Goal: Task Accomplishment & Management: Manage account settings

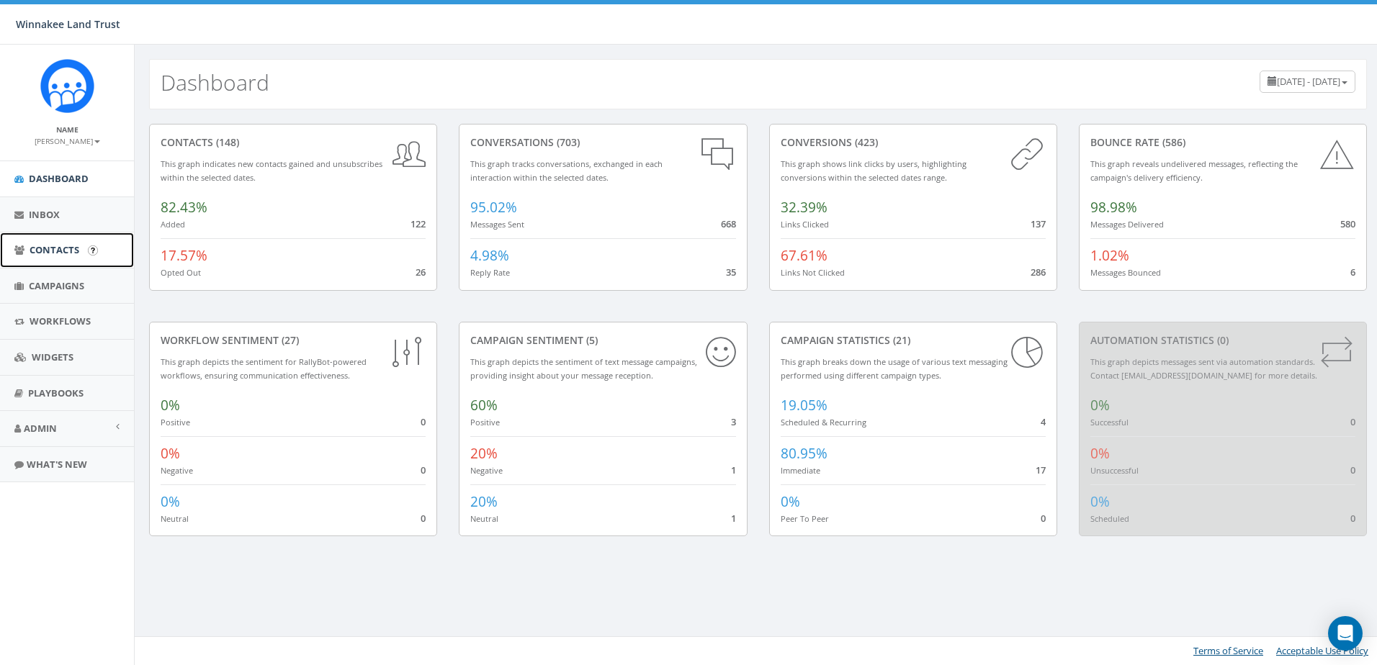
click at [51, 253] on span "Contacts" at bounding box center [55, 249] width 50 height 13
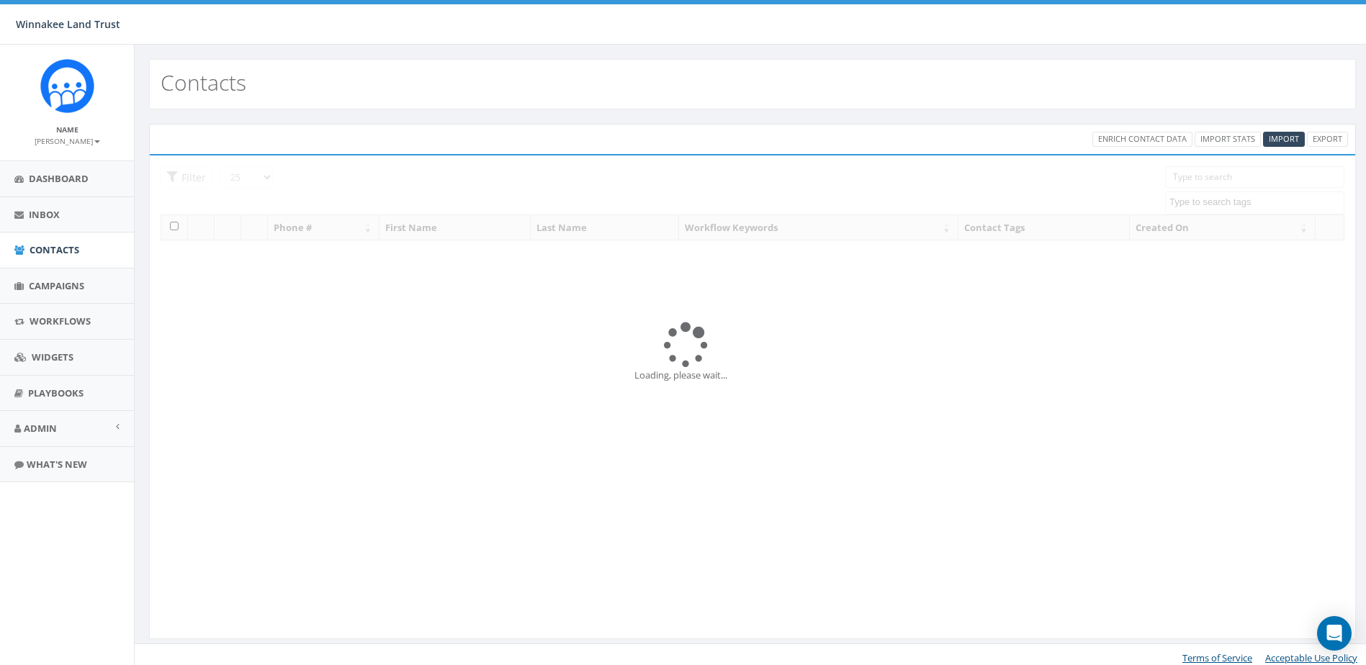
select select
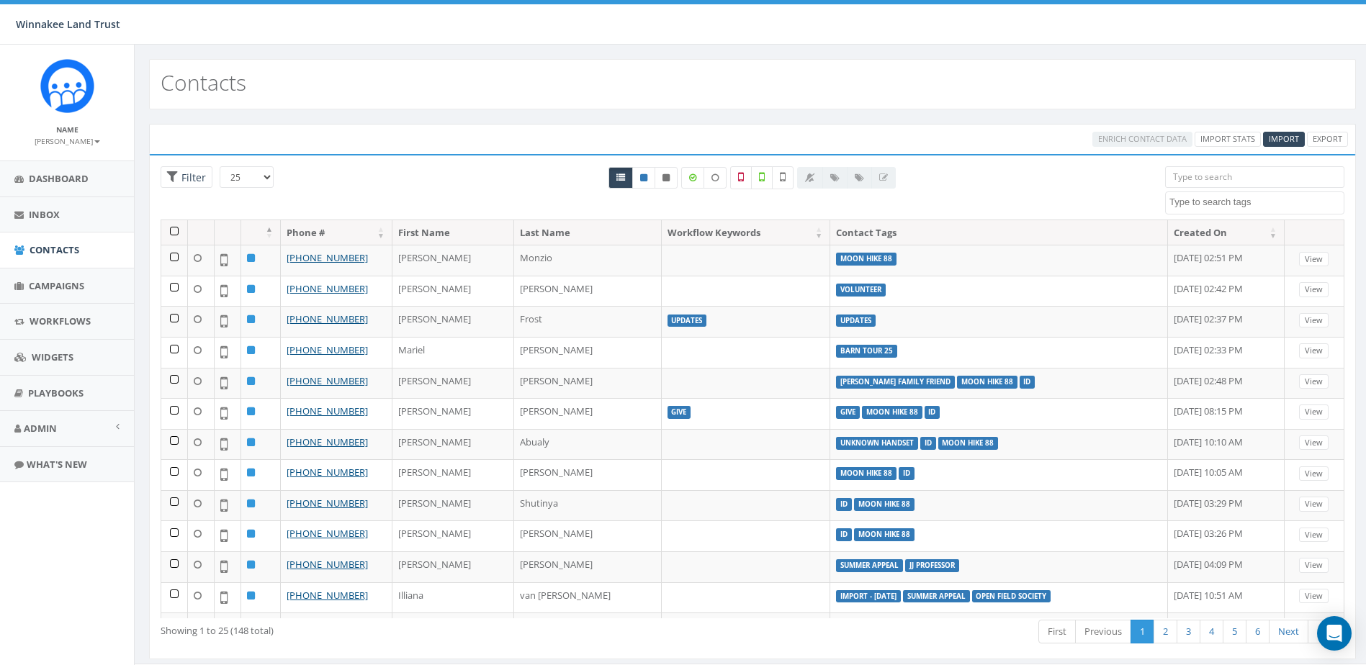
click at [1210, 202] on textarea "Search" at bounding box center [1256, 202] width 174 height 13
paste textarea "Keshav"
type textarea "Keshav"
click at [1214, 178] on input "search" at bounding box center [1254, 177] width 179 height 22
paste input "Keshav"
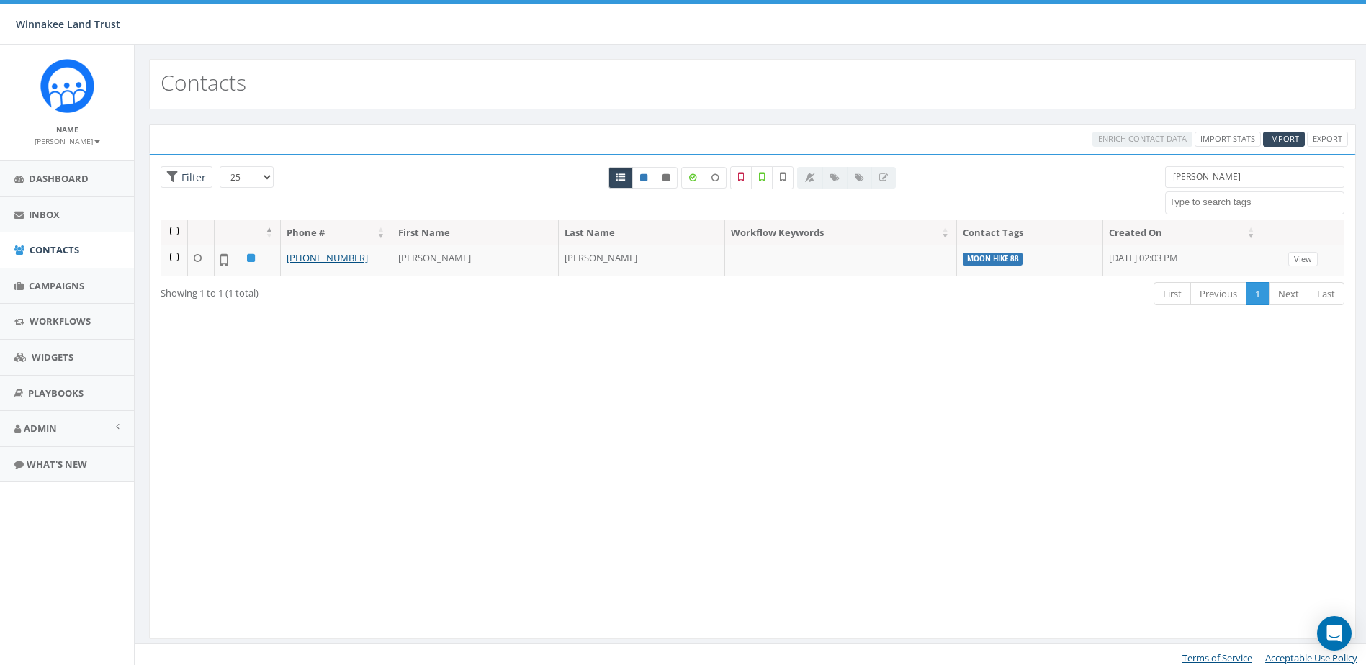
type input "Keshav"
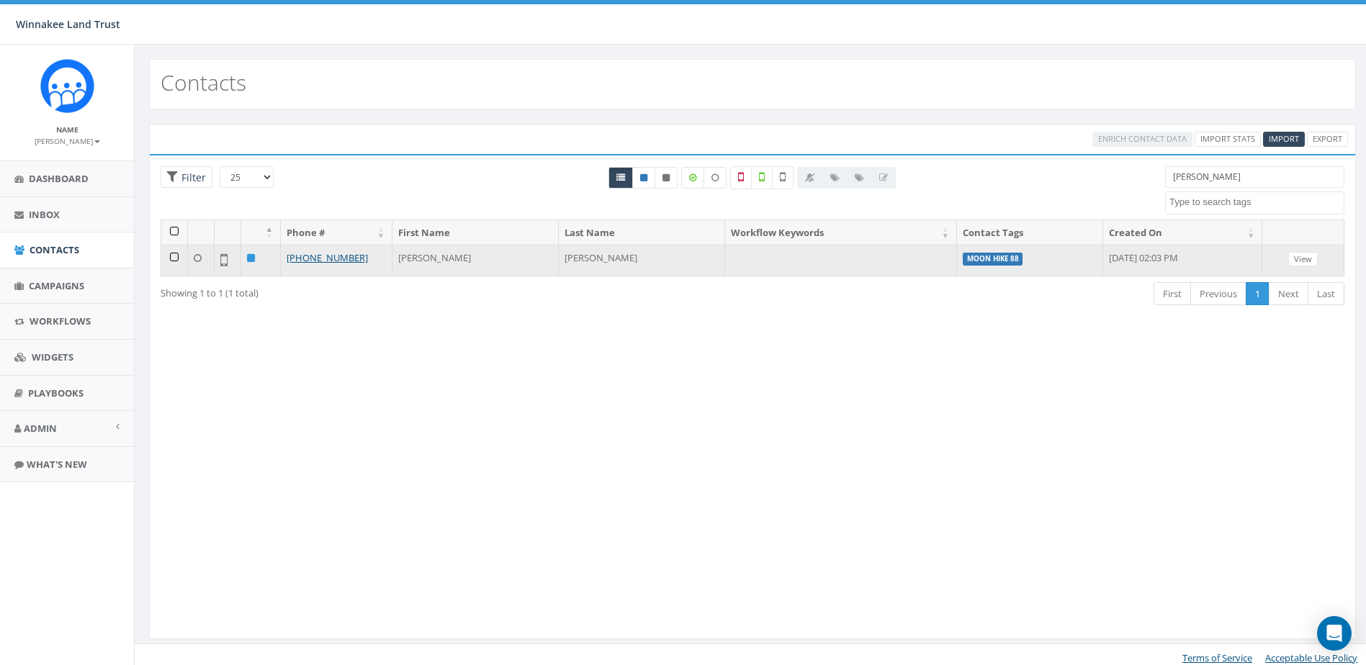
click at [171, 257] on td at bounding box center [174, 260] width 27 height 31
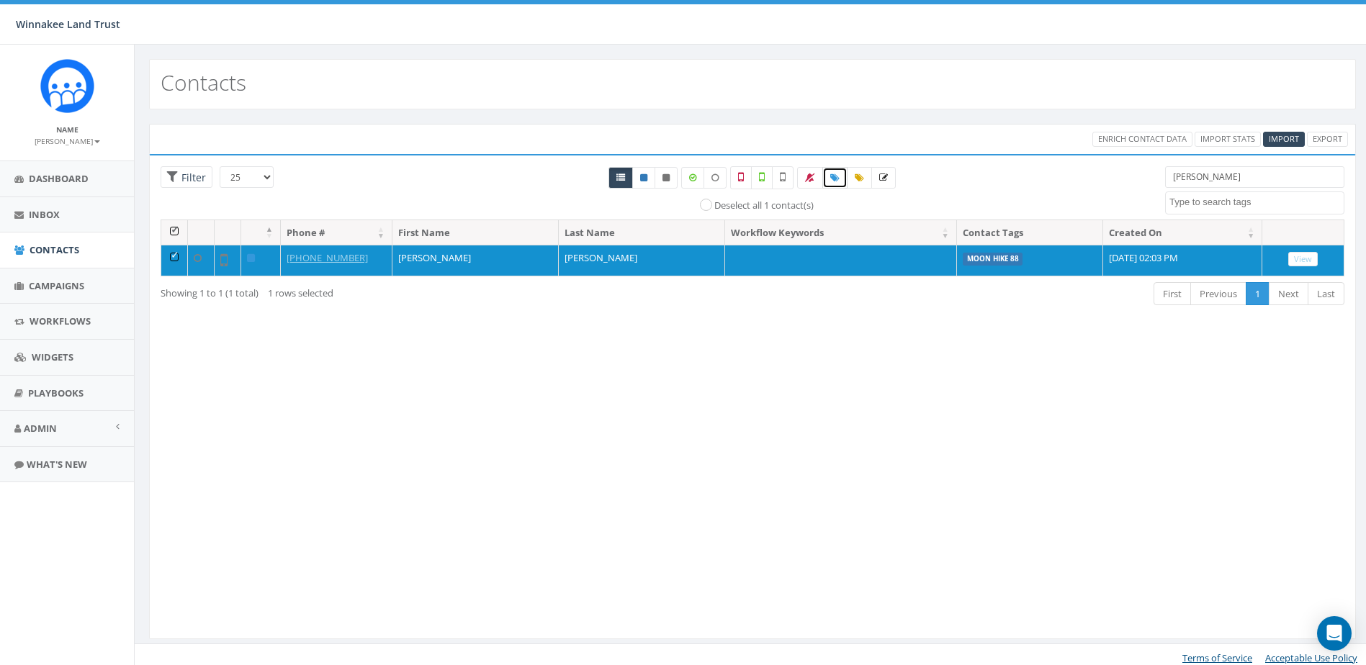
click at [839, 177] on icon at bounding box center [834, 178] width 9 height 9
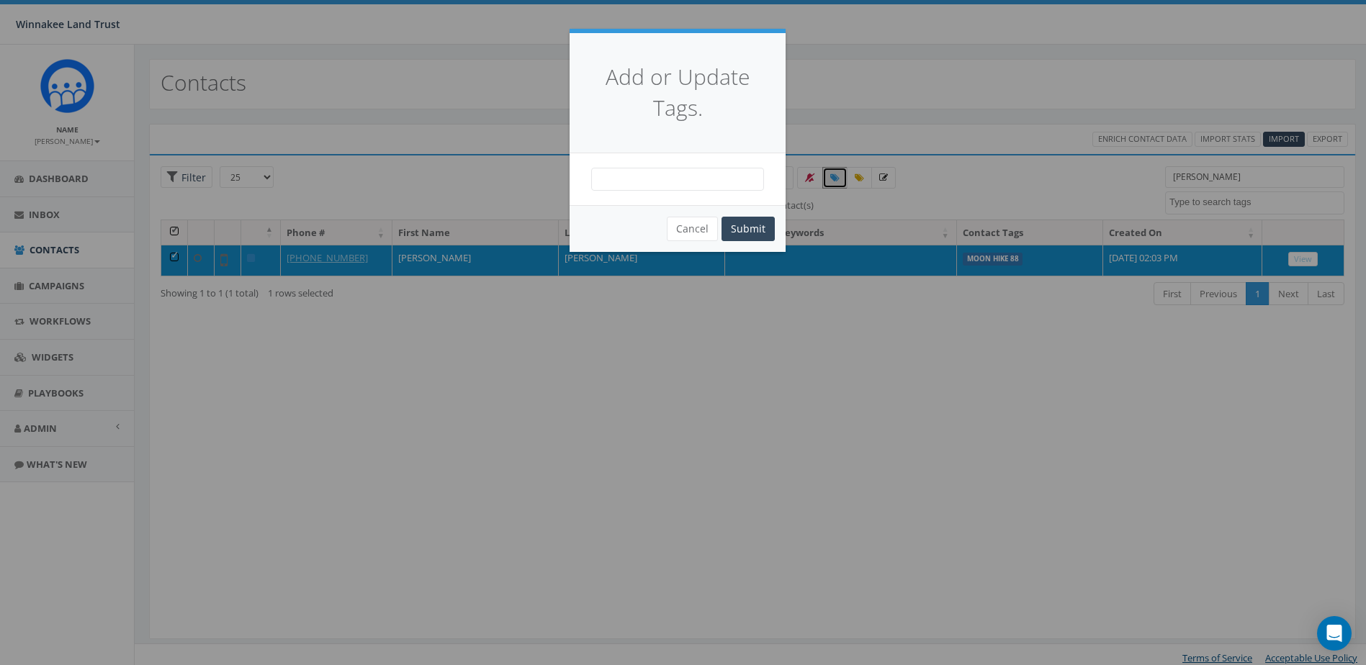
click at [626, 185] on span at bounding box center [677, 179] width 173 height 23
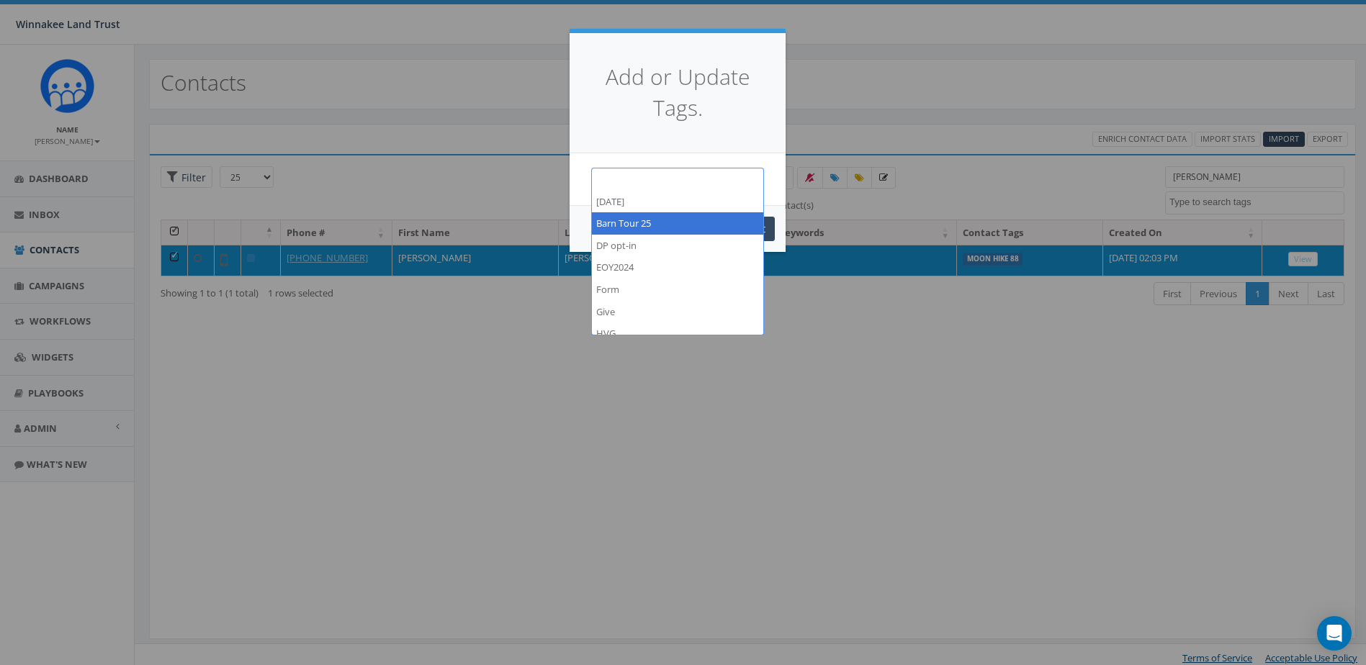
select select "Barn Tour 25"
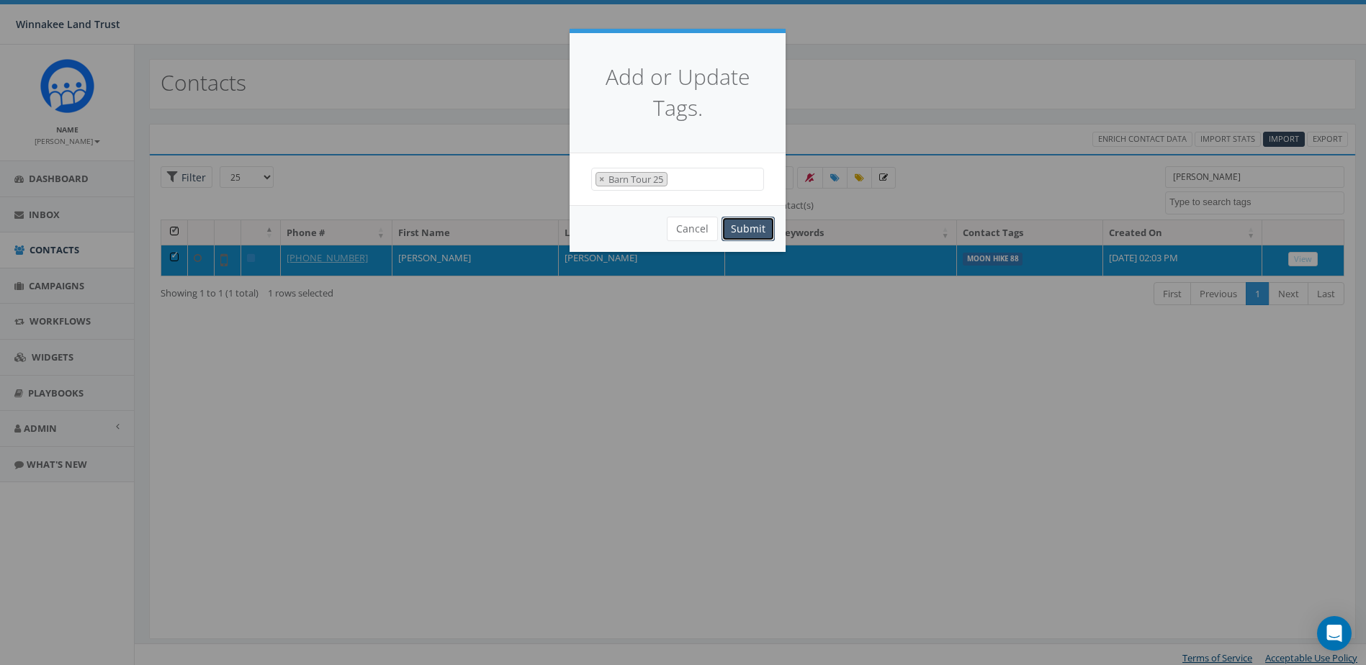
click at [757, 233] on button "Submit" at bounding box center [747, 229] width 53 height 24
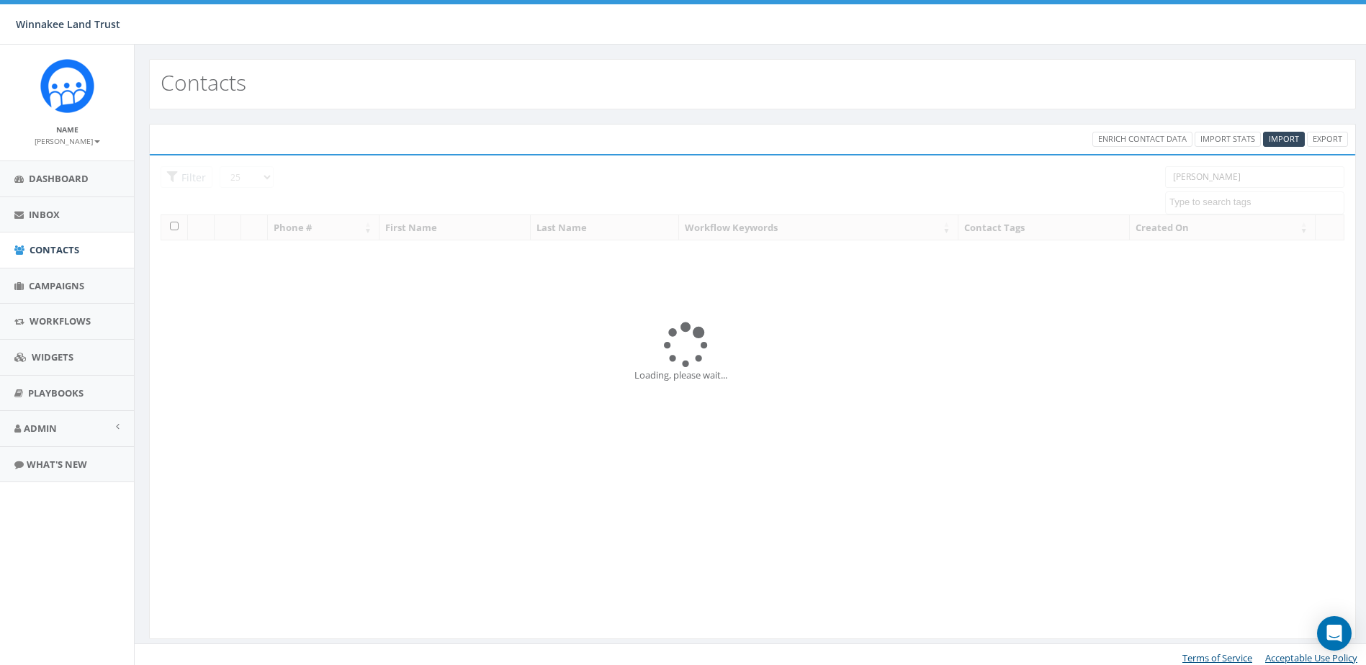
select select
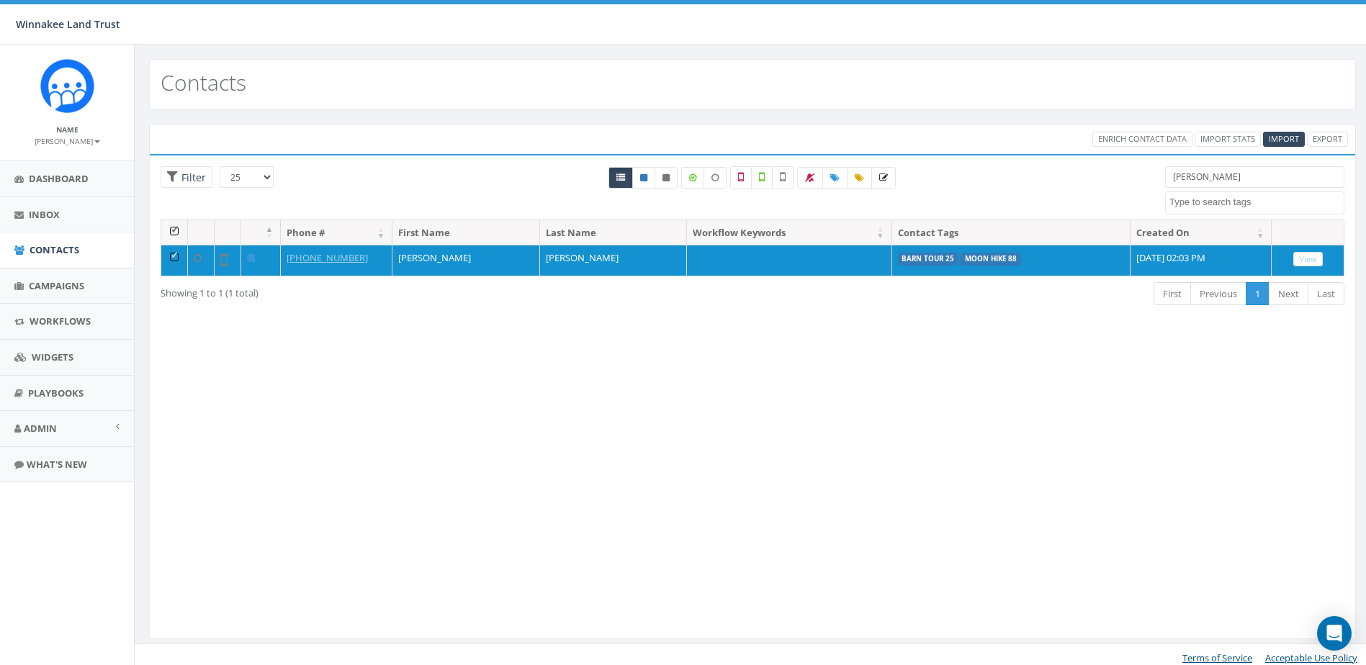
drag, startPoint x: 1194, startPoint y: 179, endPoint x: 1122, endPoint y: 179, distance: 72.0
click at [1122, 179] on div "25 50 100 Filter All 1 contact(s) on current page All 1 contact(s) filtered Kes…" at bounding box center [752, 192] width 1205 height 53
paste input "[PERSON_NAME]"
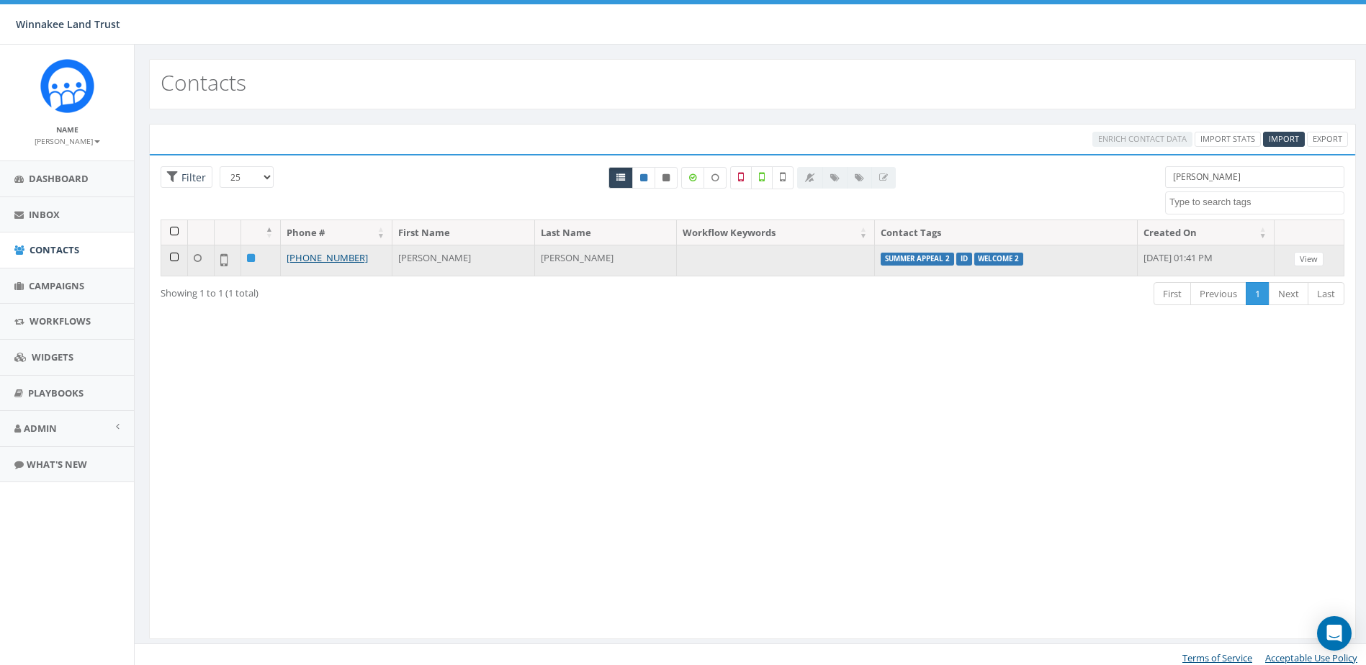
type input "[PERSON_NAME]"
click at [175, 256] on td at bounding box center [174, 260] width 27 height 31
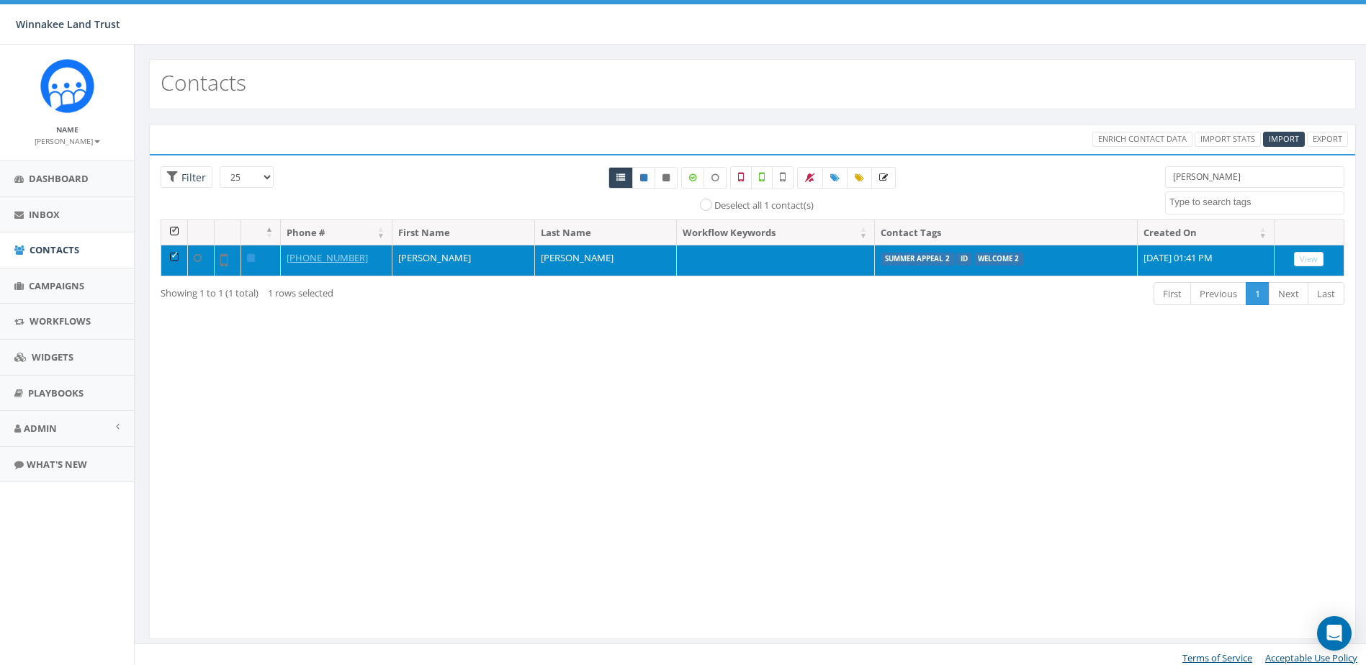
click at [416, 253] on td "[PERSON_NAME]" at bounding box center [463, 260] width 143 height 31
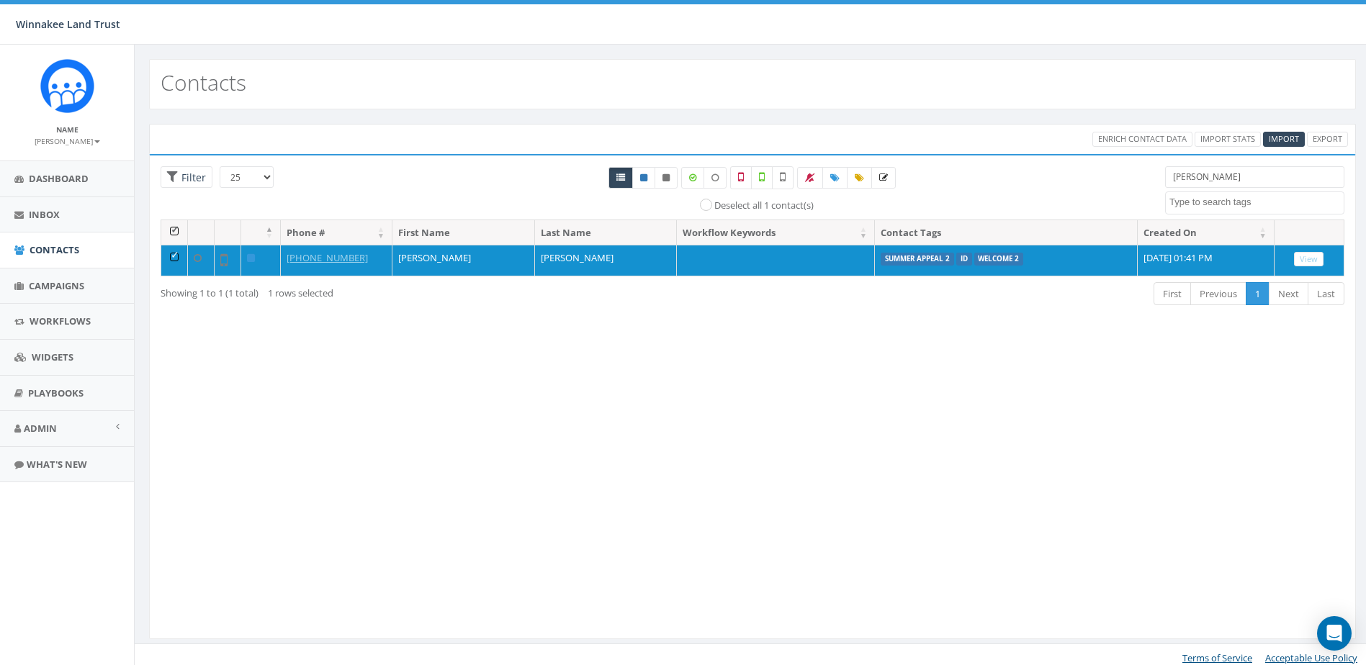
click at [747, 367] on div "Loading the filters, please wait!! Phone Number is is not First Name is is not …" at bounding box center [752, 397] width 1207 height 486
click at [510, 193] on div "All 1 contact(s) on current page All 1 contact(s) filtered Deselect all 1 conta…" at bounding box center [753, 192] width 804 height 53
click at [443, 346] on div "Loading the filters, please wait!! Phone Number is is not First Name is is not …" at bounding box center [752, 397] width 1207 height 486
click at [836, 176] on icon at bounding box center [834, 178] width 9 height 9
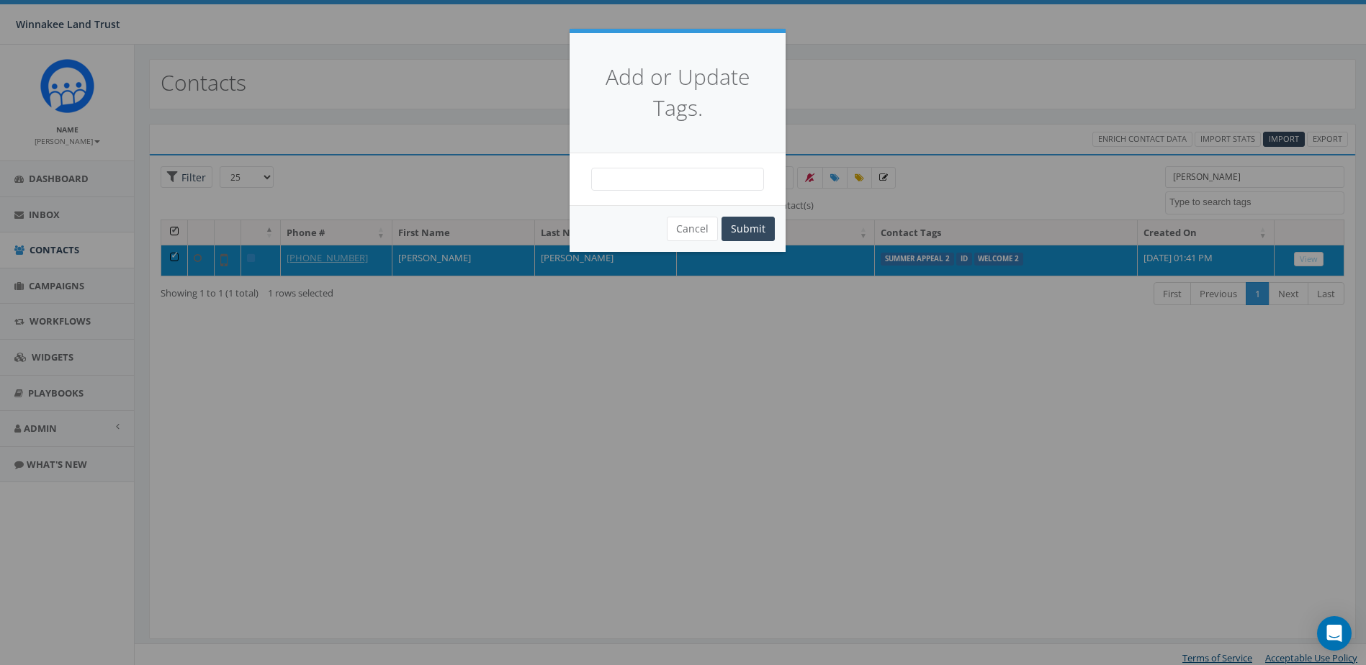
click at [680, 184] on span at bounding box center [677, 179] width 173 height 23
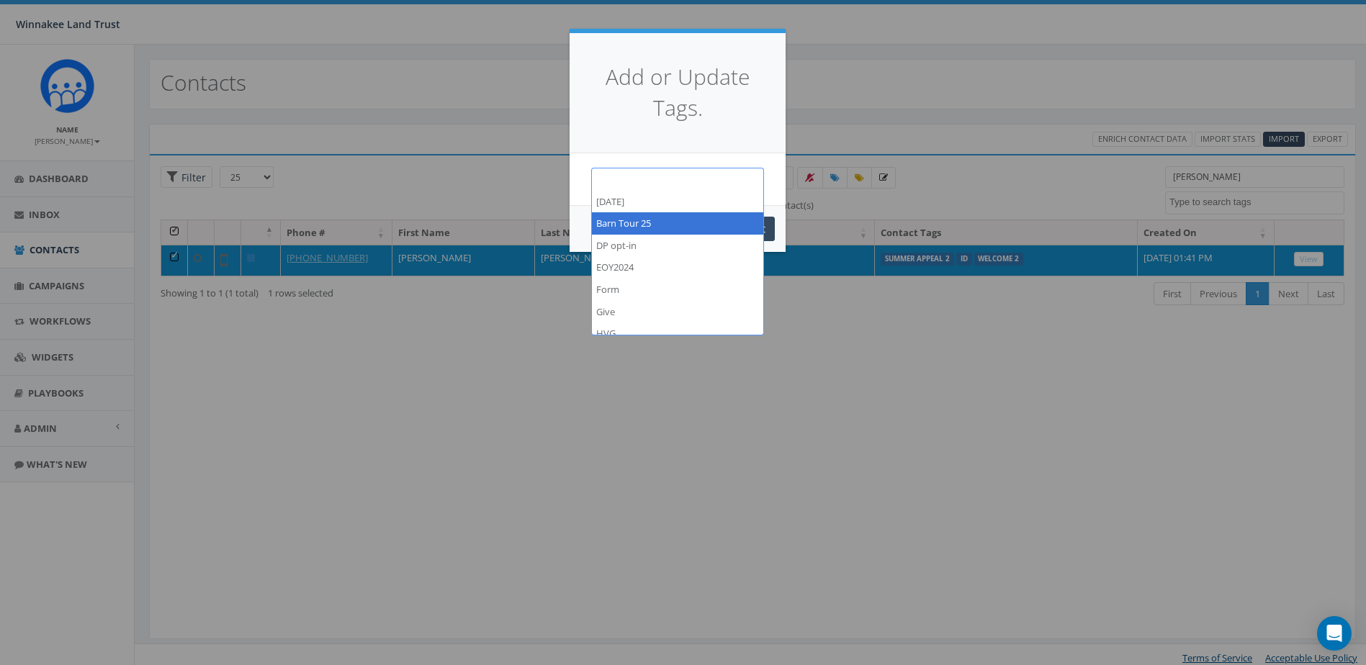
select select "Barn Tour 25"
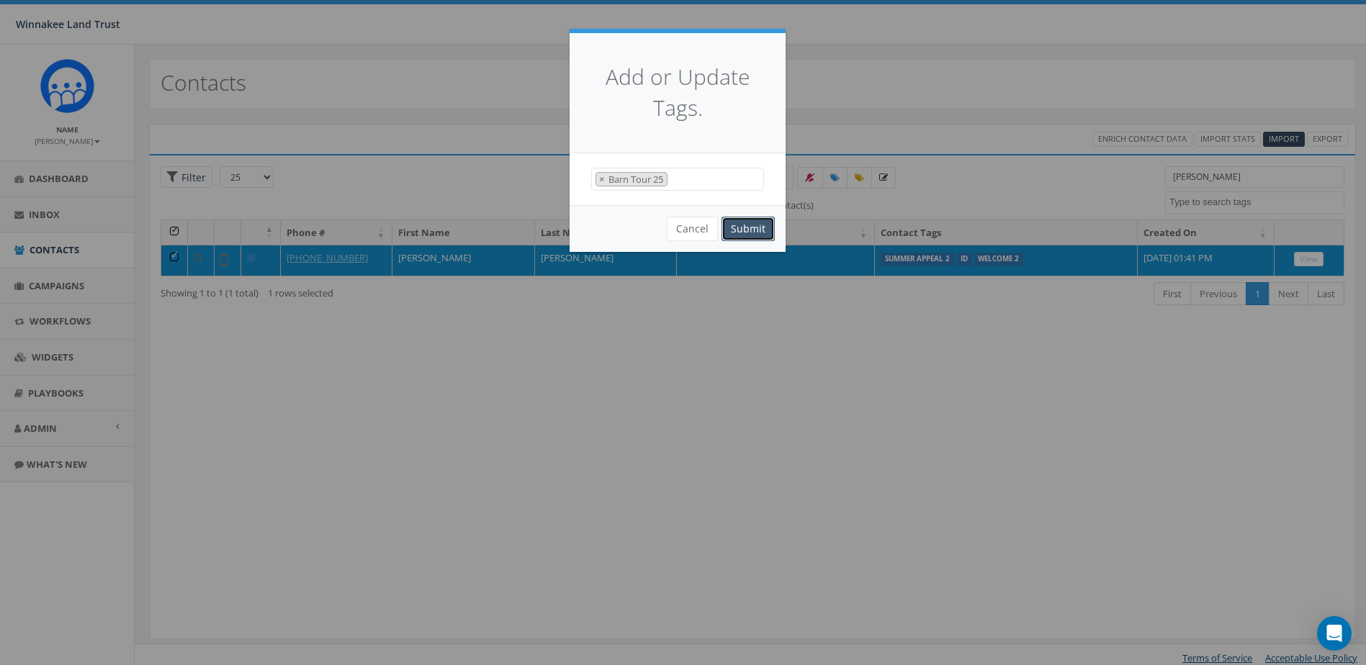
click at [744, 224] on button "Submit" at bounding box center [747, 229] width 53 height 24
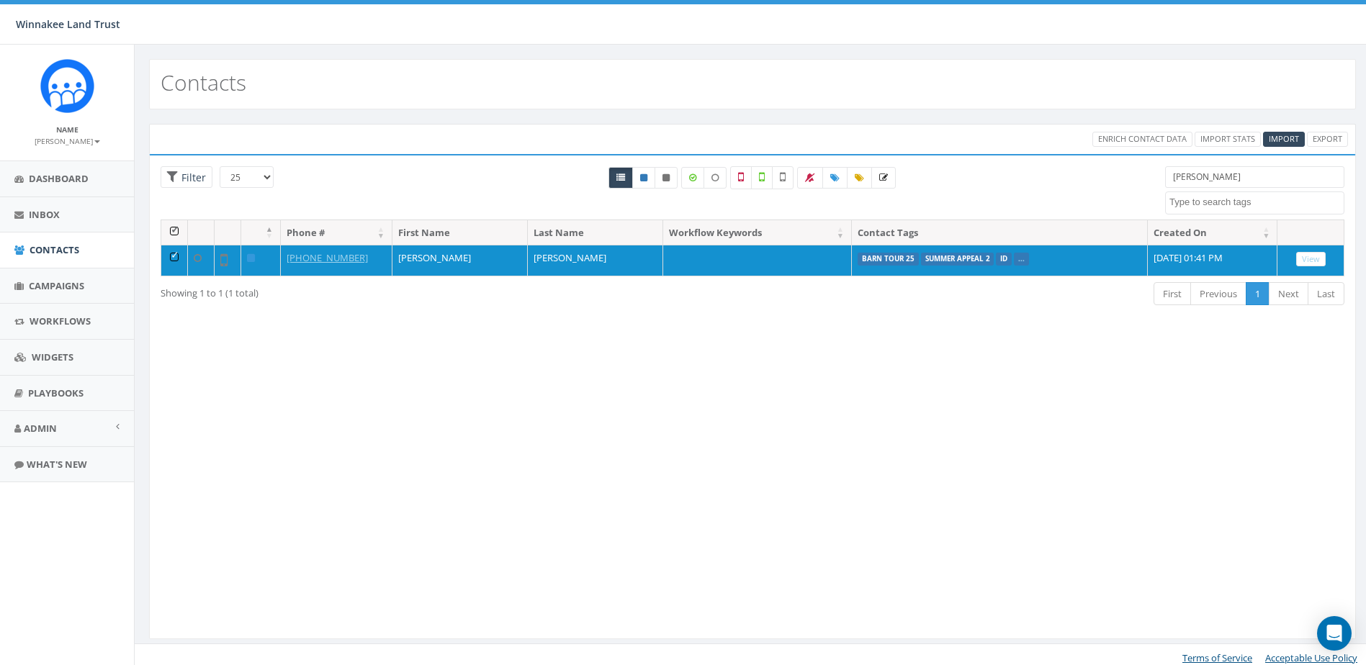
select select
click at [580, 389] on div "Loading the filters, please wait!! Phone Number is is not First Name is is not …" at bounding box center [752, 397] width 1207 height 486
click at [46, 251] on span "Contacts" at bounding box center [55, 249] width 50 height 13
select select
click at [48, 309] on link "Workflows" at bounding box center [67, 321] width 134 height 35
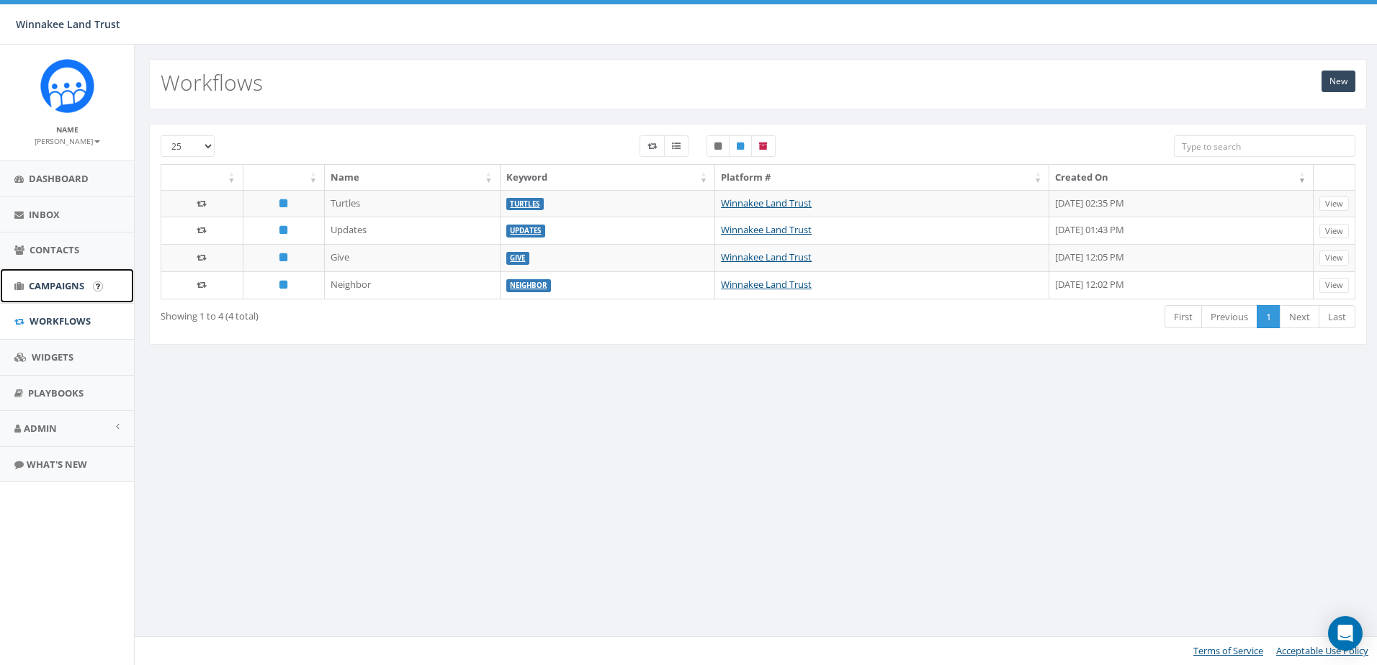
click at [55, 288] on span "Campaigns" at bounding box center [56, 285] width 55 height 13
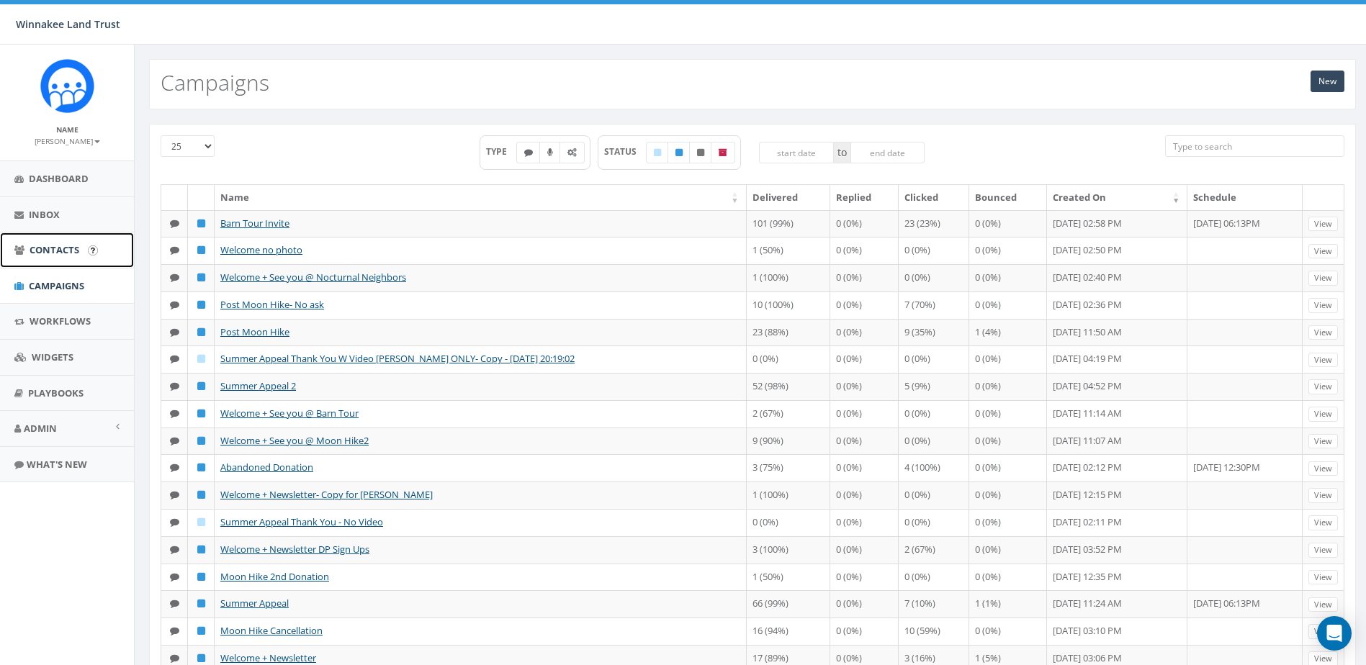
click at [46, 254] on span "Contacts" at bounding box center [55, 249] width 50 height 13
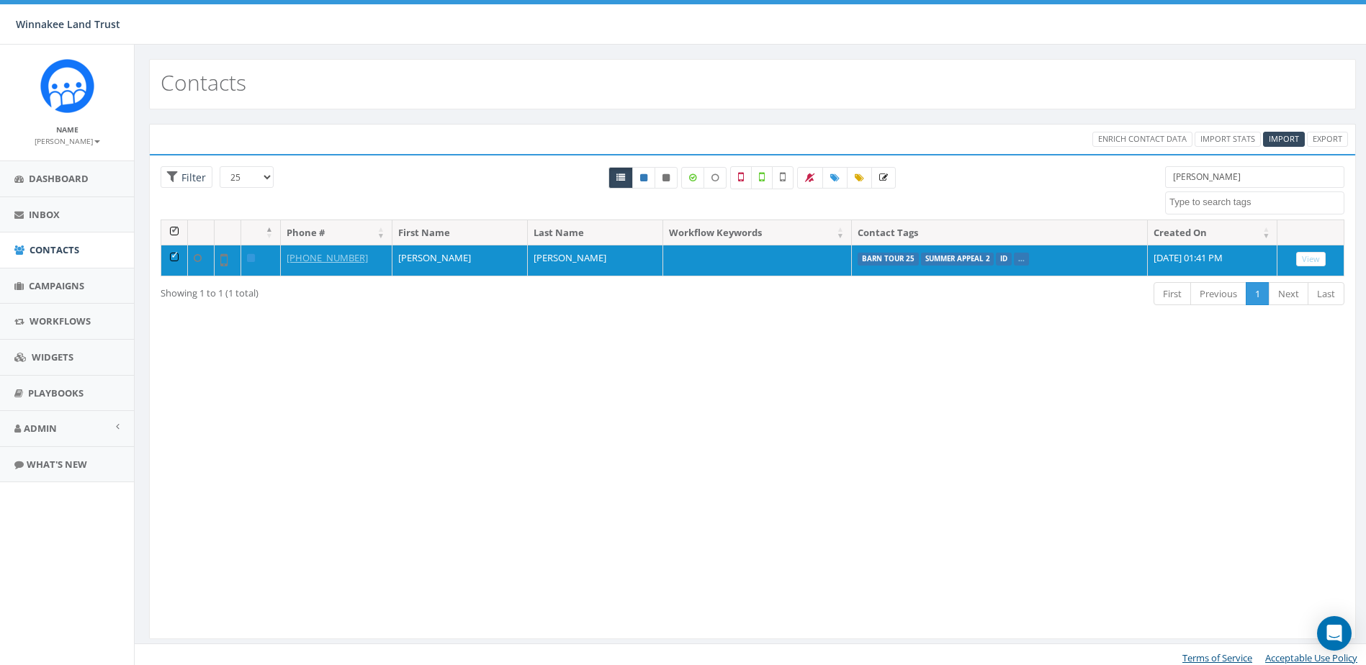
select select
click at [46, 254] on span "Contacts" at bounding box center [55, 249] width 50 height 13
select select
drag, startPoint x: 1224, startPoint y: 183, endPoint x: 1088, endPoint y: 187, distance: 136.2
click at [1088, 187] on div "25 50 100 Filter All 1 contact(s) on current page All 1 contact(s) filtered Tab…" at bounding box center [752, 192] width 1205 height 53
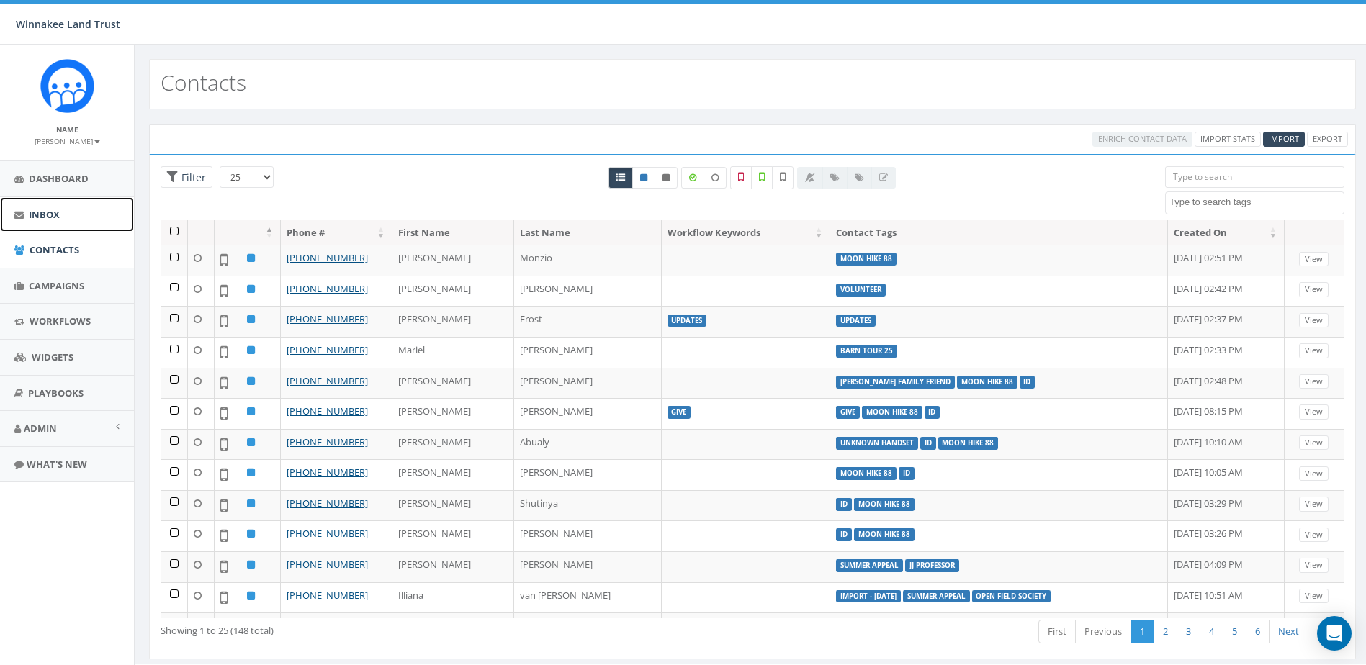
click at [50, 210] on span "Inbox" at bounding box center [44, 214] width 31 height 13
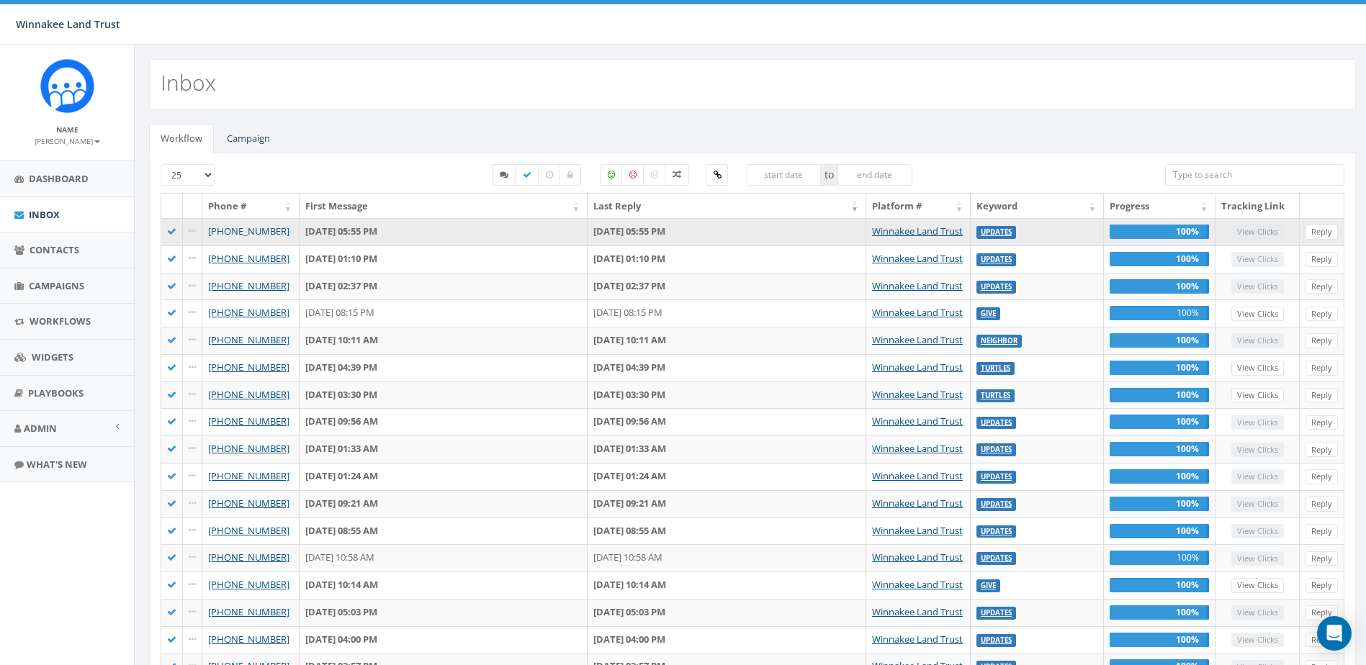
drag, startPoint x: 287, startPoint y: 232, endPoint x: 222, endPoint y: 236, distance: 64.9
click at [222, 236] on td "[PHONE_NUMBER]" at bounding box center [250, 231] width 97 height 27
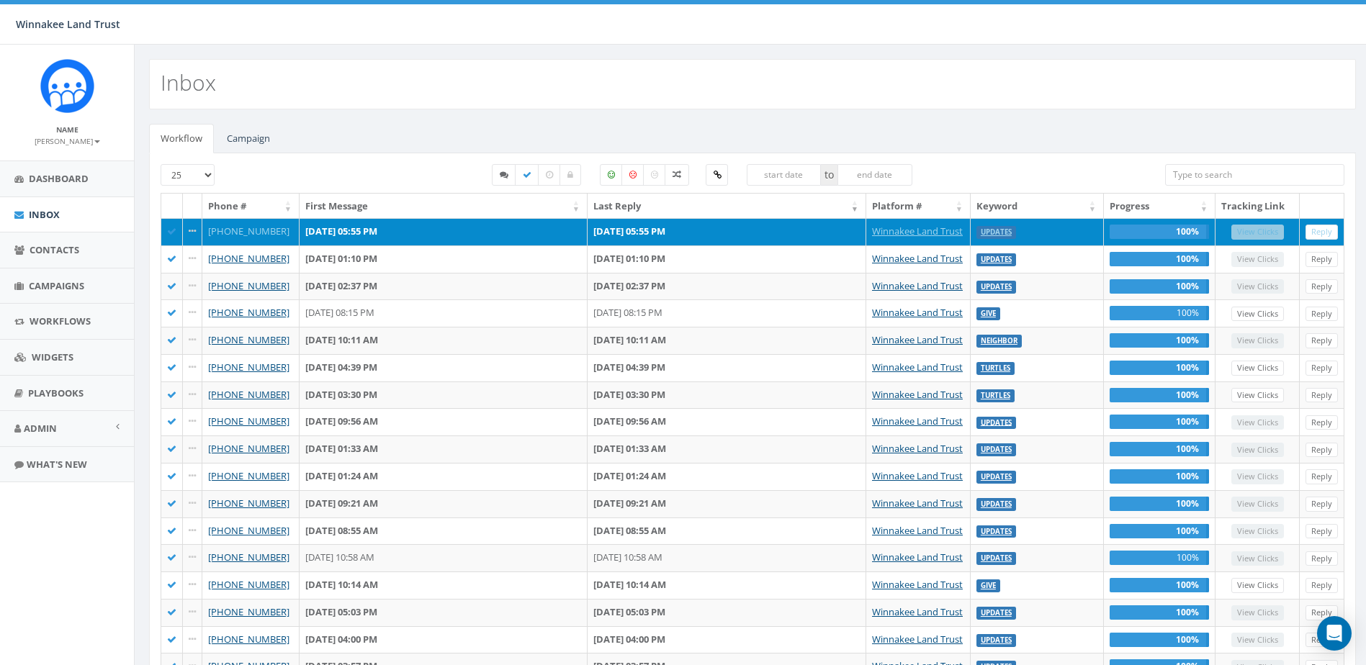
copy link "[PHONE_NUMBER]"
click at [251, 229] on link "[PHONE_NUMBER]" at bounding box center [248, 231] width 81 height 13
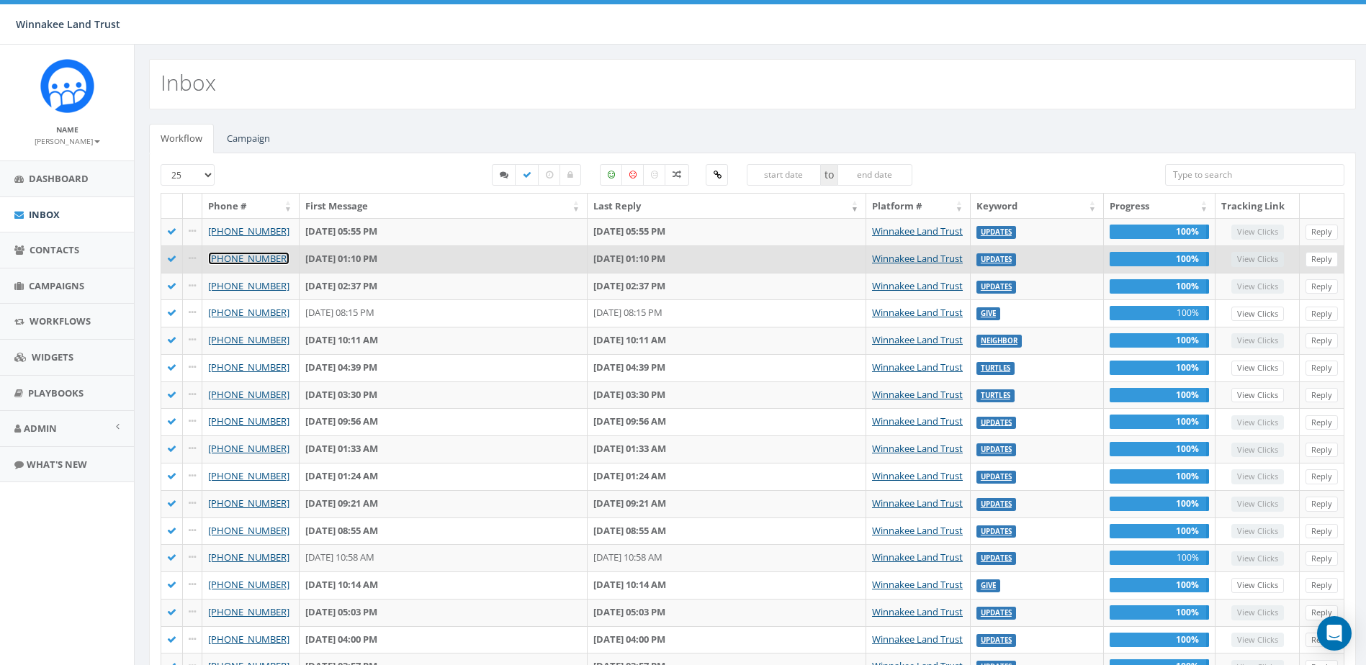
click at [251, 258] on link "[PHONE_NUMBER]" at bounding box center [248, 258] width 81 height 13
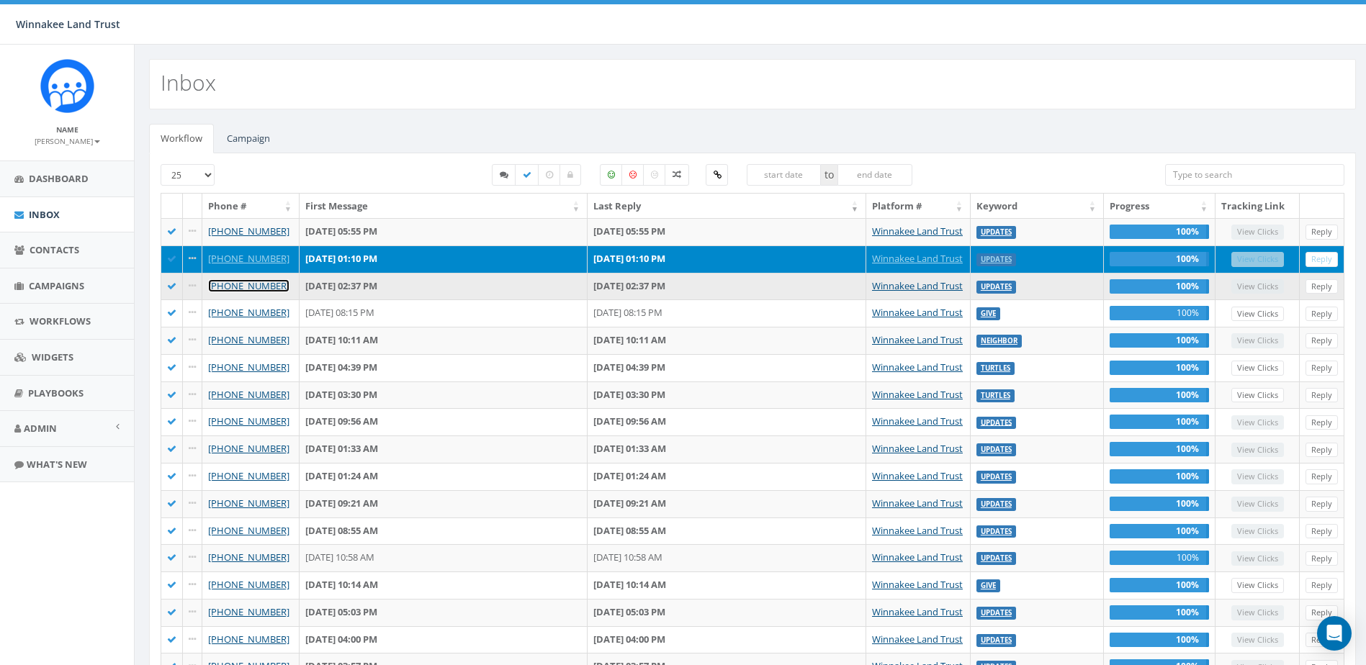
click at [247, 285] on link "[PHONE_NUMBER]" at bounding box center [248, 285] width 81 height 13
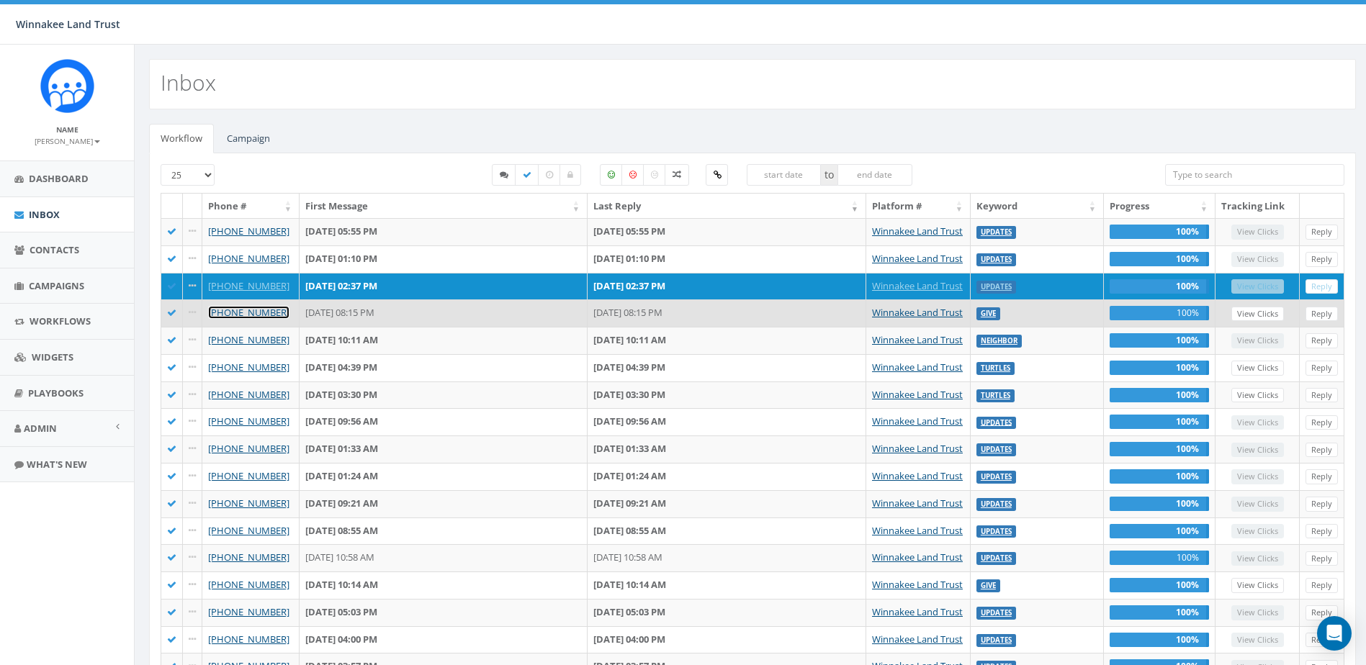
click at [253, 310] on link "[PHONE_NUMBER]" at bounding box center [248, 312] width 81 height 13
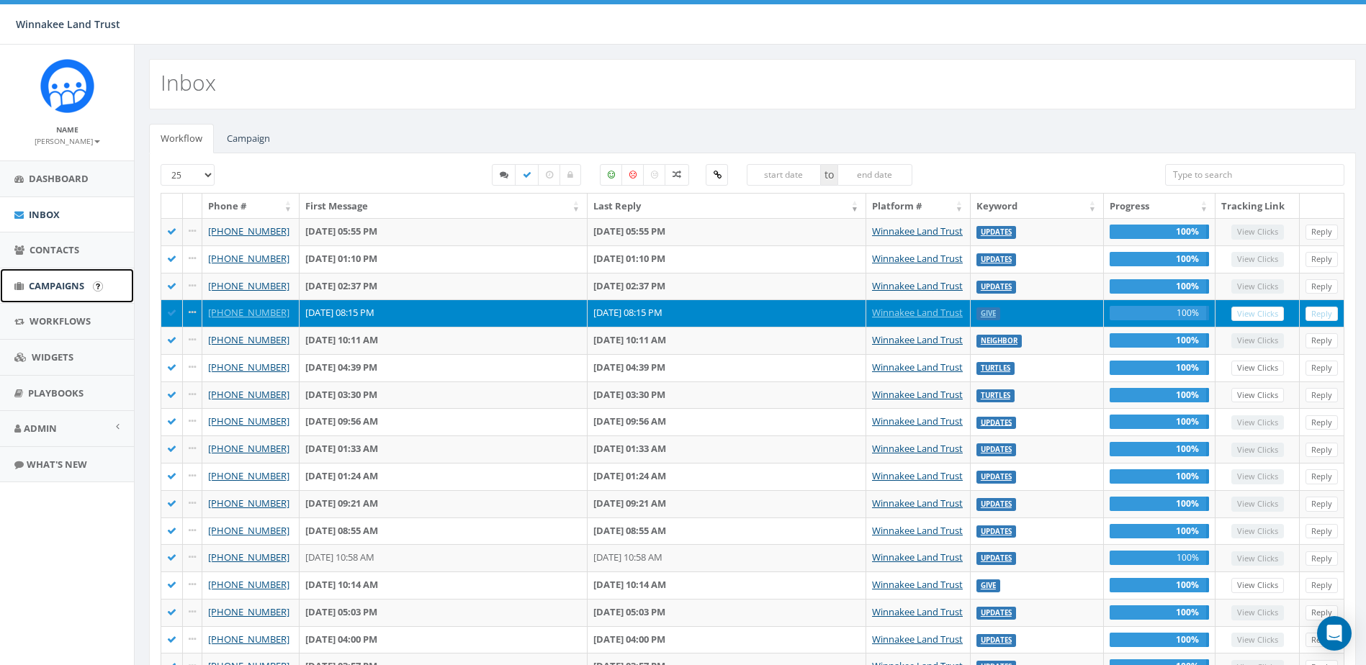
click at [58, 278] on link "Campaigns" at bounding box center [67, 286] width 134 height 35
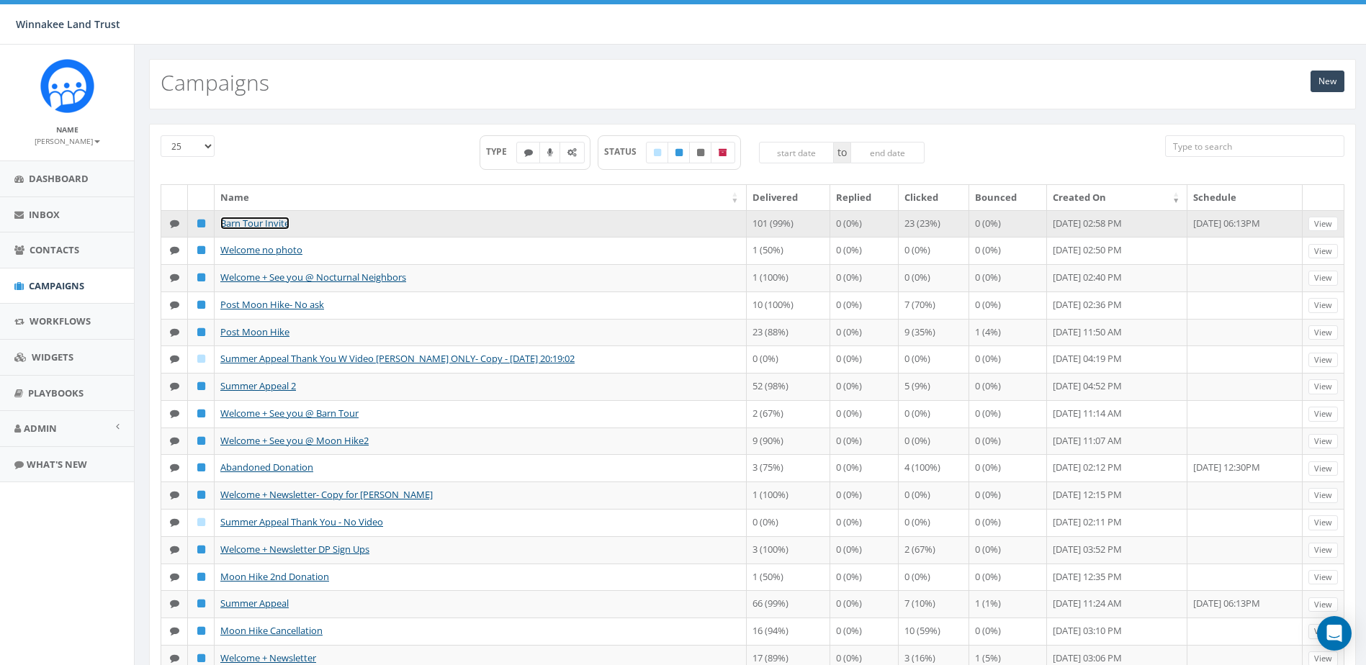
click at [273, 225] on link "Barn Tour Invite" at bounding box center [254, 223] width 69 height 13
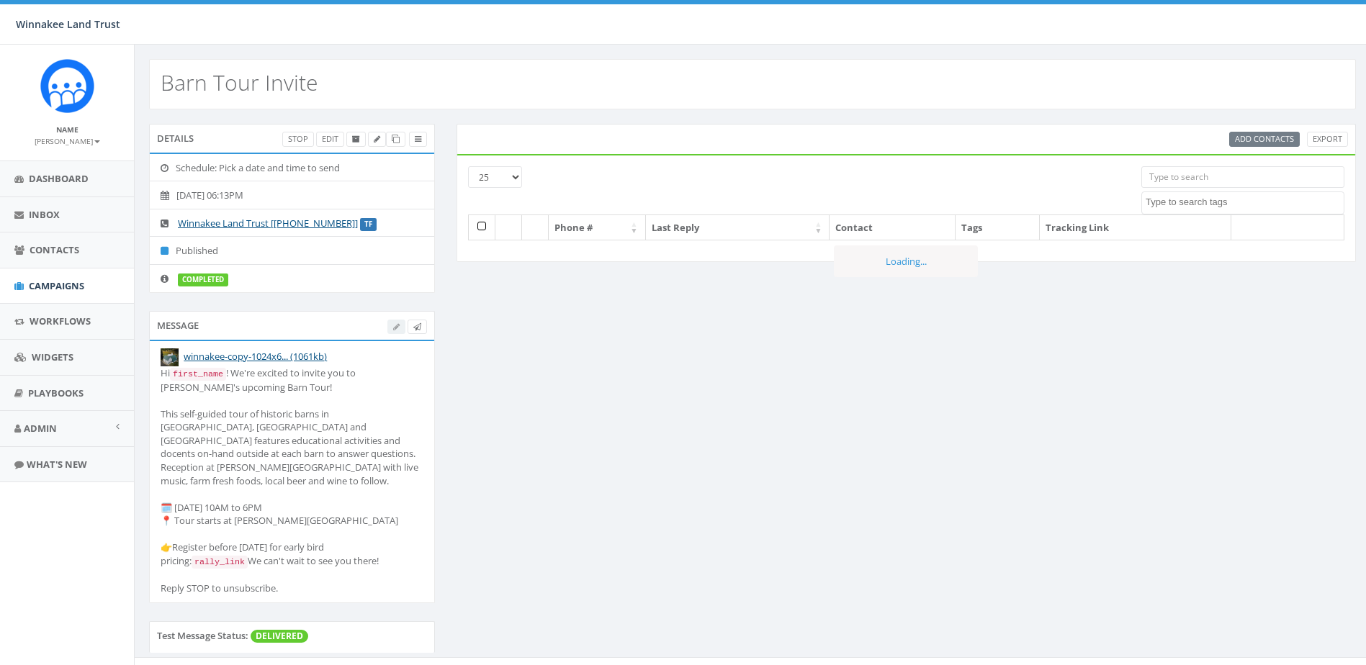
select select
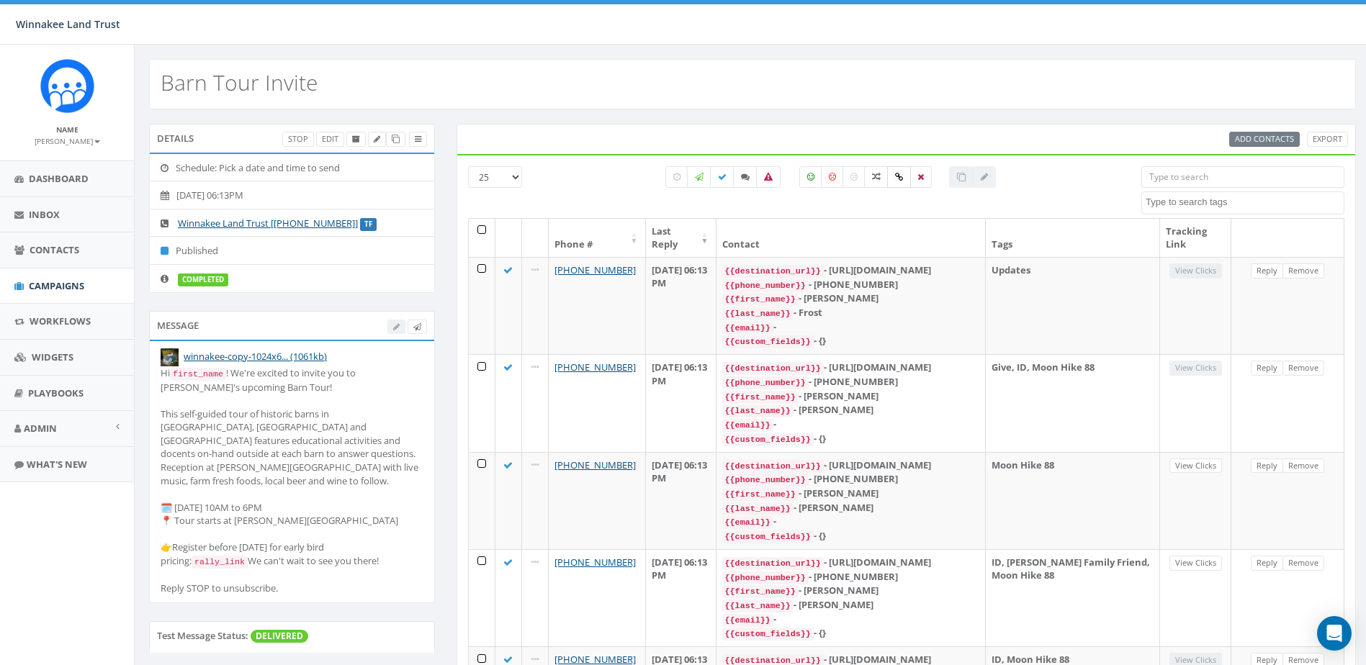
click at [898, 171] on label at bounding box center [899, 177] width 24 height 22
checkbox input "true"
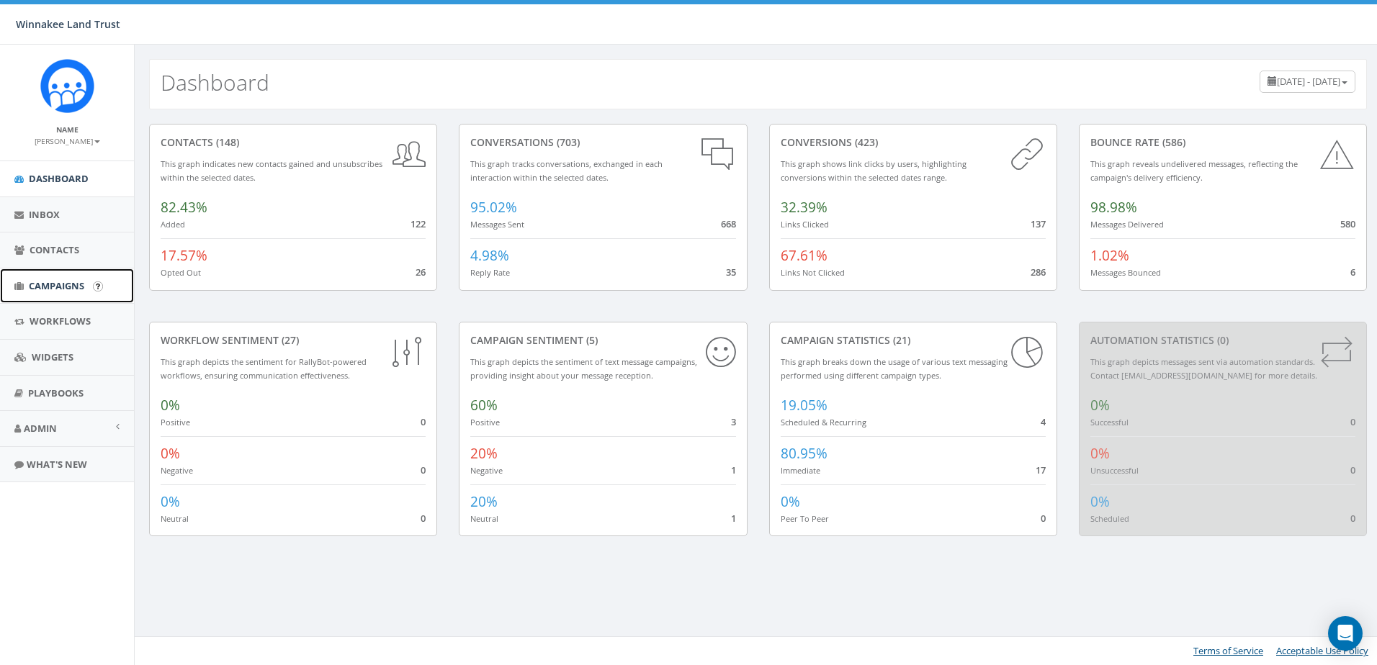
click at [37, 282] on span "Campaigns" at bounding box center [56, 285] width 55 height 13
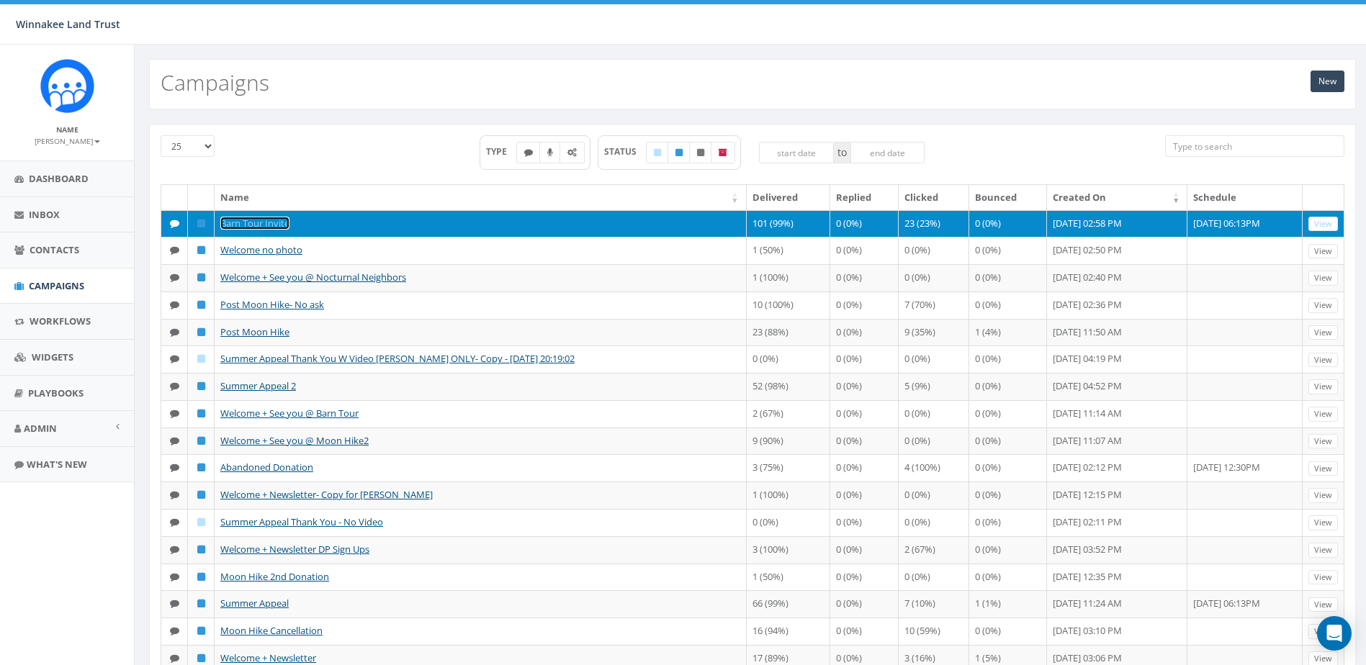
click at [266, 223] on link "Barn Tour Invite" at bounding box center [254, 223] width 69 height 13
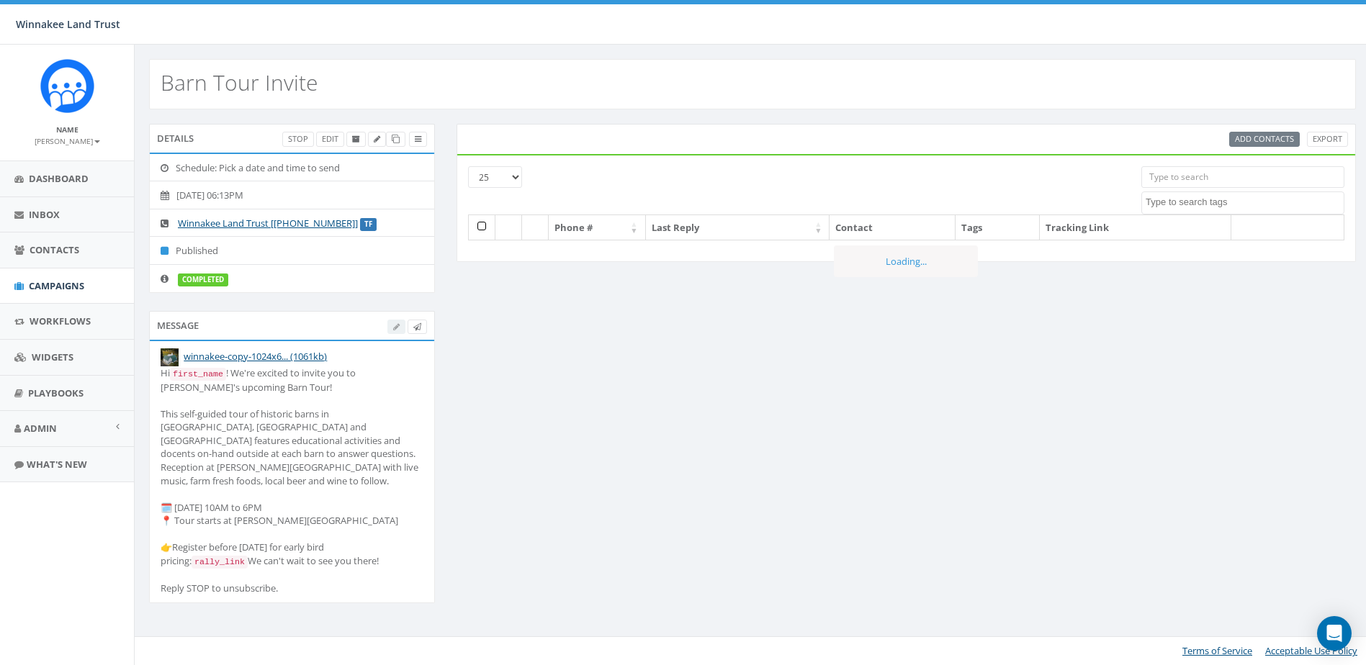
select select
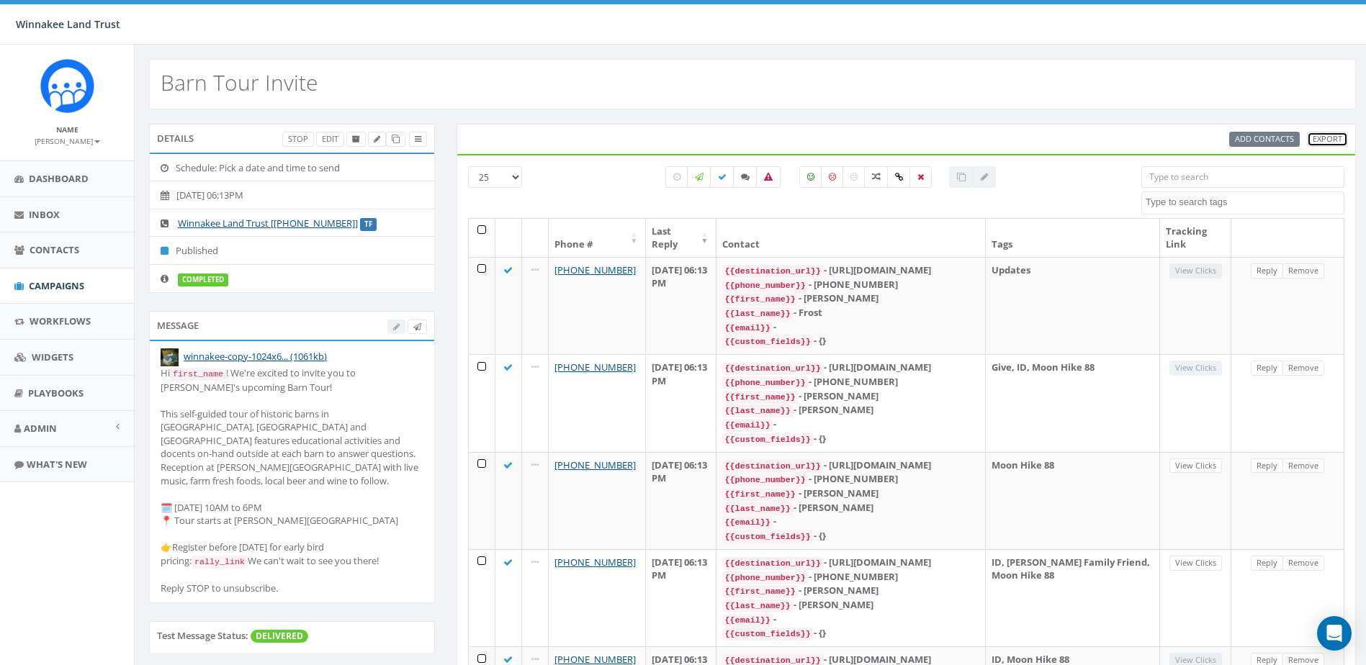
click at [1341, 138] on link "Export" at bounding box center [1327, 139] width 41 height 15
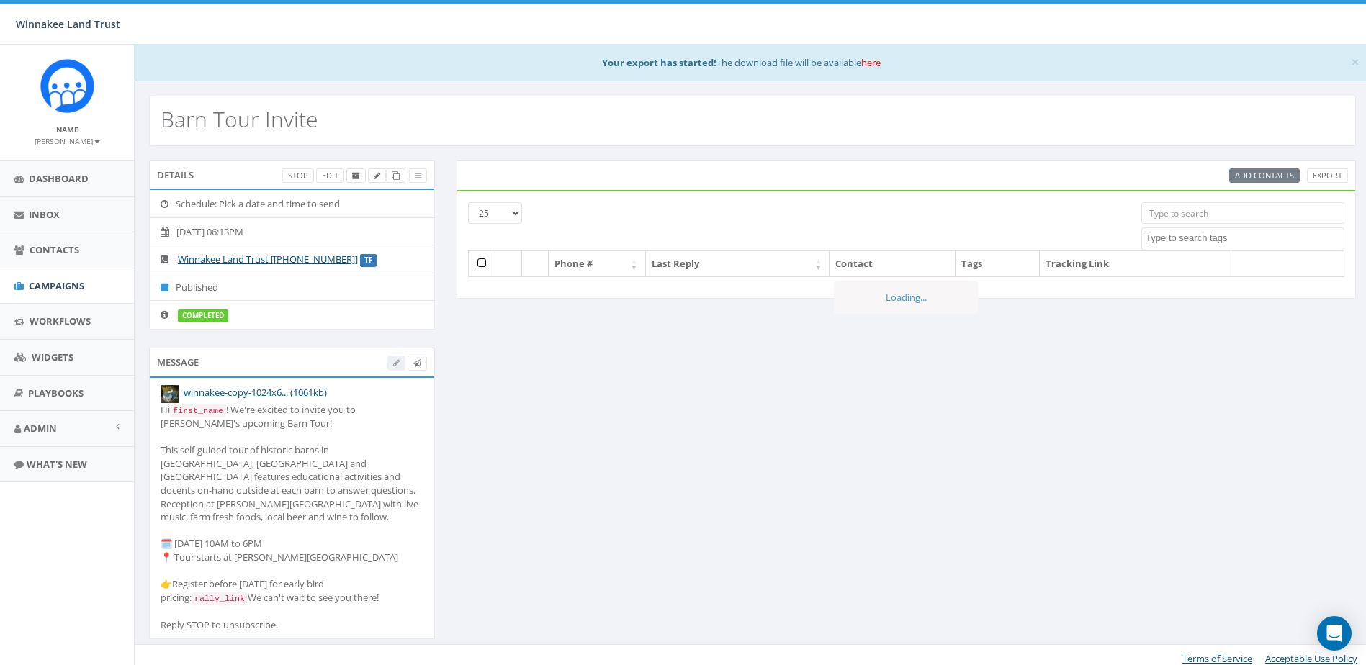
select select
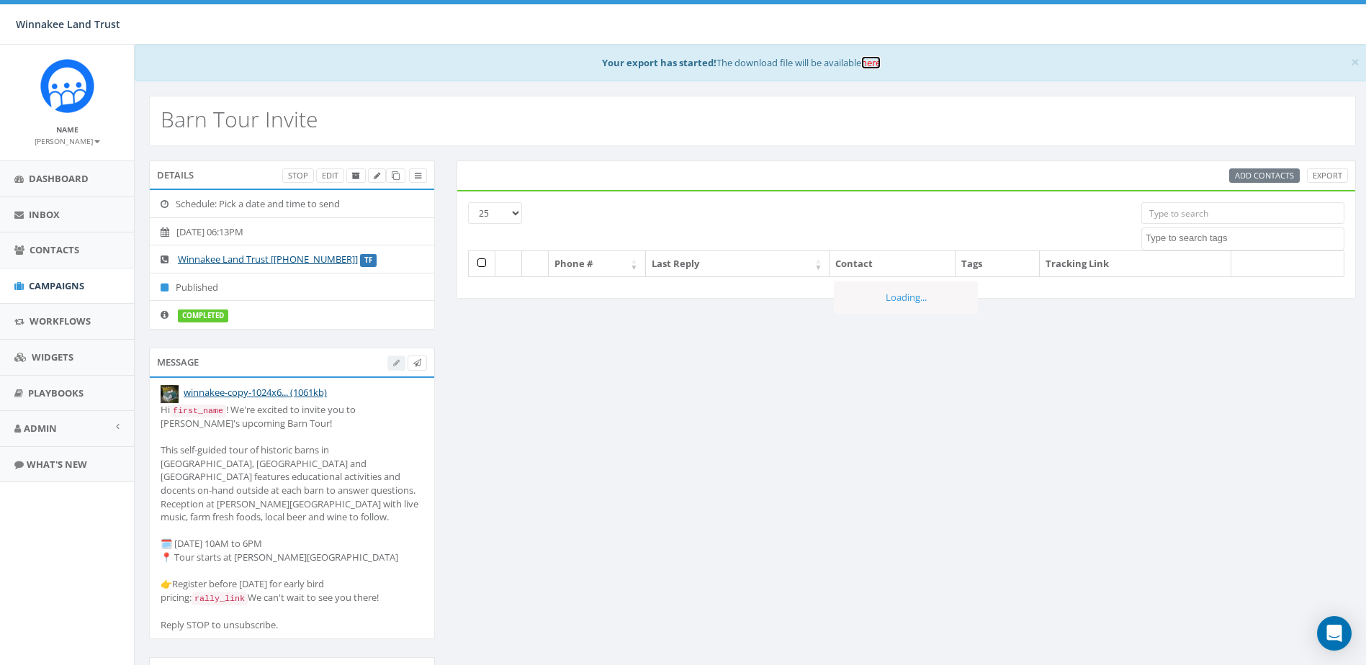
click at [878, 58] on link "here" at bounding box center [870, 62] width 19 height 13
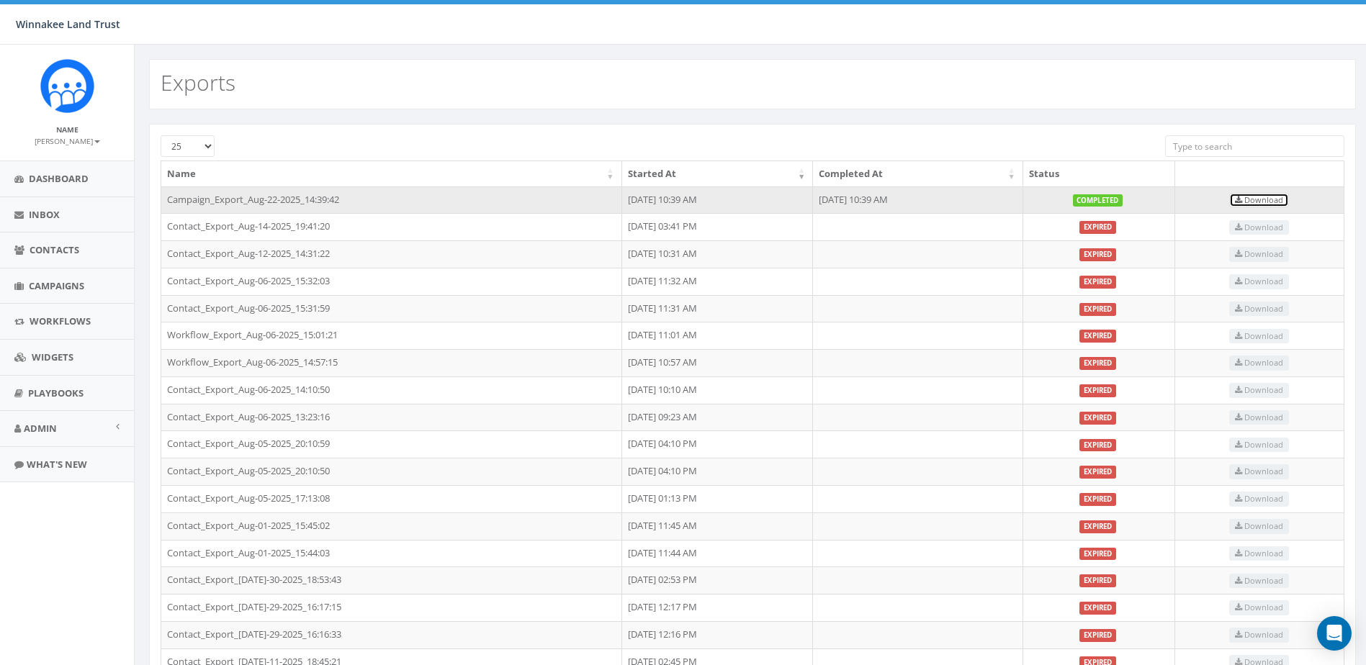
click at [1262, 198] on span "Download" at bounding box center [1259, 199] width 48 height 11
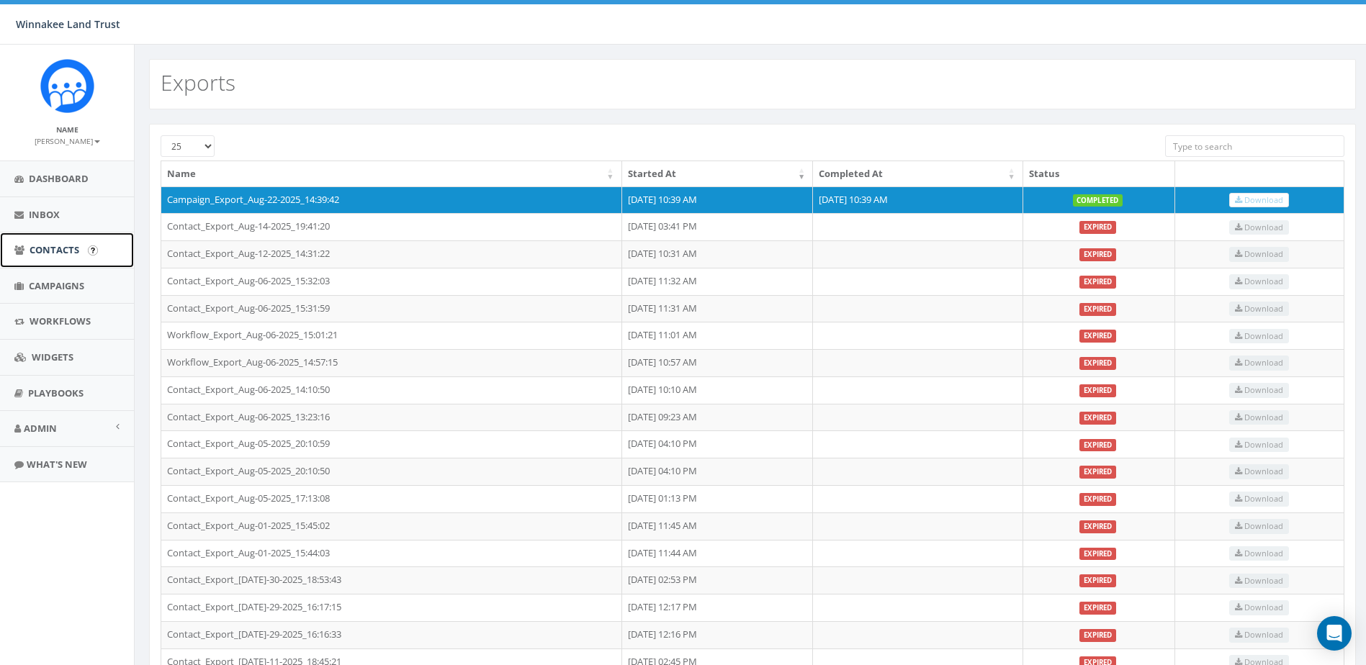
click at [52, 246] on span "Contacts" at bounding box center [55, 249] width 50 height 13
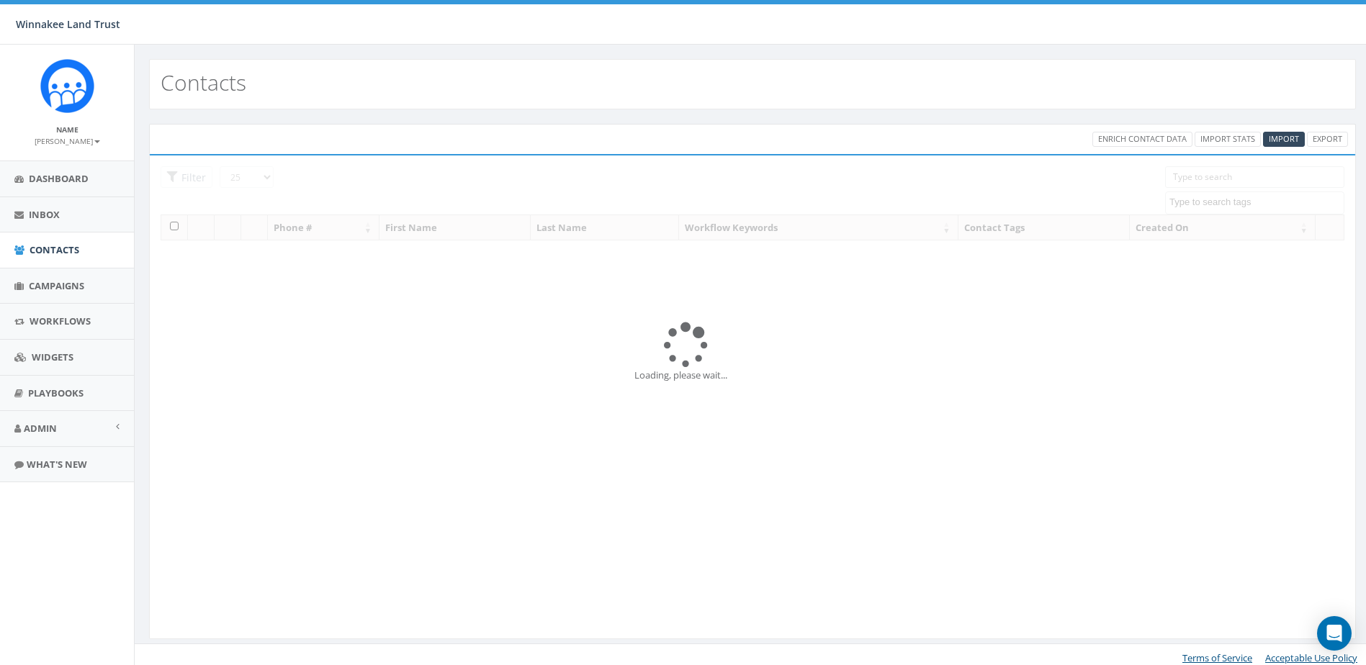
select select
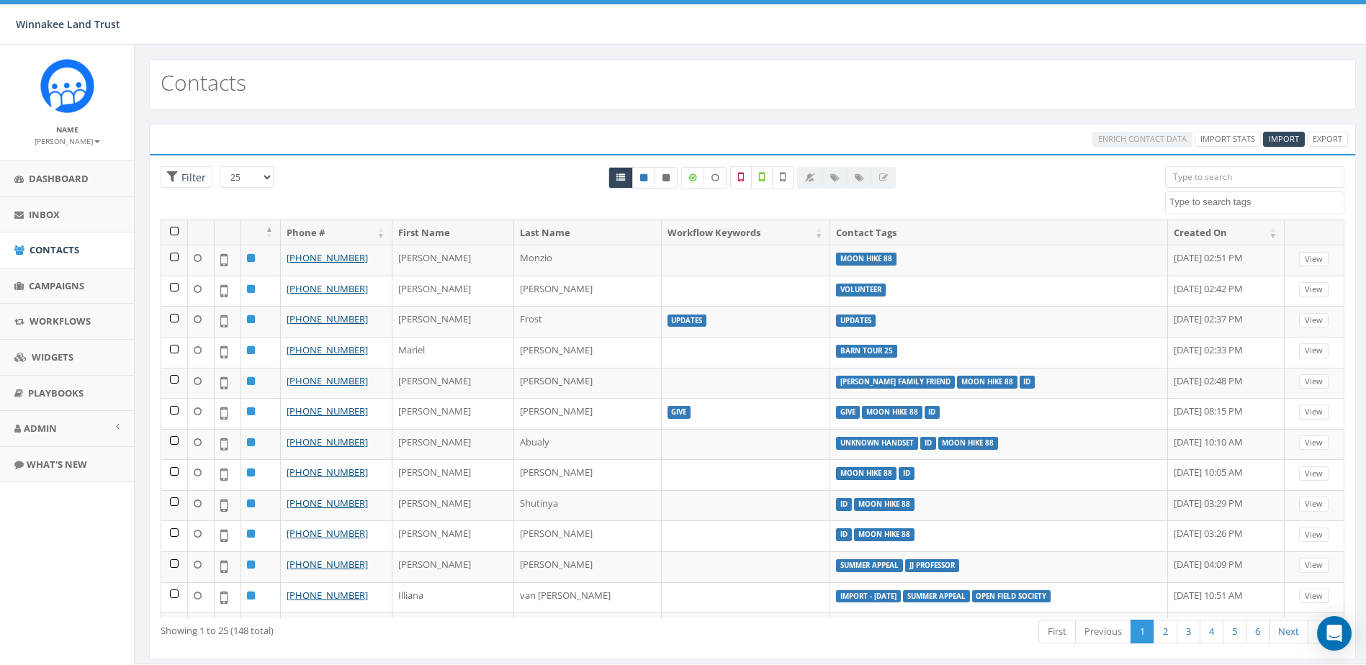
click at [1231, 176] on input "search" at bounding box center [1254, 177] width 179 height 22
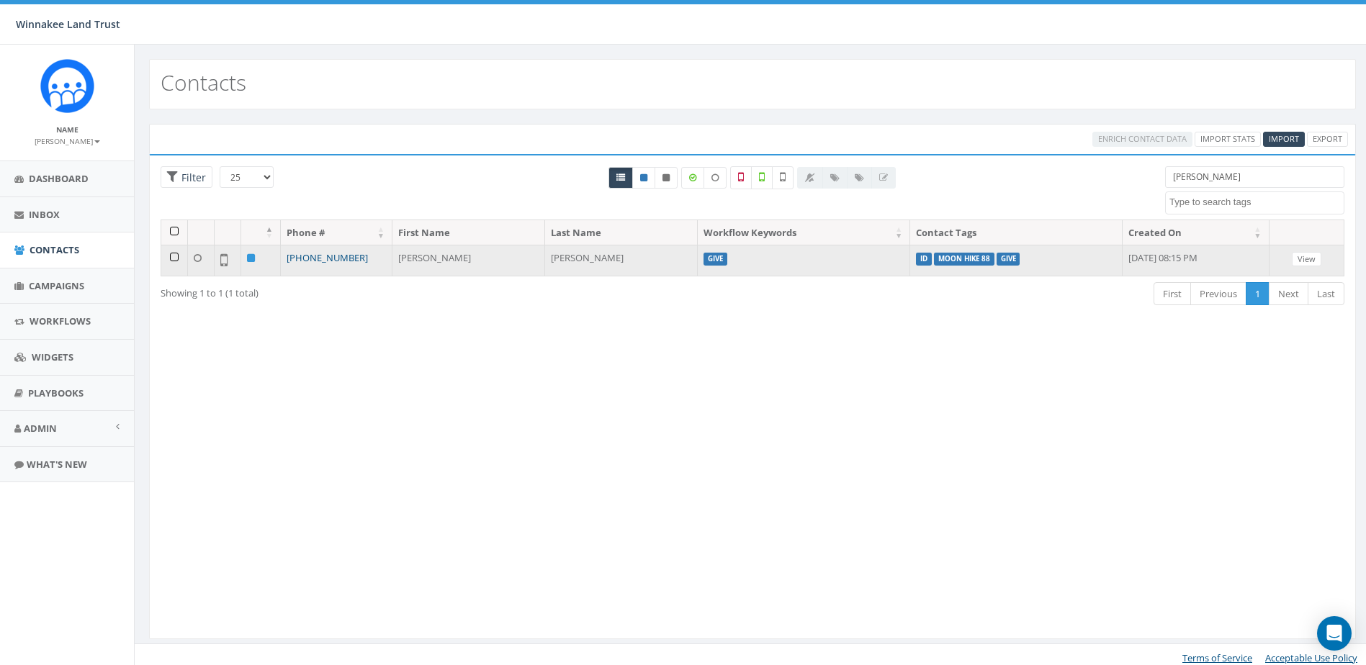
type input "saul"
click at [344, 255] on link "[PHONE_NUMBER]" at bounding box center [327, 257] width 81 height 13
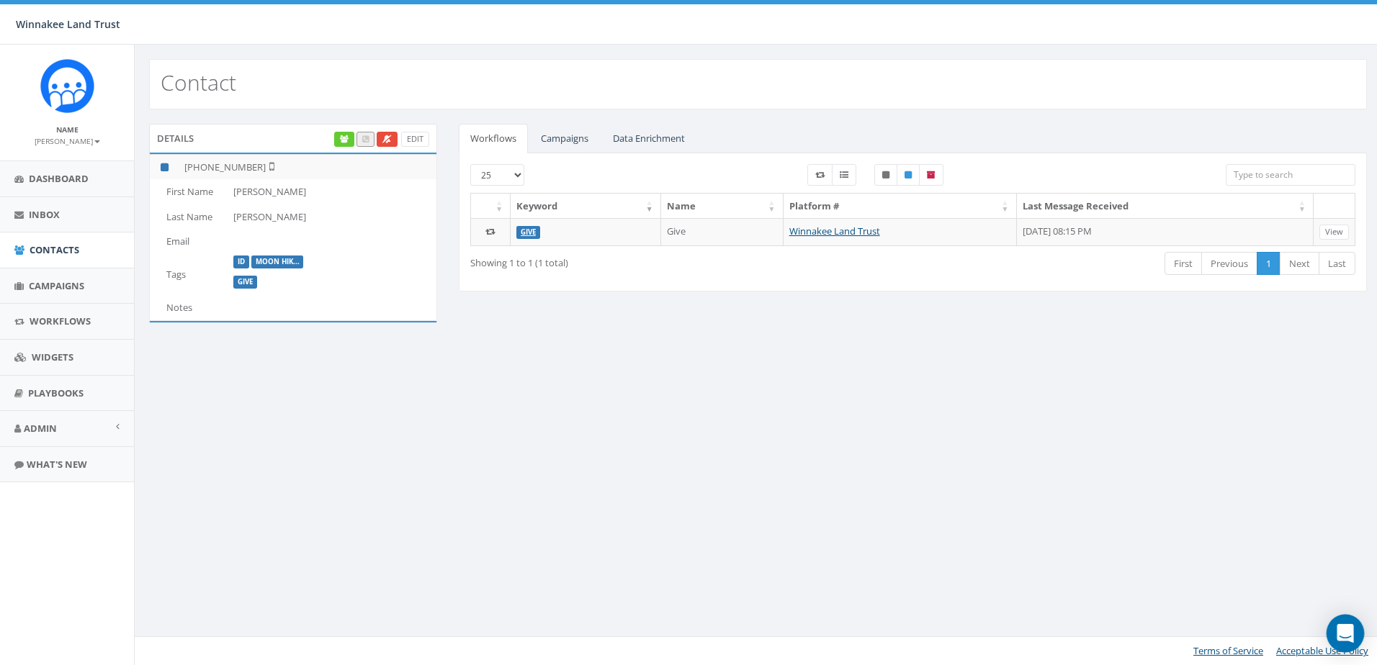
click at [1353, 633] on icon "Open Intercom Messenger" at bounding box center [1345, 633] width 19 height 19
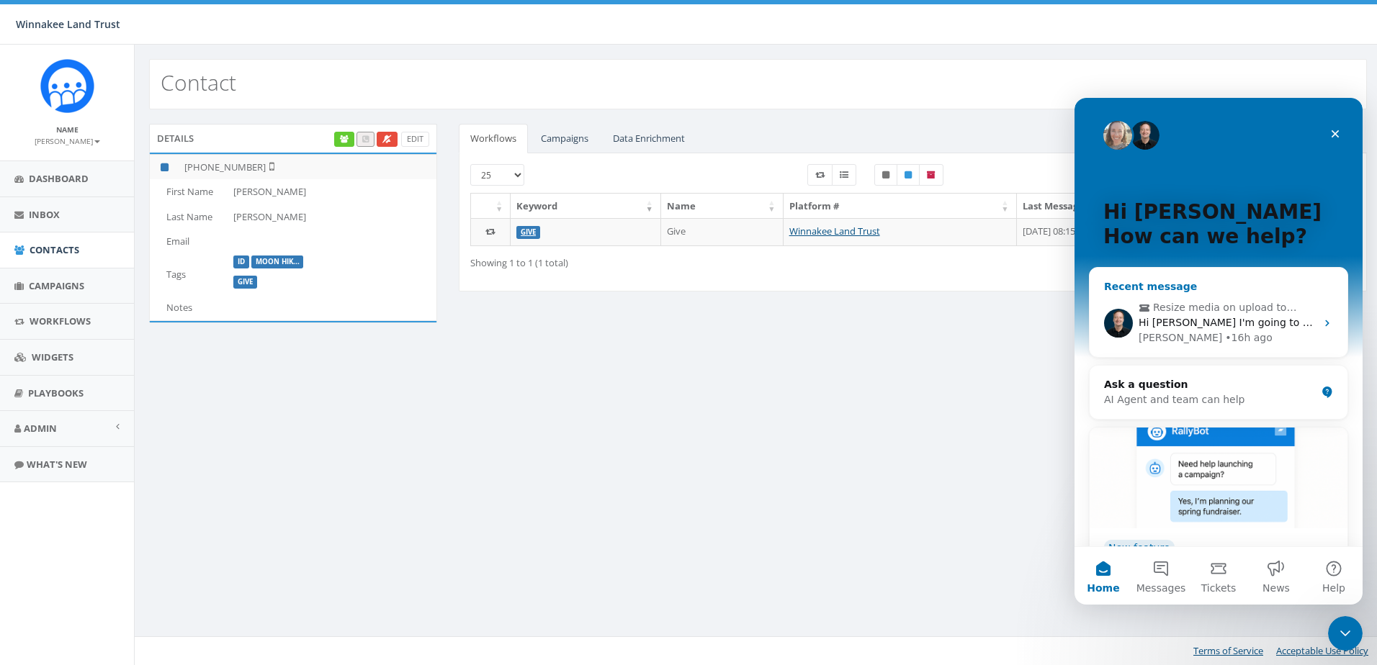
click at [1248, 307] on span "Resize media on upload to meet carrier specs" at bounding box center [1226, 307] width 146 height 15
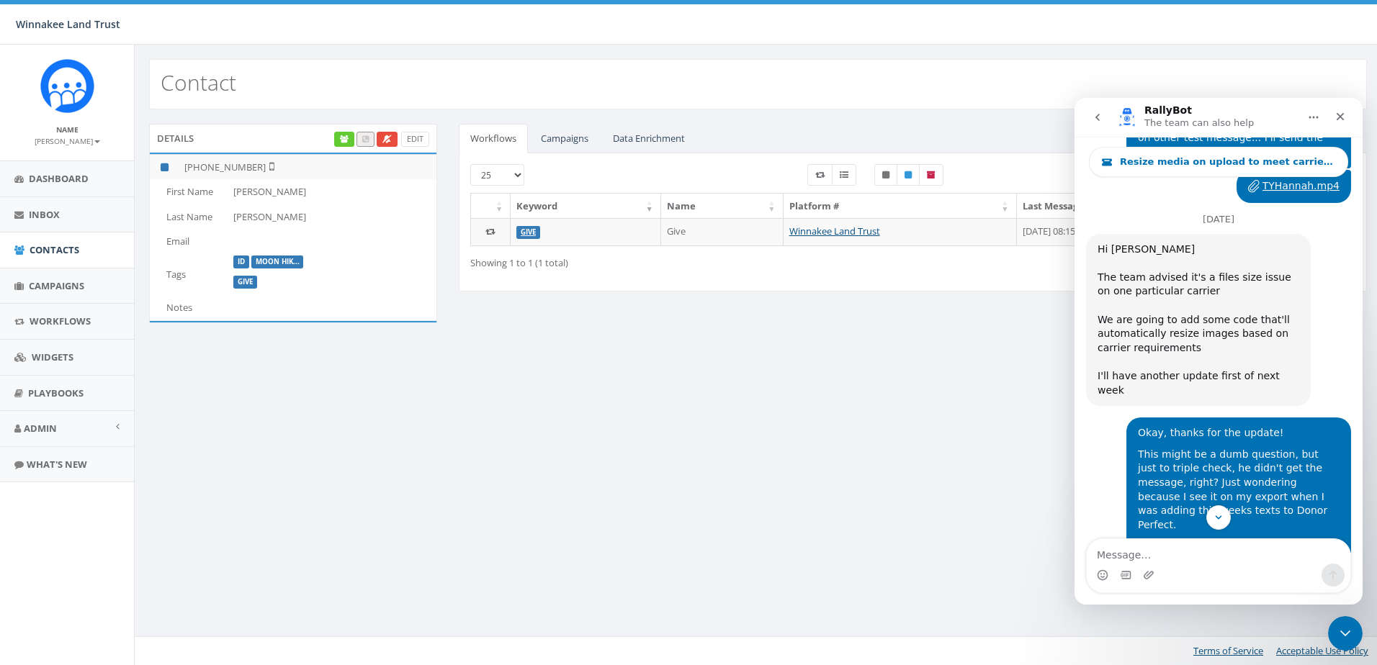
scroll to position [6675, 0]
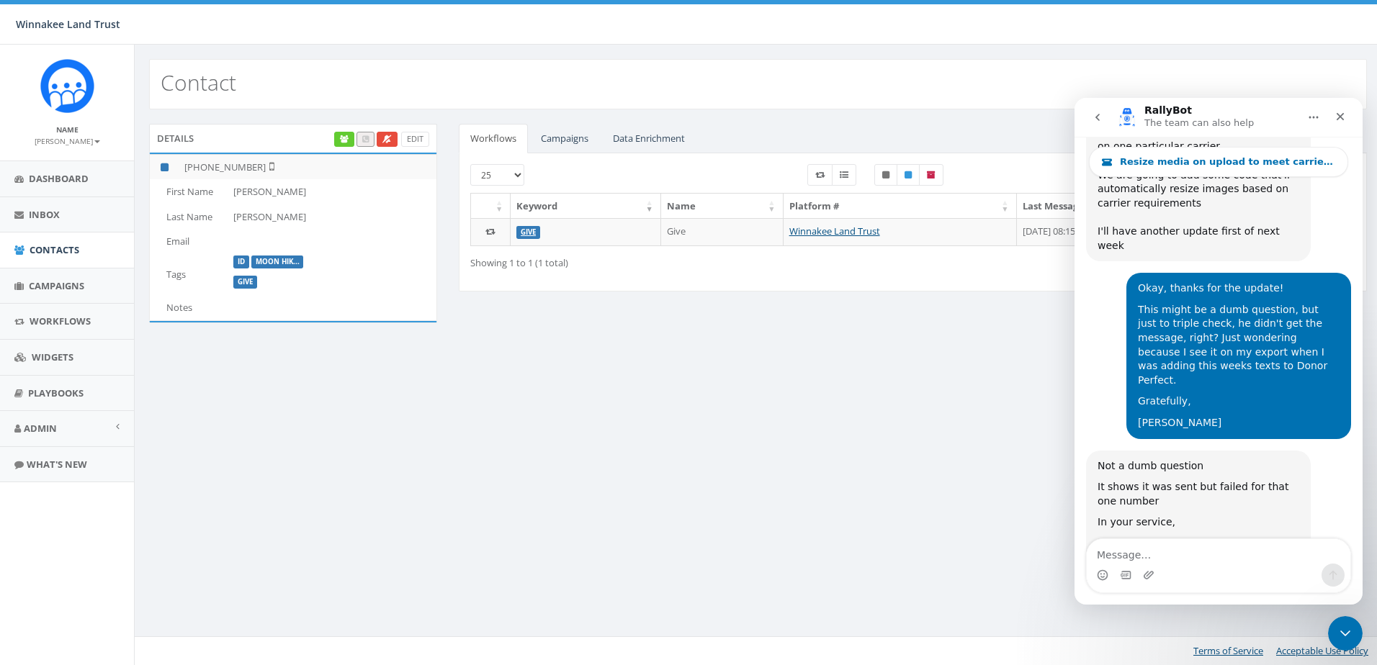
click at [1096, 112] on icon "go back" at bounding box center [1098, 118] width 12 height 12
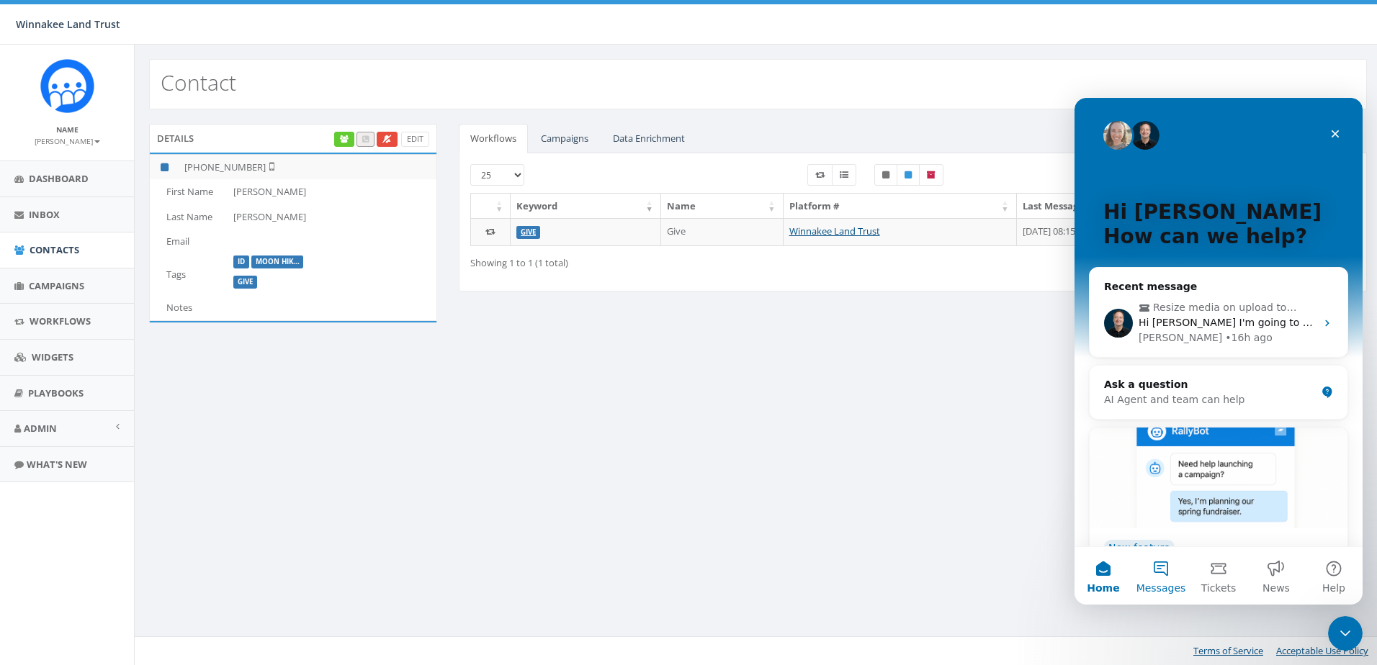
click at [1142, 572] on button "Messages" at bounding box center [1161, 576] width 58 height 58
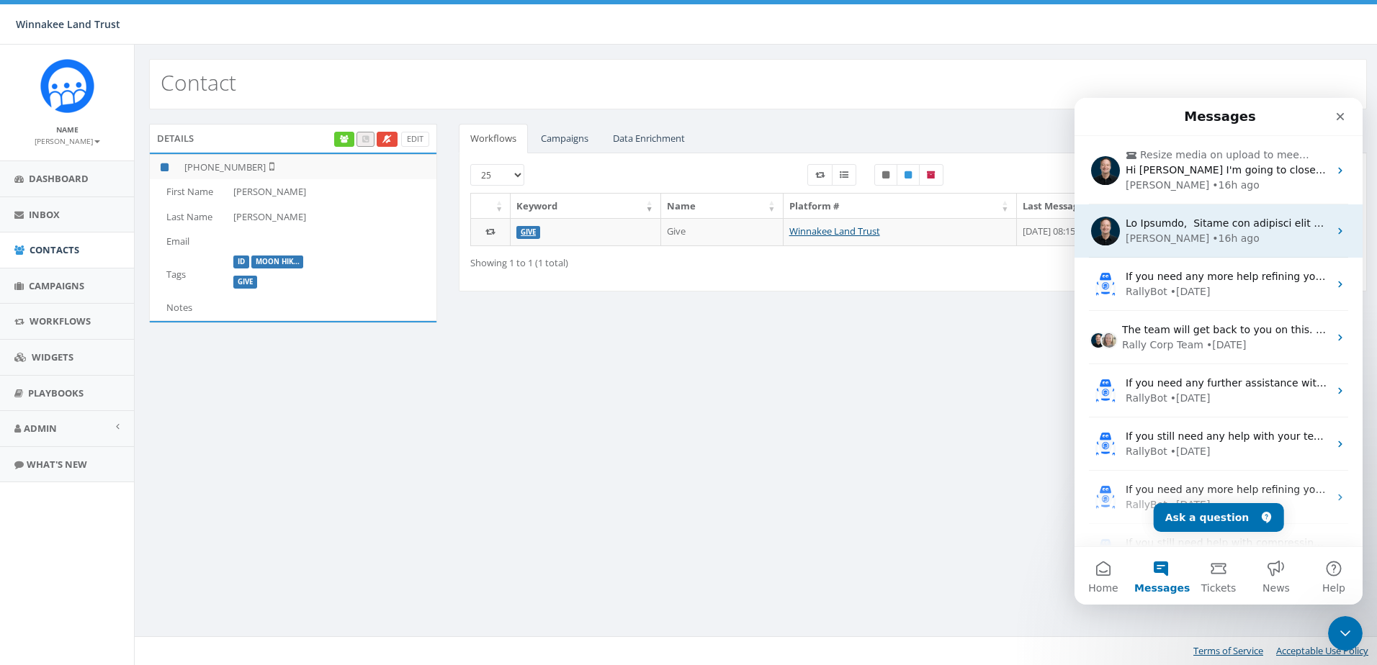
click at [1238, 231] on div "James • 16h ago" at bounding box center [1226, 238] width 203 height 15
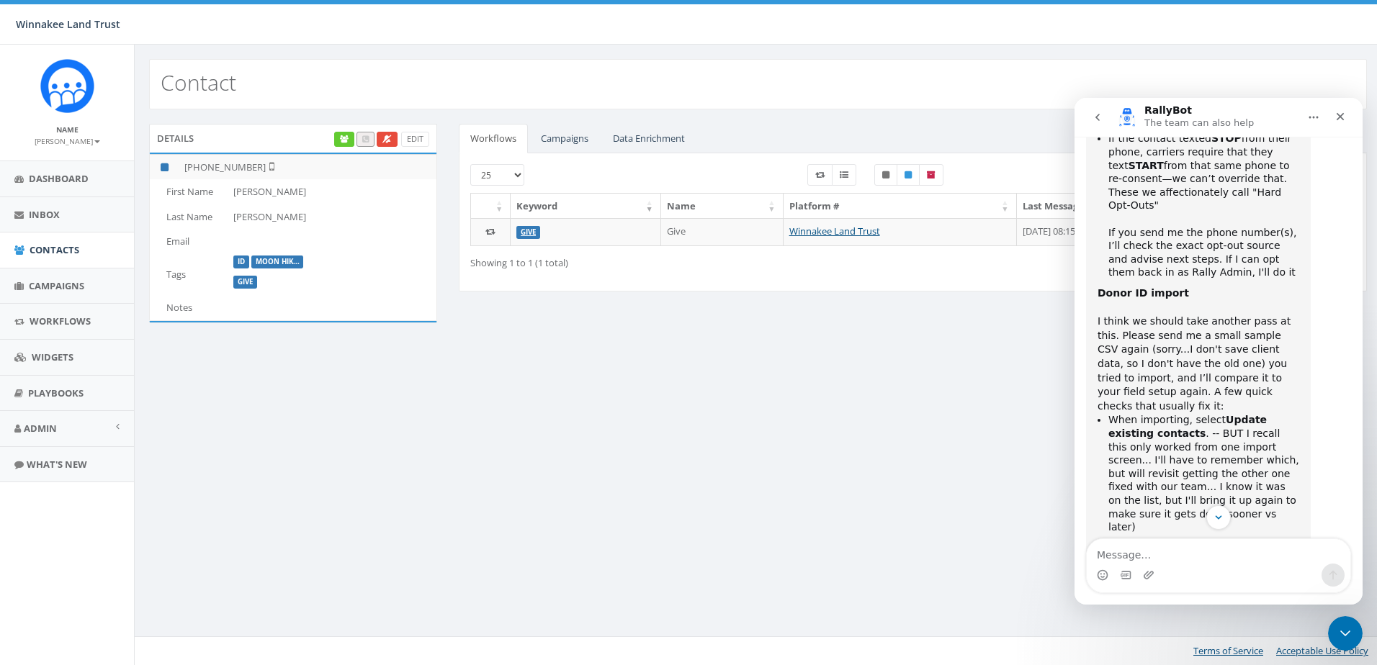
scroll to position [2758, 0]
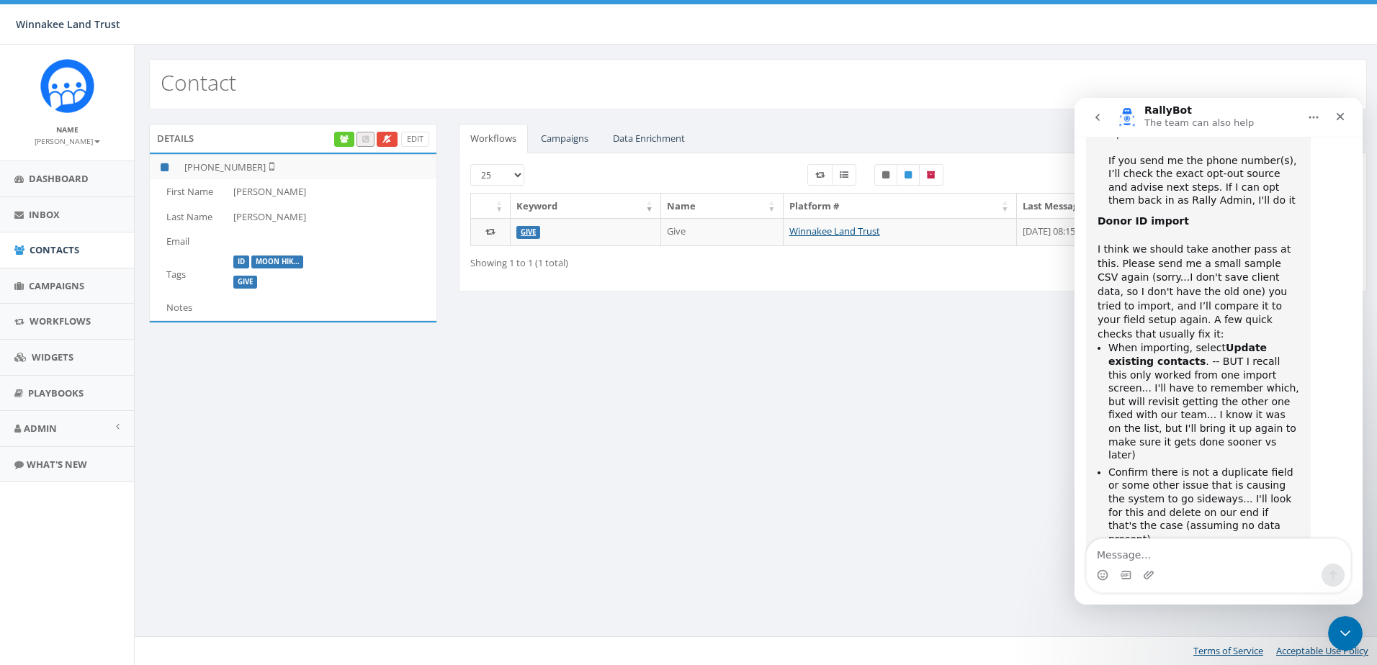
click at [1150, 596] on link "[URL][DOMAIN_NAME]" at bounding box center [1173, 609] width 152 height 26
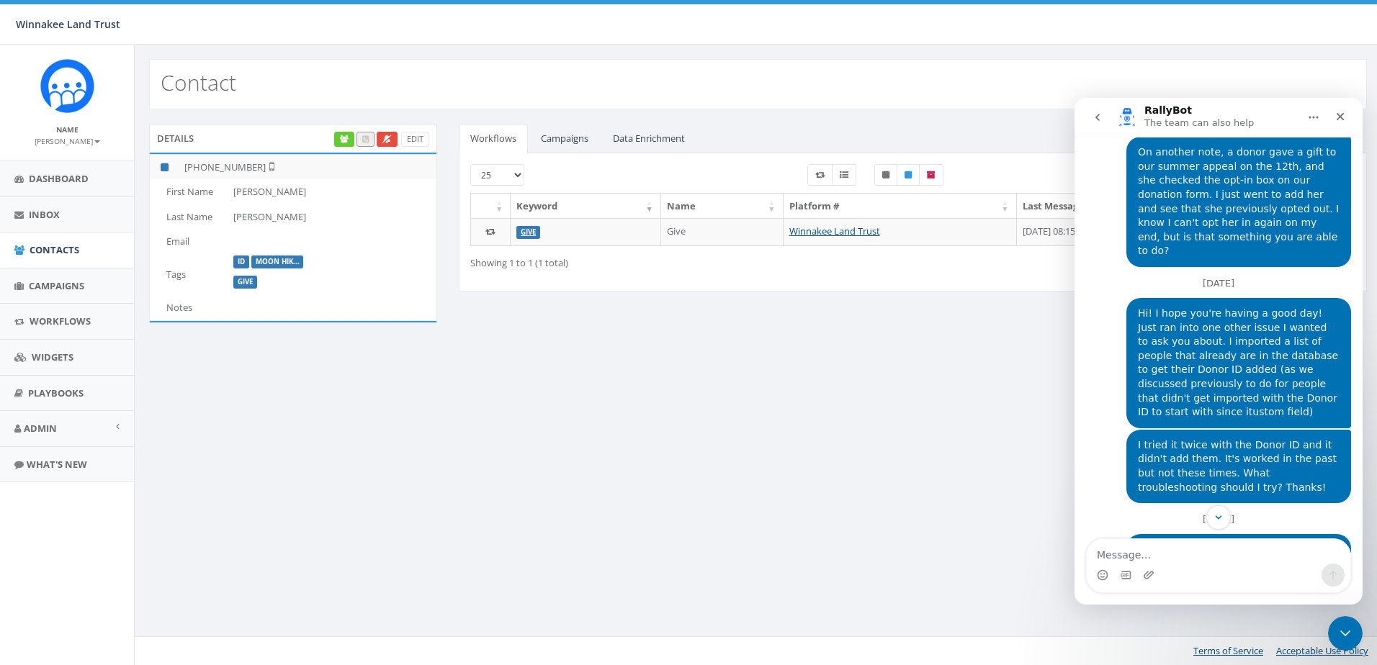
scroll to position [1966, 0]
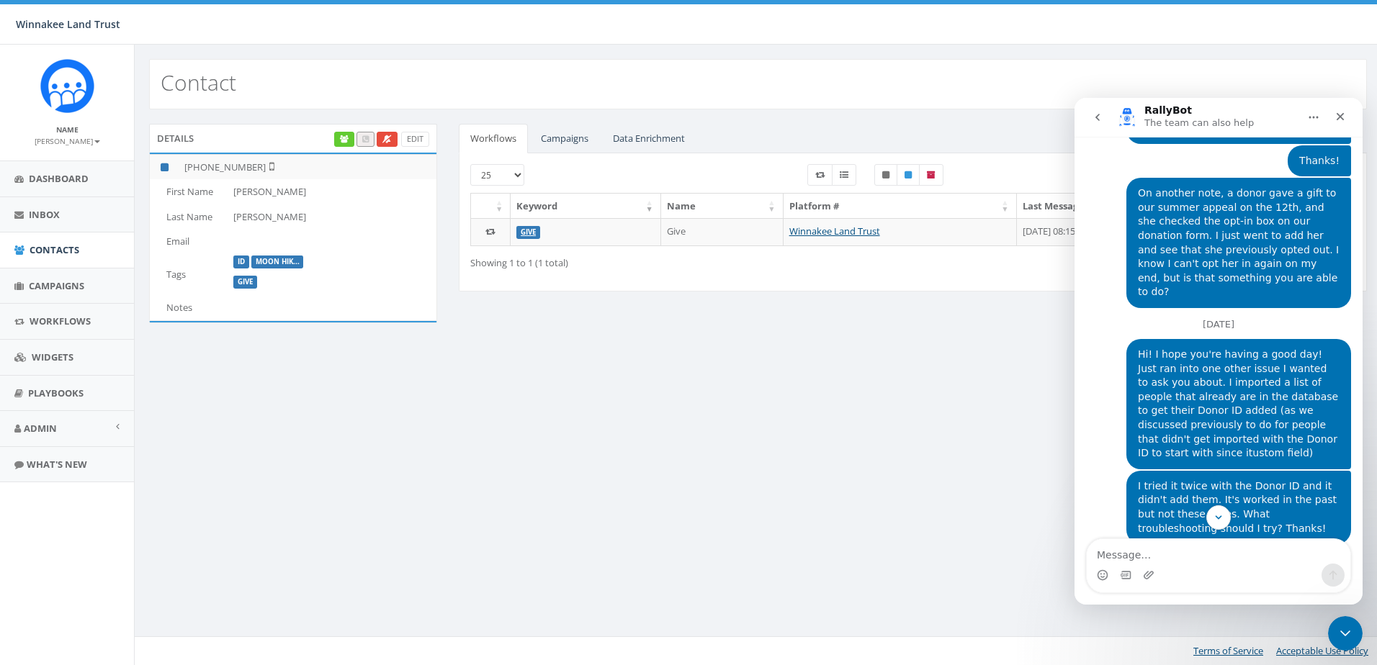
click at [561, 475] on div "Contact Details Edit +1 917-463-6384 First Name Saul Last Name Dingfelder Email…" at bounding box center [757, 355] width 1247 height 621
click at [48, 248] on span "Contacts" at bounding box center [55, 249] width 50 height 13
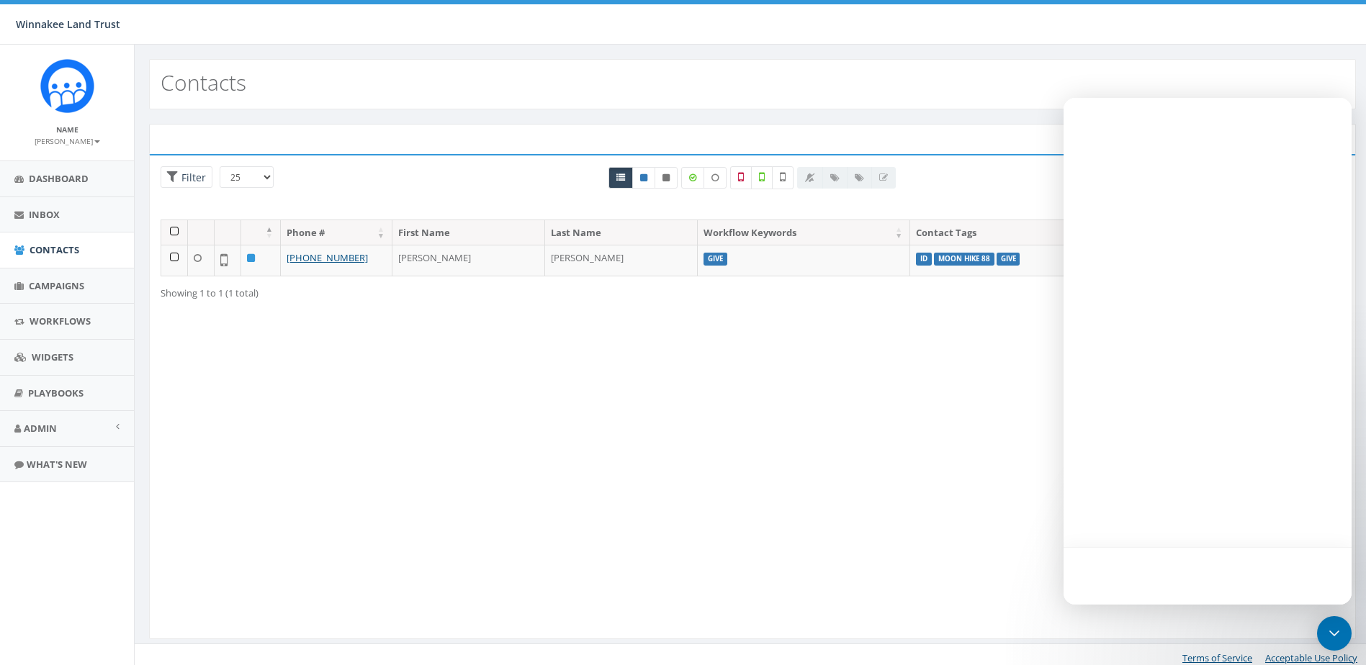
select select
click at [1316, 139] on div at bounding box center [1208, 121] width 288 height 46
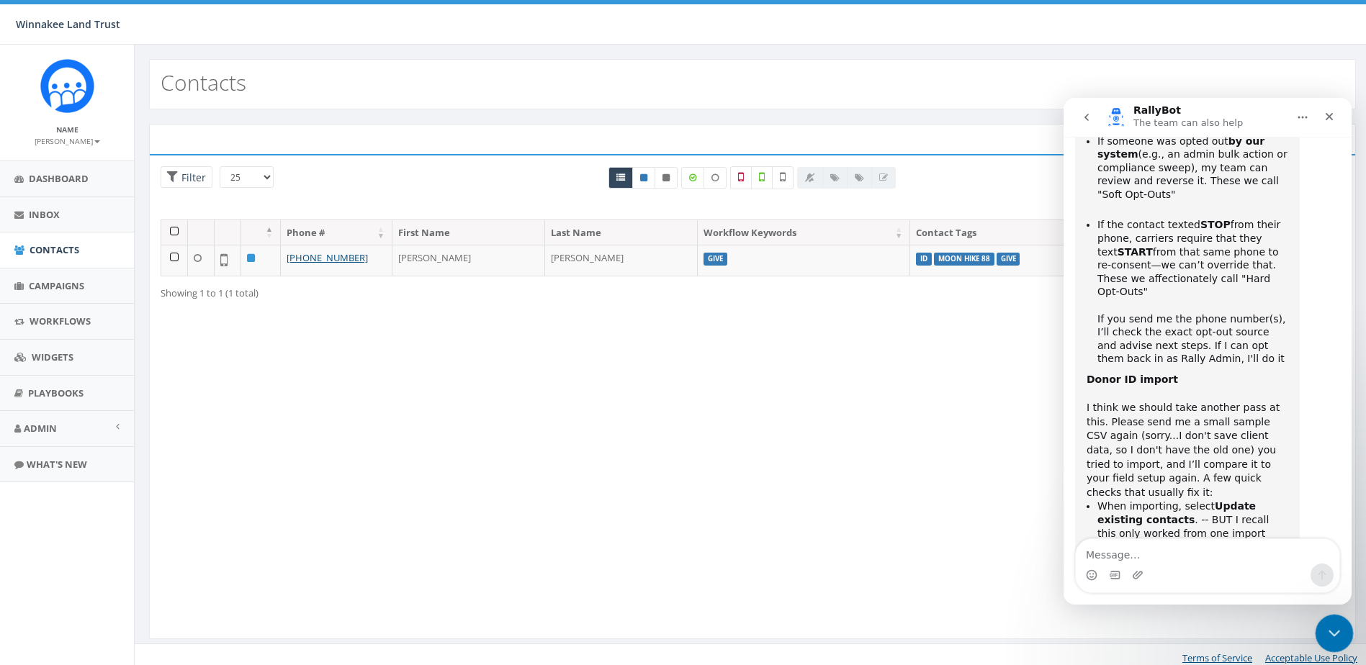
scroll to position [2758, 0]
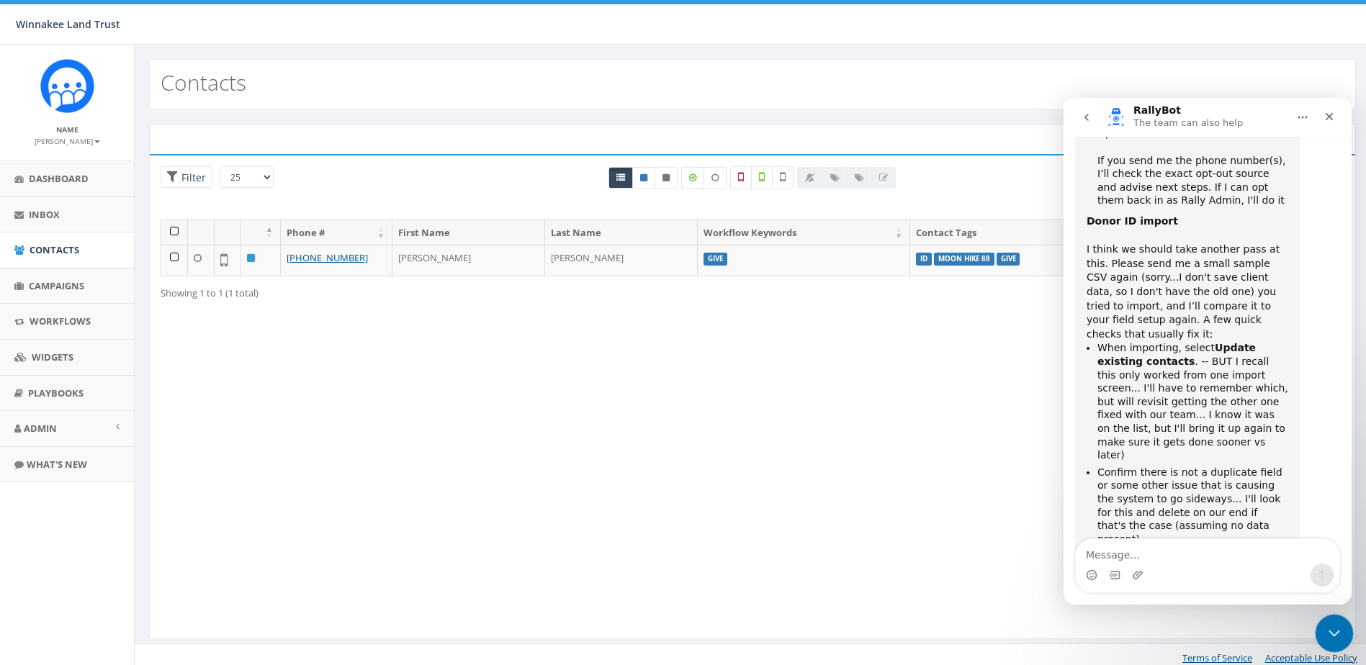
click at [1328, 624] on icon "Close Intercom Messenger" at bounding box center [1331, 631] width 17 height 17
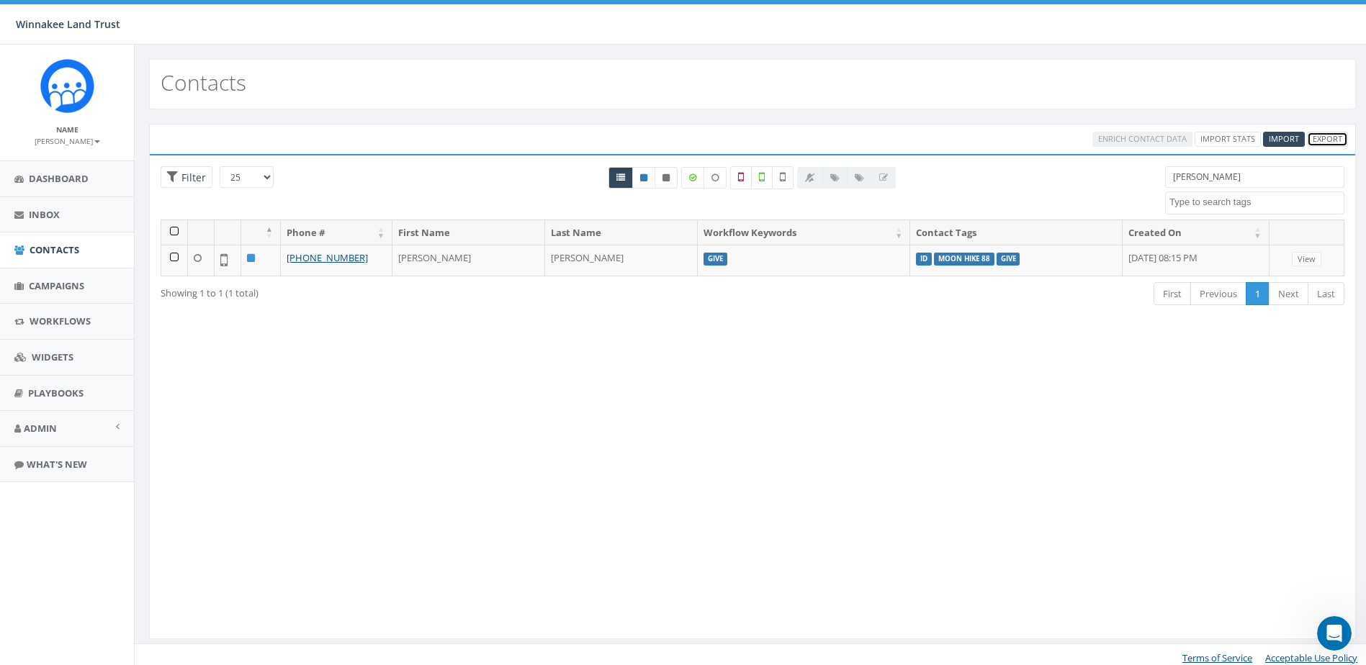
click at [1337, 139] on link "Export" at bounding box center [1327, 139] width 41 height 15
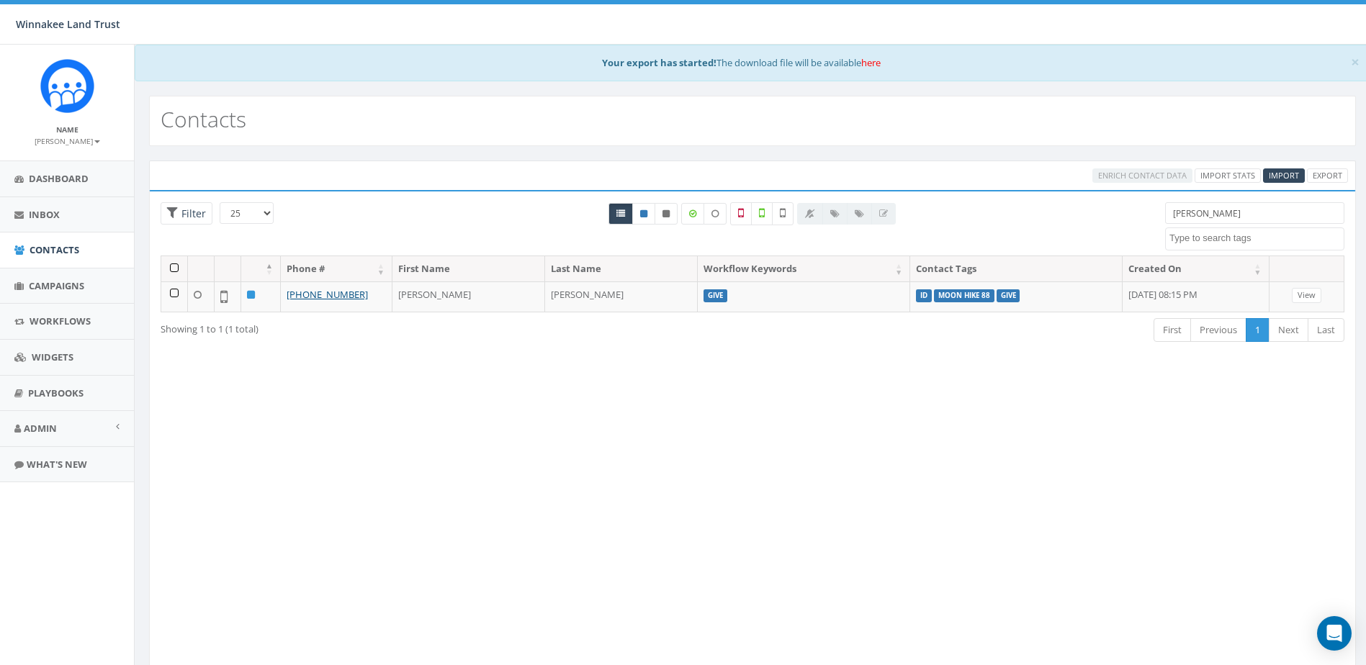
select select
click at [881, 63] on link "here" at bounding box center [870, 62] width 19 height 13
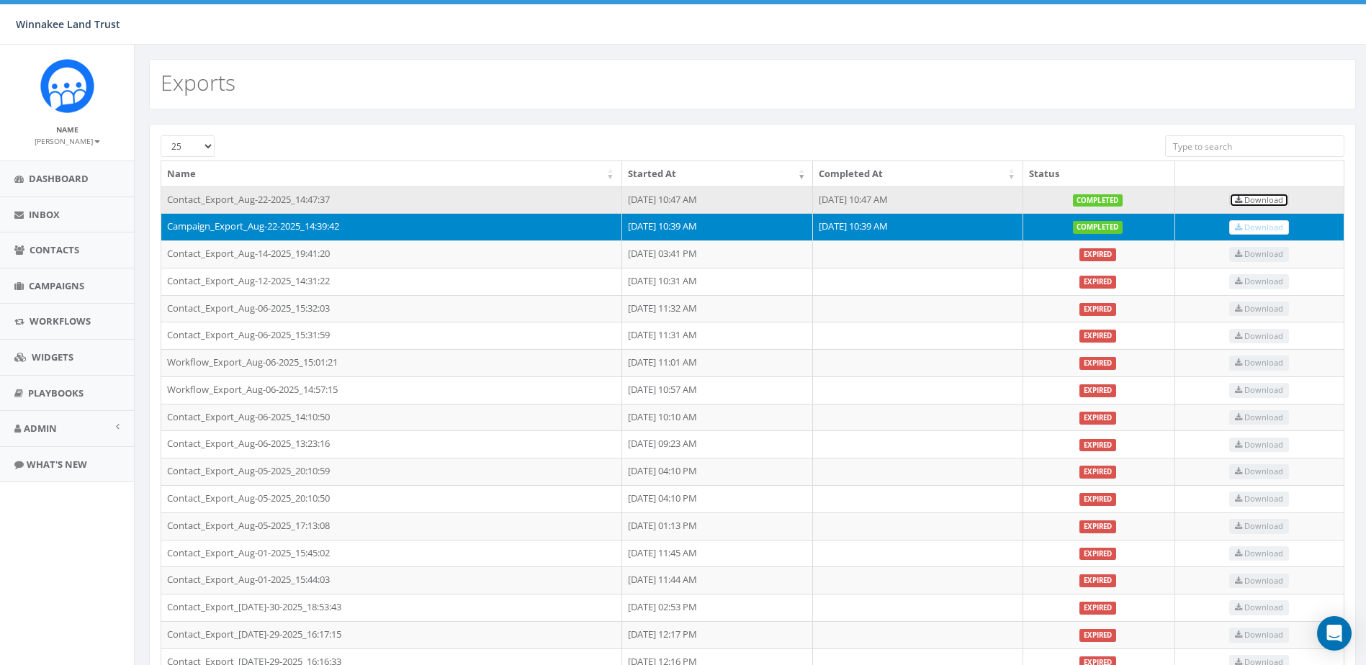
click at [1280, 202] on span "Download" at bounding box center [1259, 199] width 48 height 11
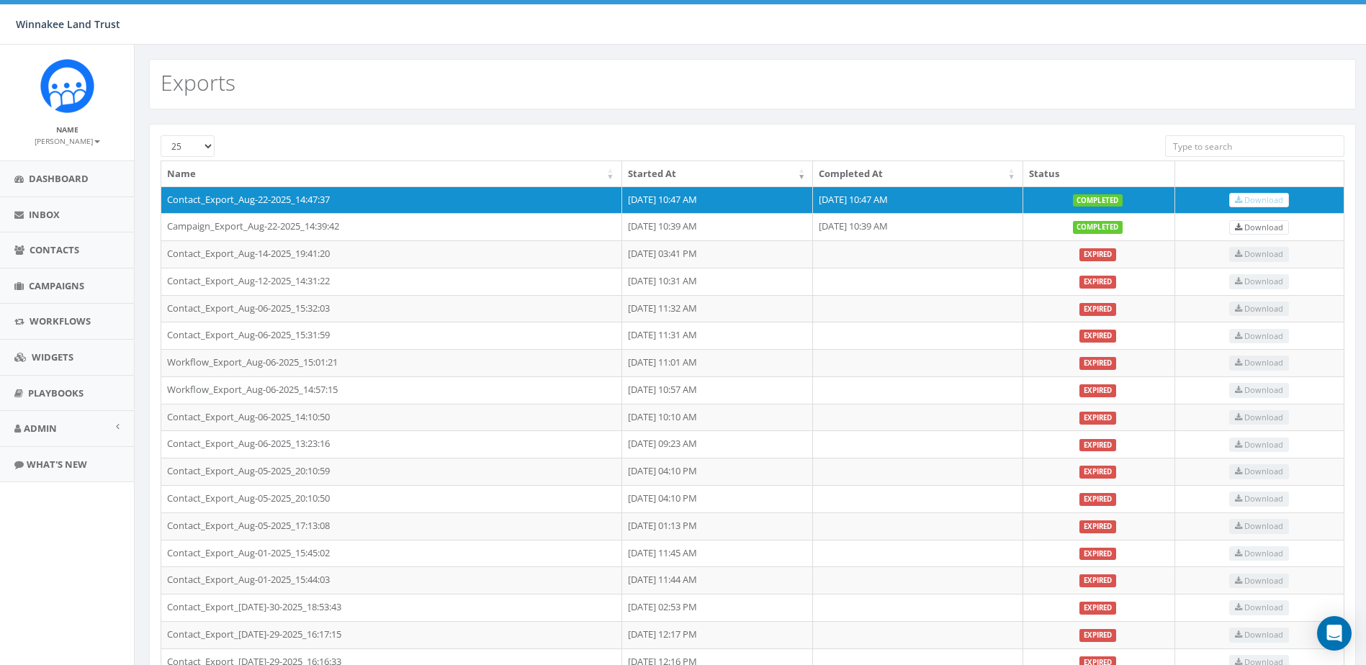
click at [928, 55] on div "Exports" at bounding box center [753, 77] width 1236 height 65
click at [45, 256] on span "Contacts" at bounding box center [55, 249] width 50 height 13
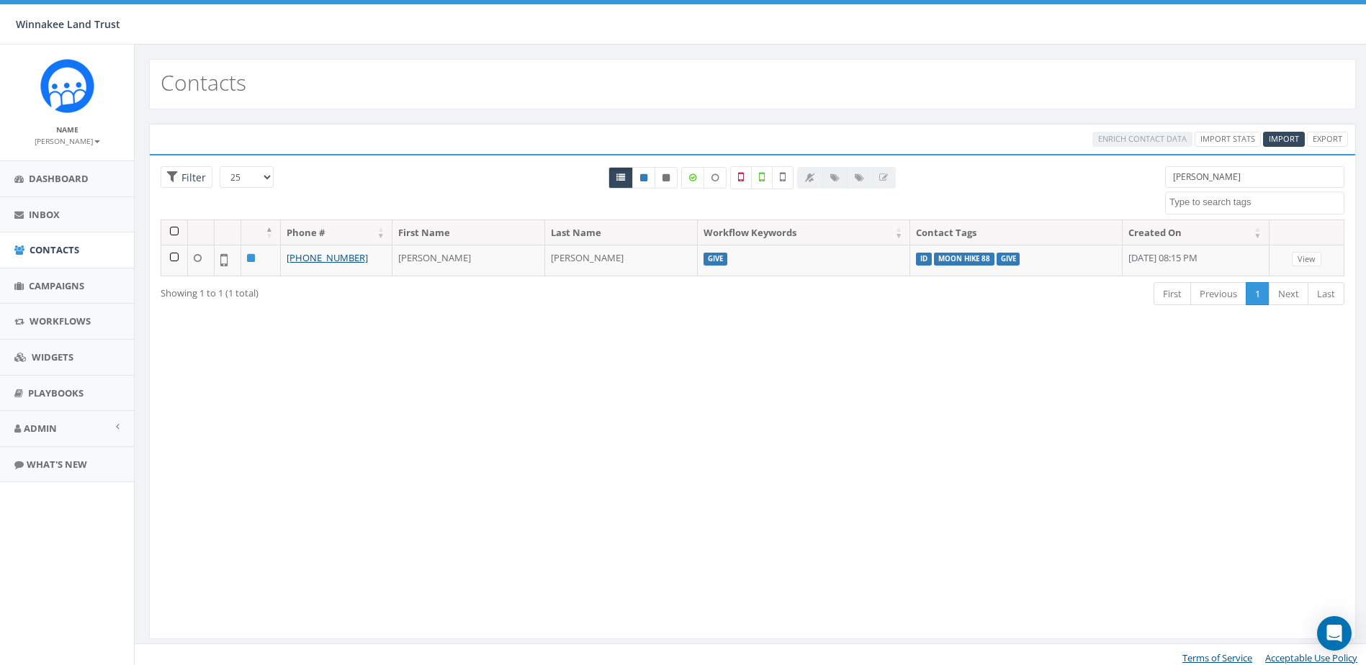
select select
drag, startPoint x: 1184, startPoint y: 174, endPoint x: 1103, endPoint y: 174, distance: 80.6
click at [1103, 174] on div "25 50 100 Filter saul 2025/07/01 Barn Tour 25 DP opt-in EOY2024 Form Give HVG I…" at bounding box center [752, 192] width 1205 height 53
click at [1133, 338] on div "Loading the filters, please wait!! Phone Number is is not First Name is is not …" at bounding box center [752, 397] width 1207 height 486
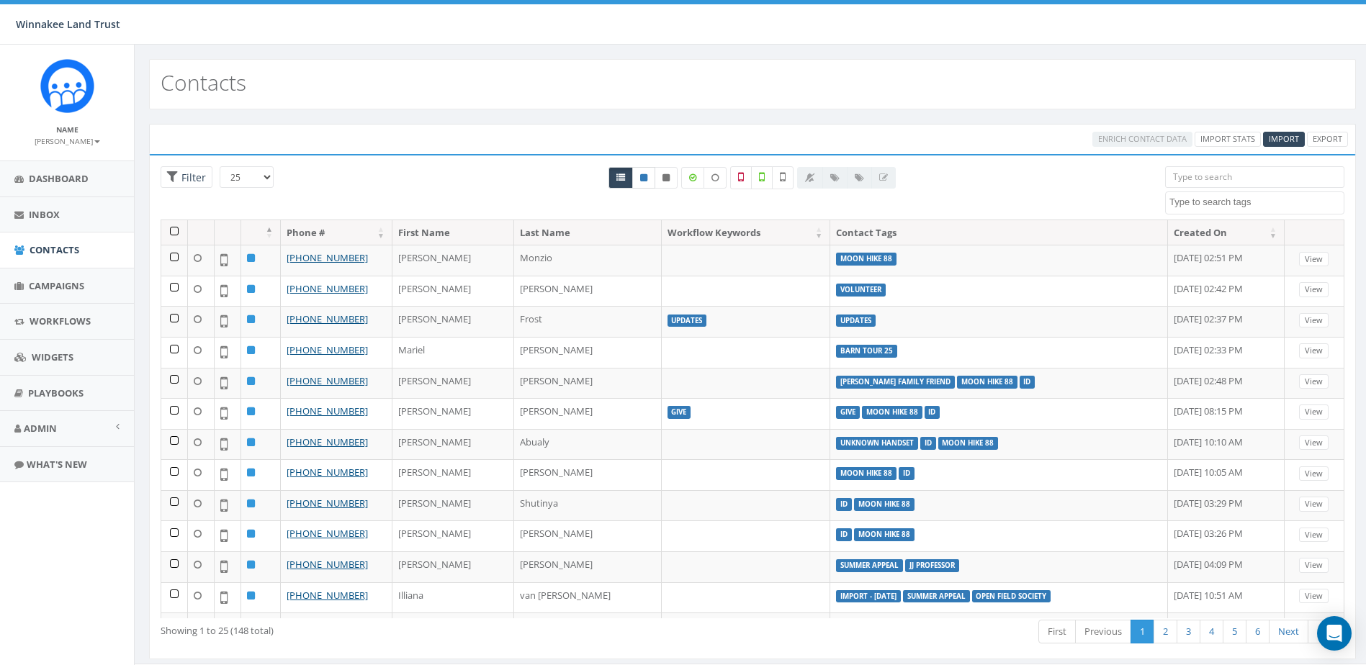
click at [647, 174] on icon at bounding box center [643, 178] width 7 height 9
radio input "true"
click at [1323, 136] on link "Export" at bounding box center [1327, 139] width 41 height 15
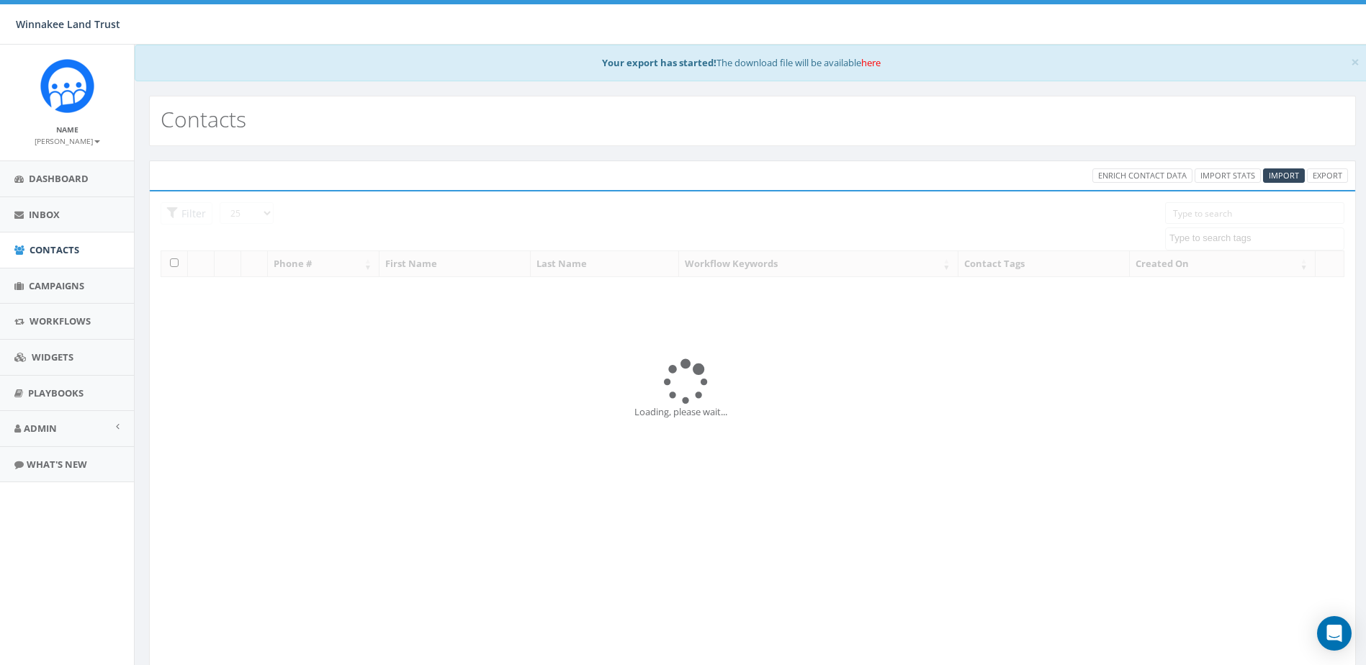
select select
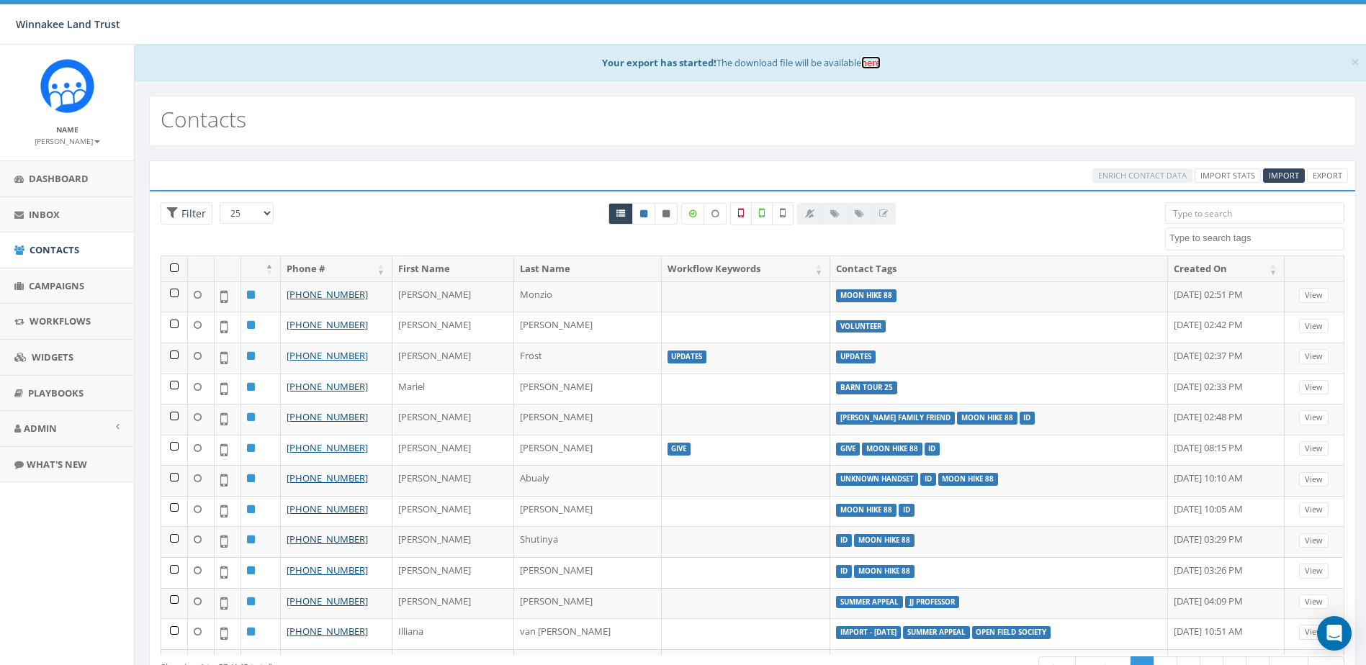
click at [872, 63] on link "here" at bounding box center [870, 62] width 19 height 13
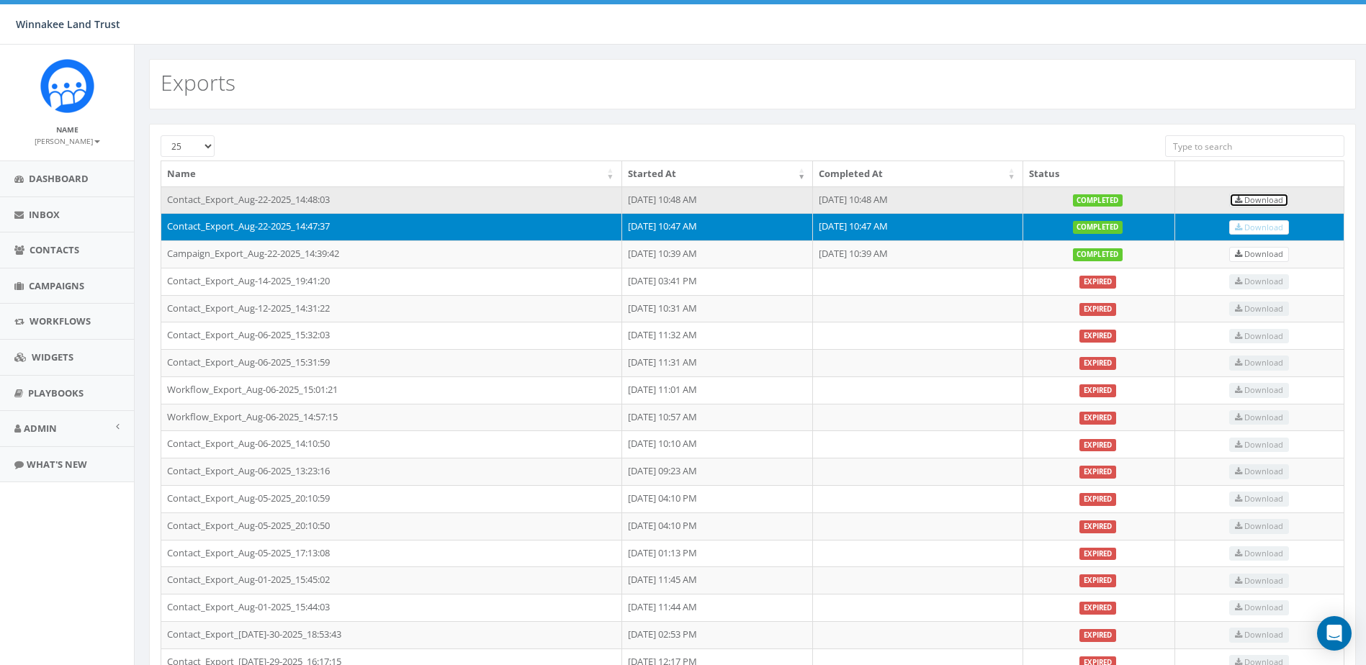
click at [1276, 198] on span "Download" at bounding box center [1259, 199] width 48 height 11
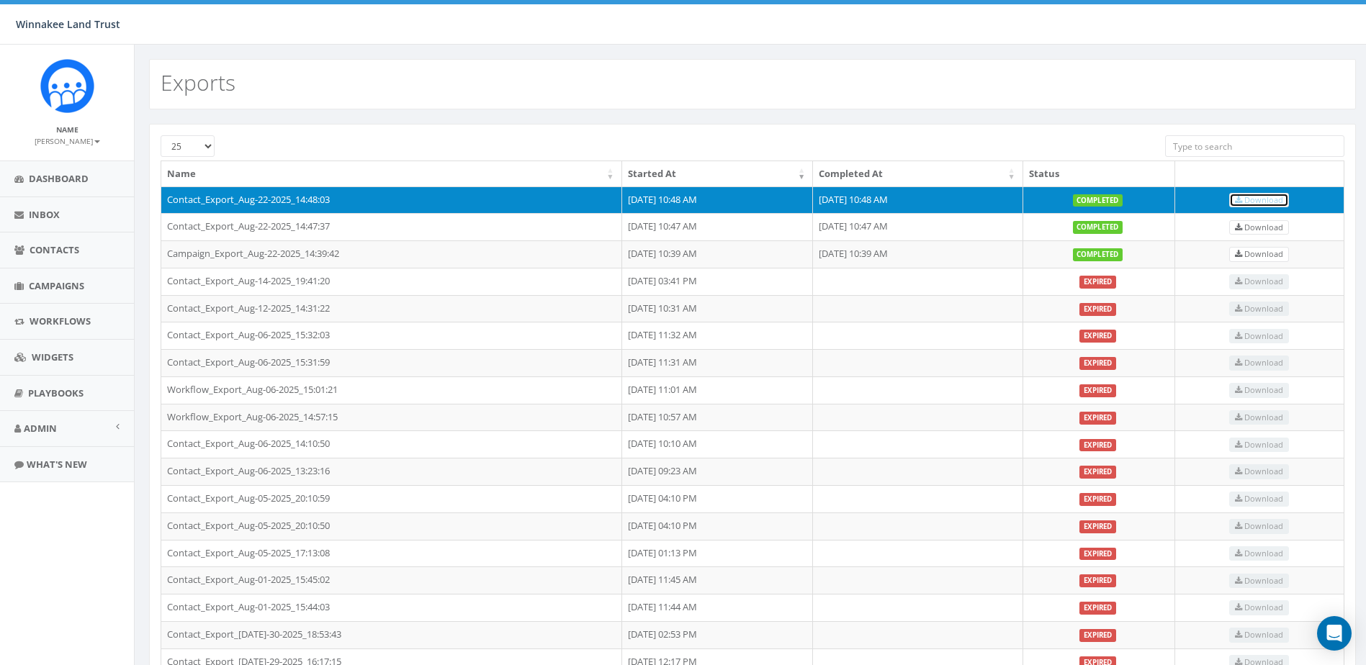
click at [1259, 196] on span "Download" at bounding box center [1259, 199] width 48 height 11
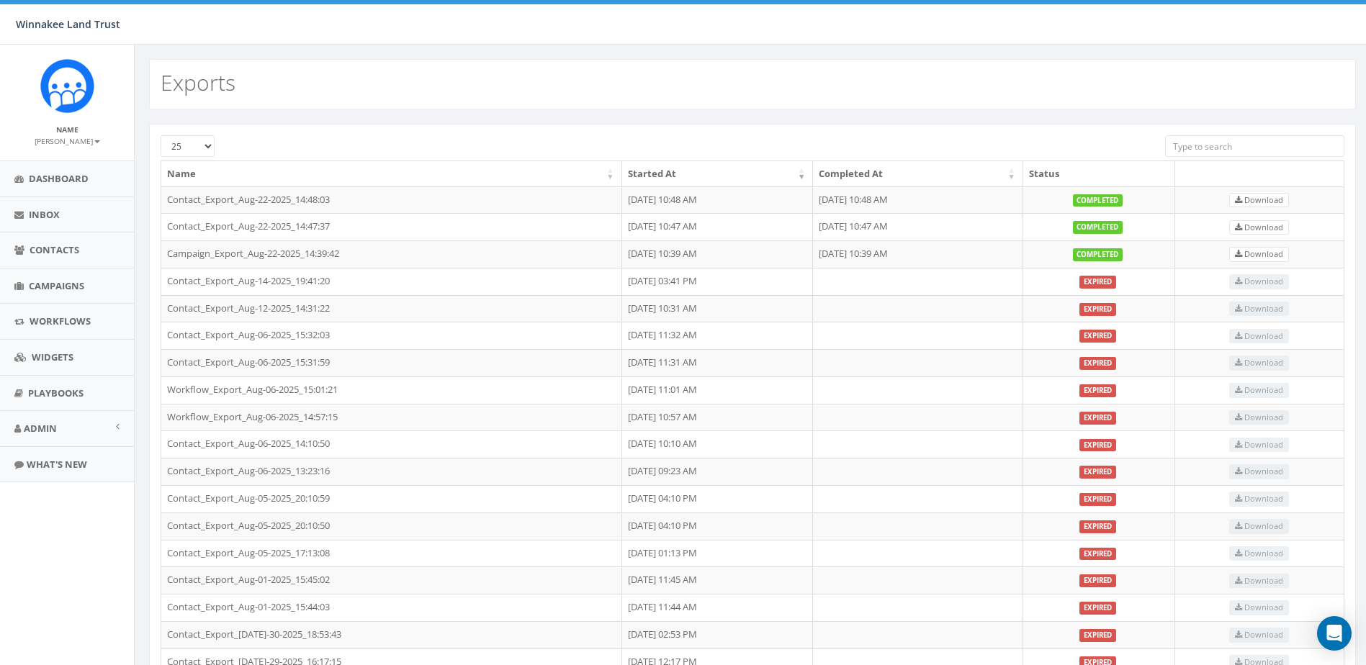
click at [901, 73] on div "Exports" at bounding box center [752, 84] width 1207 height 50
click at [37, 238] on link "Contacts" at bounding box center [67, 250] width 134 height 35
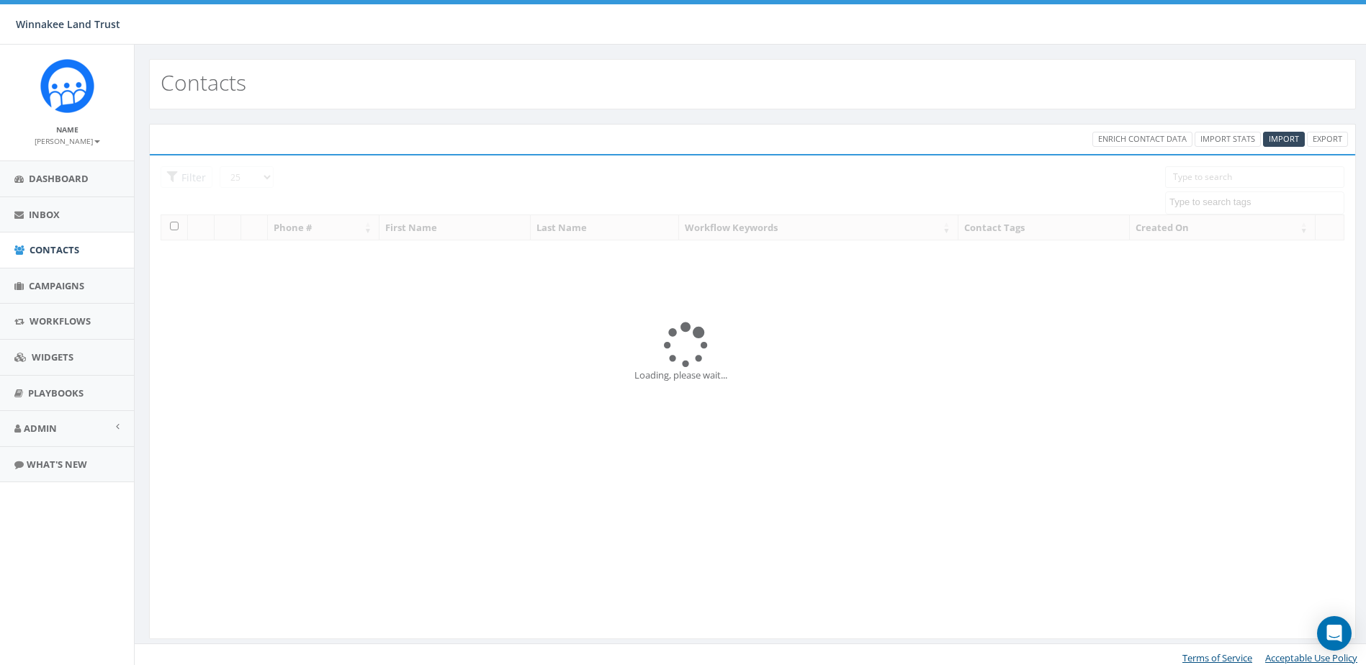
select select
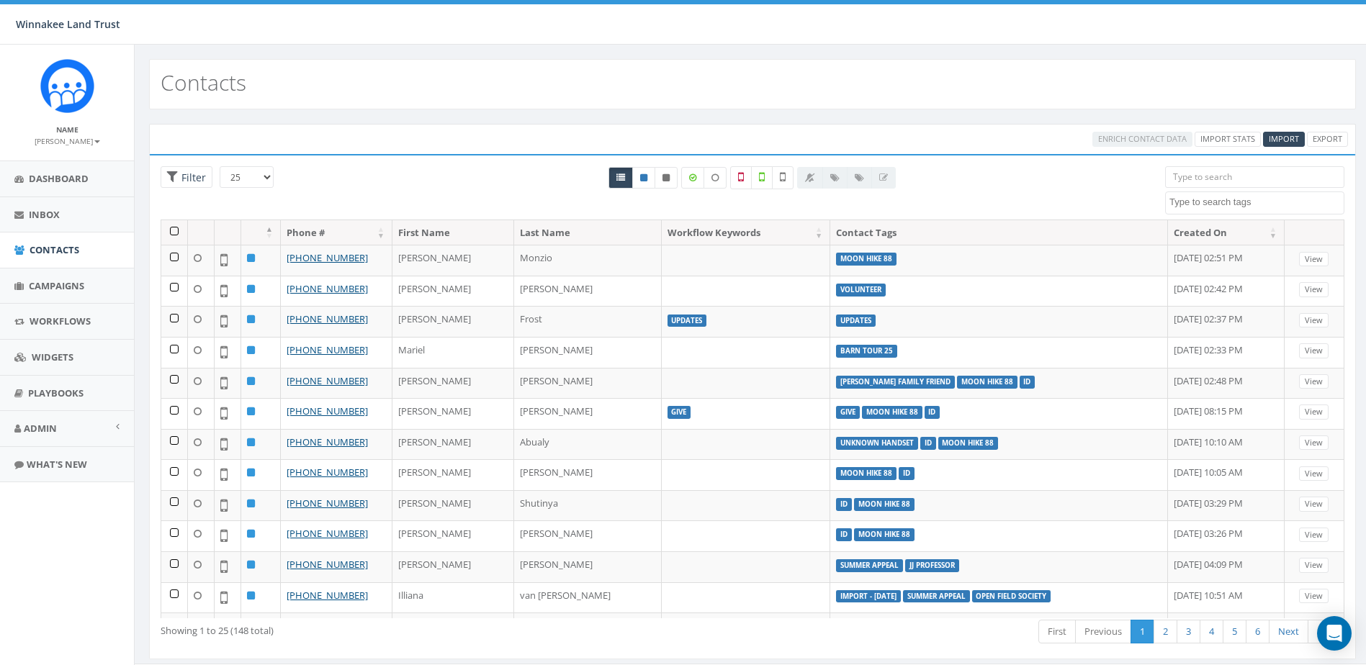
click at [1194, 178] on input "search" at bounding box center [1254, 177] width 179 height 22
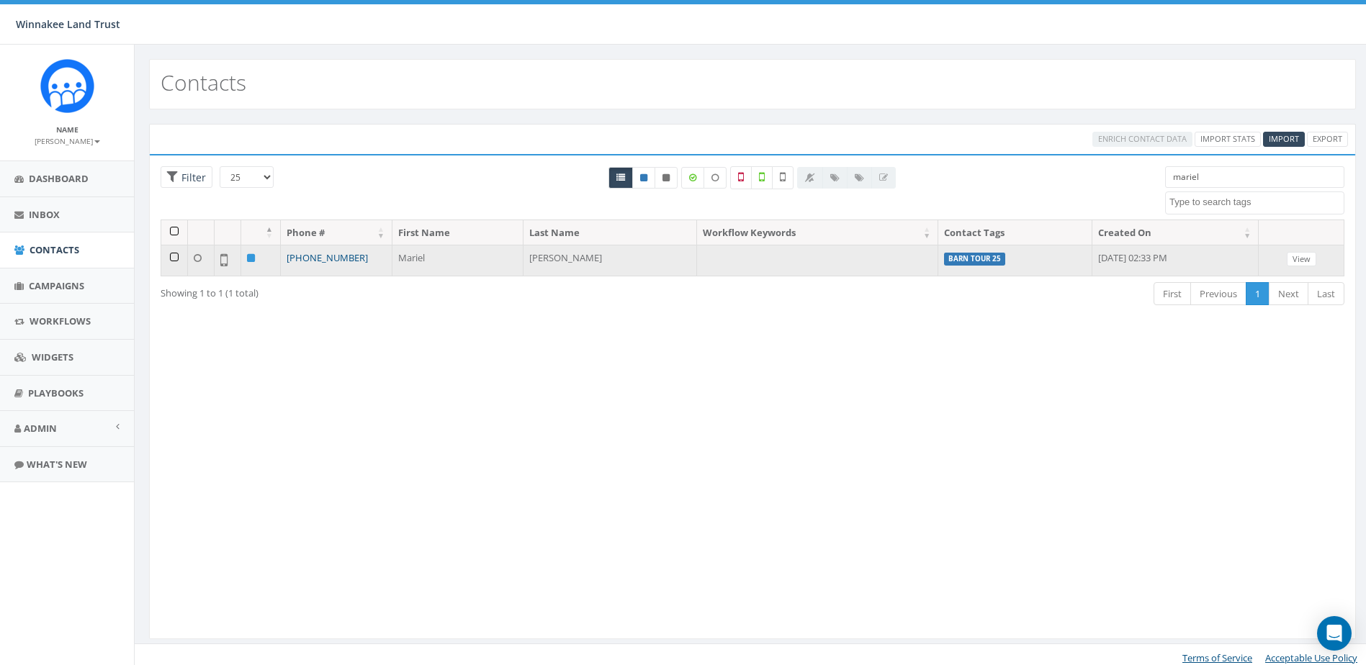
type input "mariel"
click at [329, 259] on link "[PHONE_NUMBER]" at bounding box center [327, 257] width 81 height 13
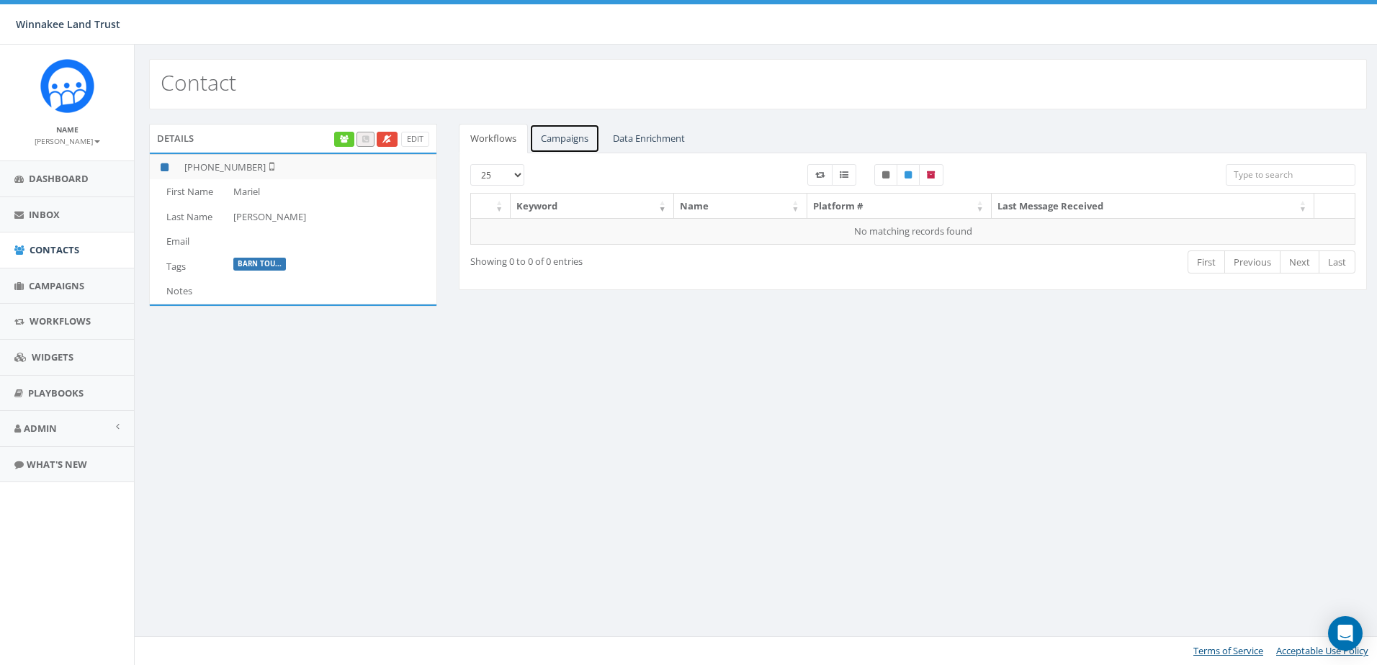
click at [549, 134] on link "Campaigns" at bounding box center [564, 139] width 71 height 30
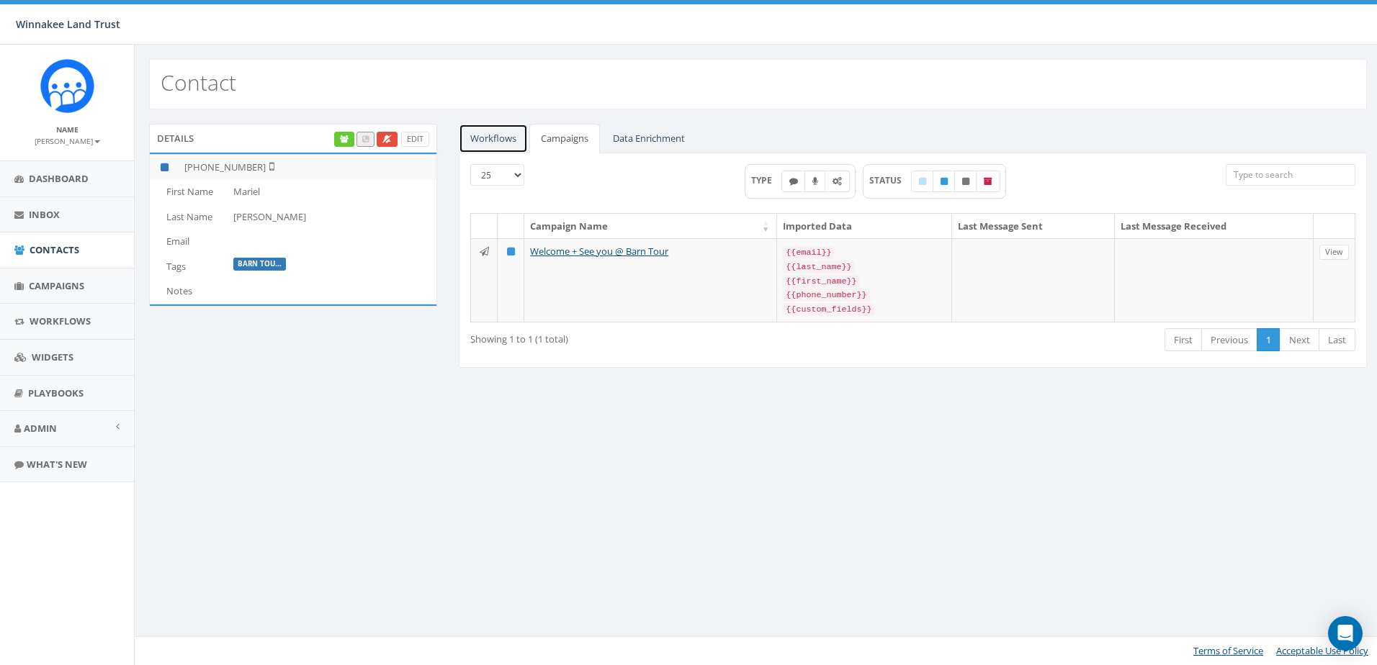
click at [487, 137] on link "Workflows" at bounding box center [493, 139] width 69 height 30
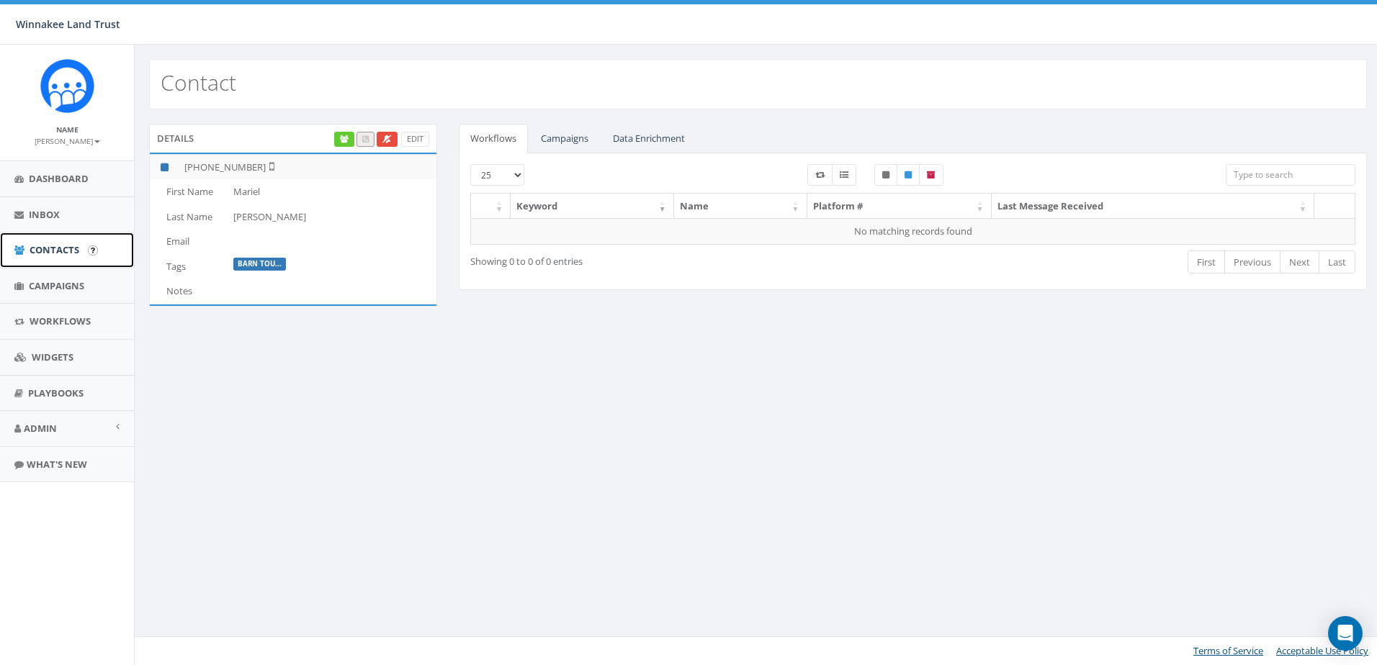
click at [60, 254] on span "Contacts" at bounding box center [55, 249] width 50 height 13
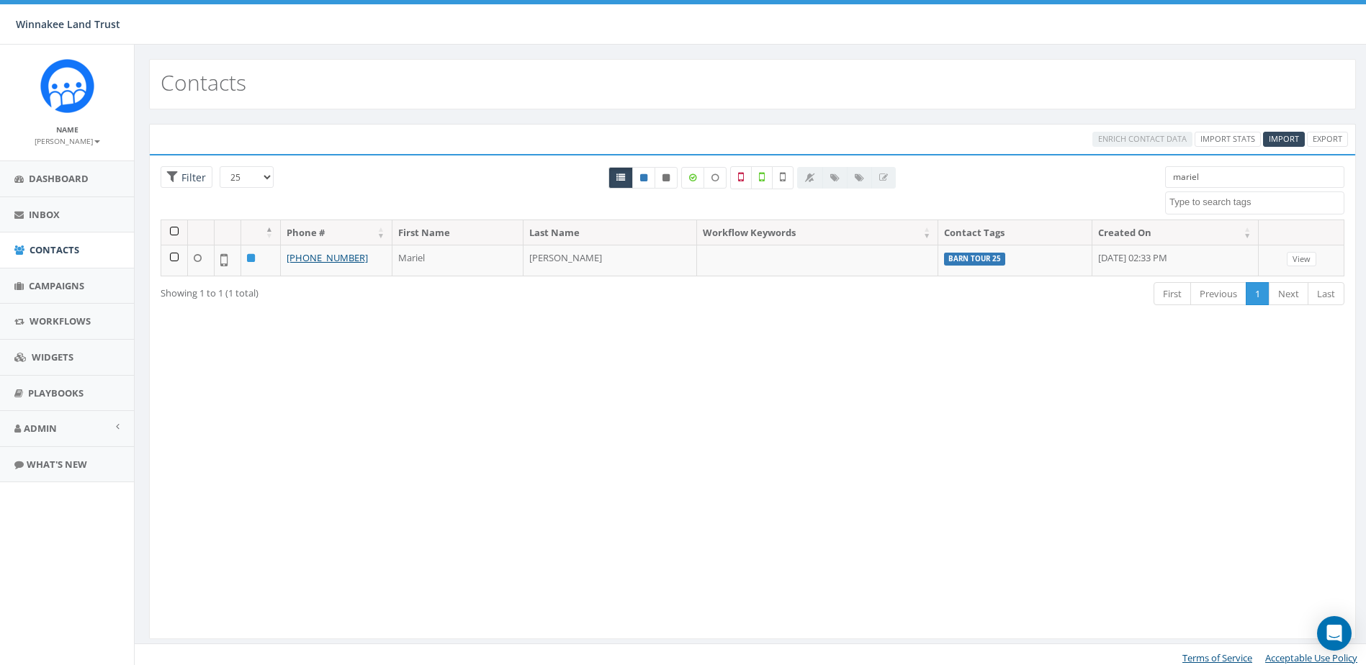
select select
click at [664, 175] on icon at bounding box center [665, 178] width 7 height 9
radio input "true"
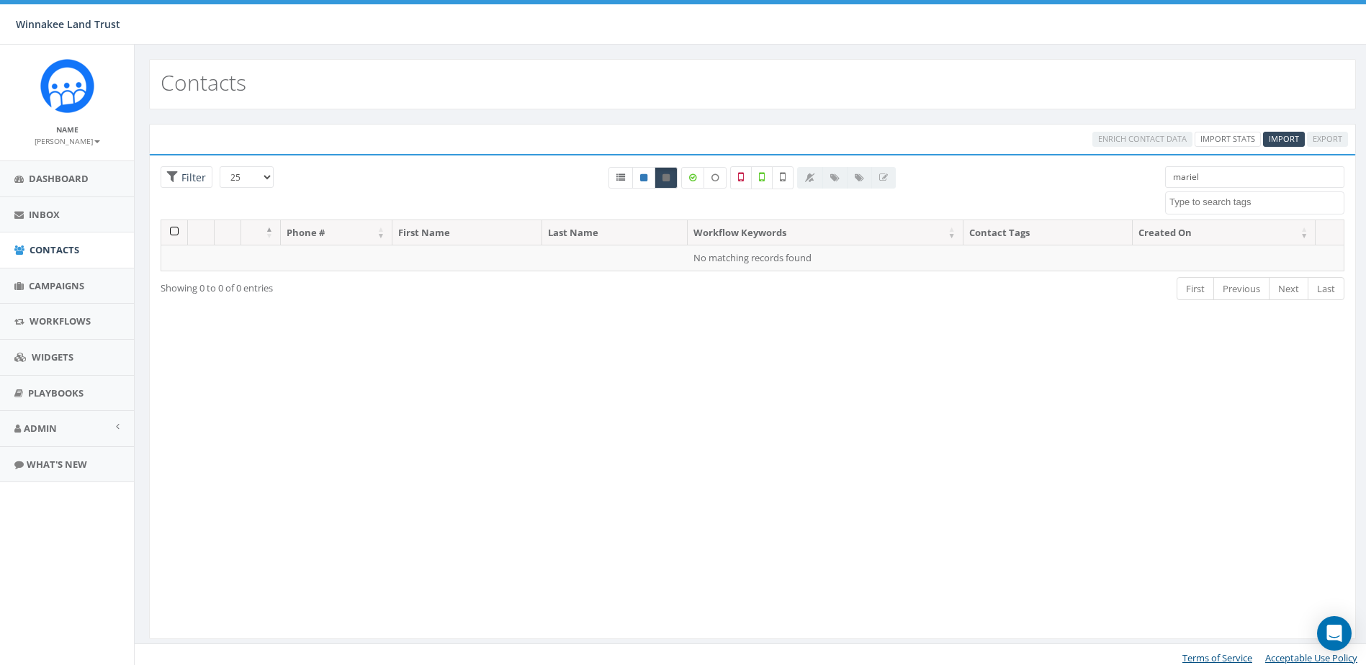
drag, startPoint x: 1137, startPoint y: 181, endPoint x: 1097, endPoint y: 179, distance: 40.3
click at [1097, 179] on div "25 50 100 Filter All 0 contact(s) on current page All 1 contact(s) filtered mar…" at bounding box center [752, 192] width 1205 height 53
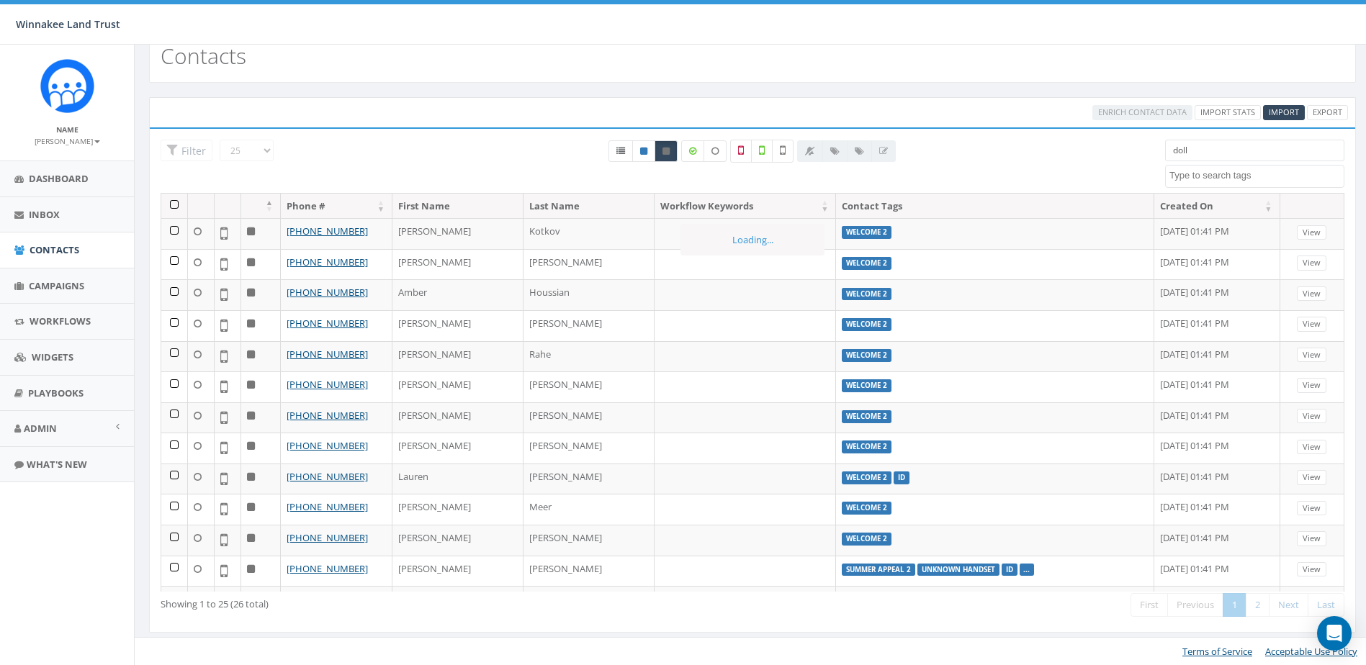
scroll to position [6, 0]
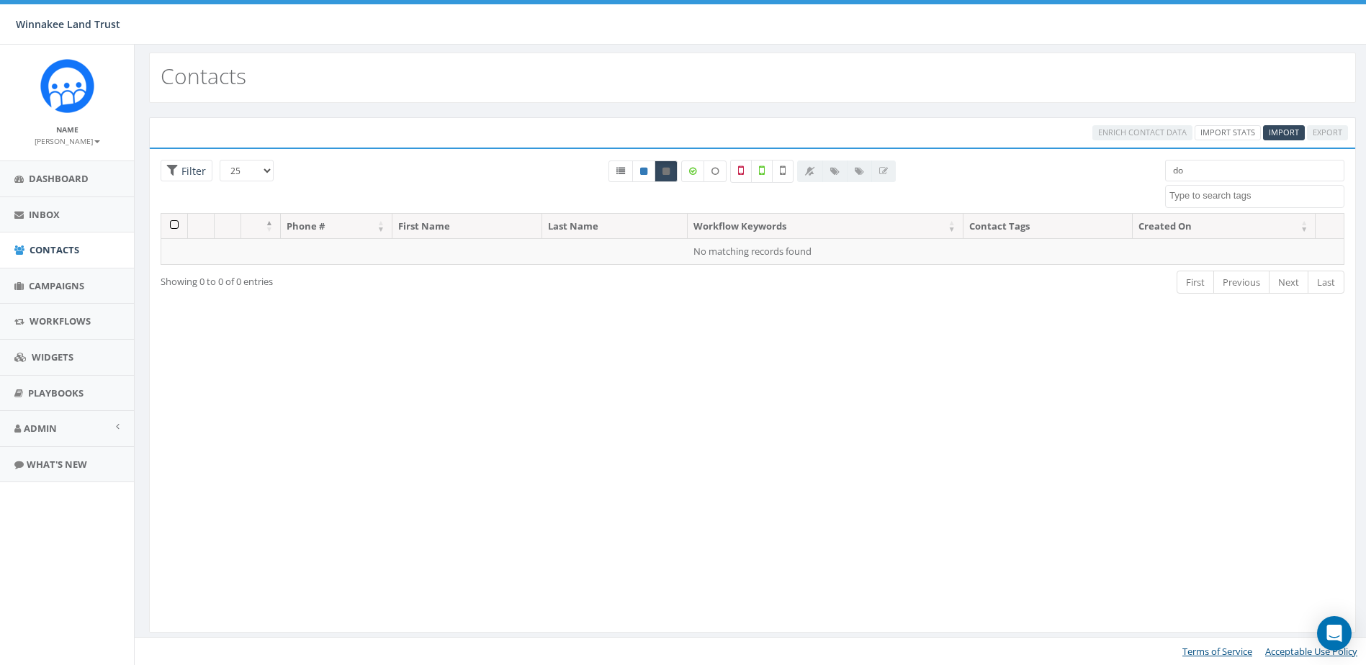
type input "d"
drag, startPoint x: 1133, startPoint y: 173, endPoint x: 1103, endPoint y: 175, distance: 29.6
click at [1103, 174] on div "25 50 100 Filter All 0 contact(s) on current page All 26 contact(s) filtered st…" at bounding box center [752, 186] width 1205 height 53
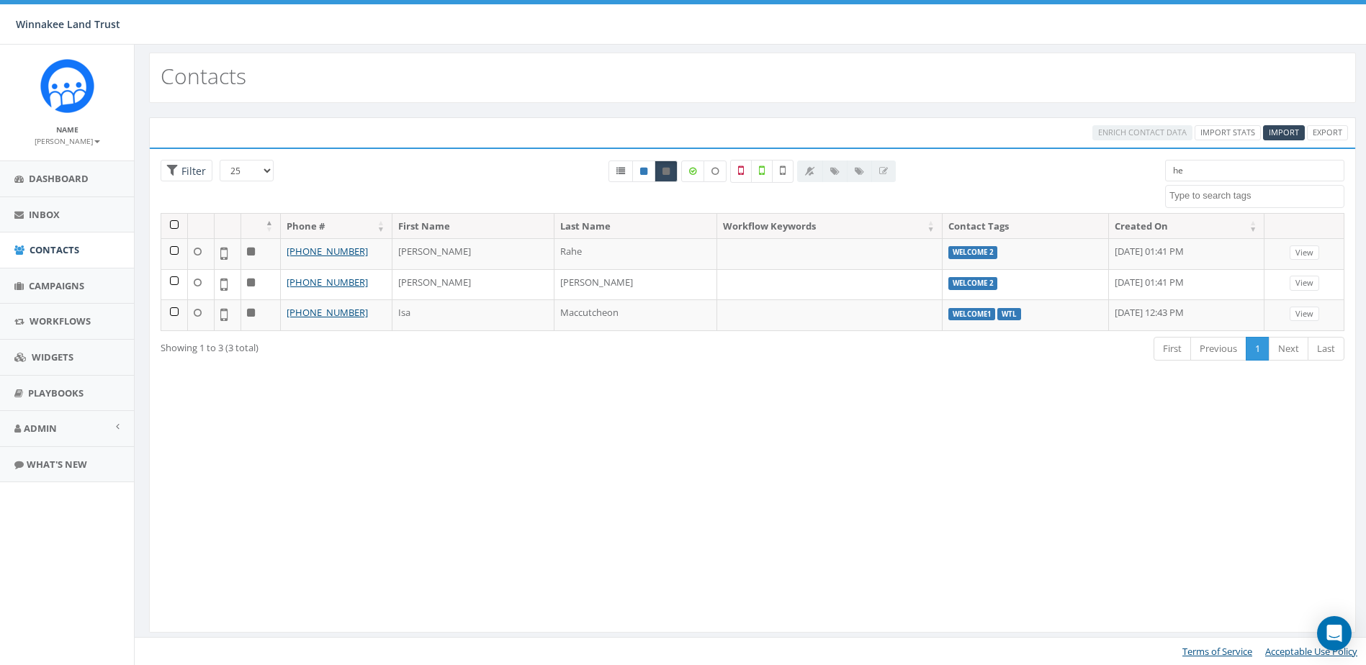
type input "h"
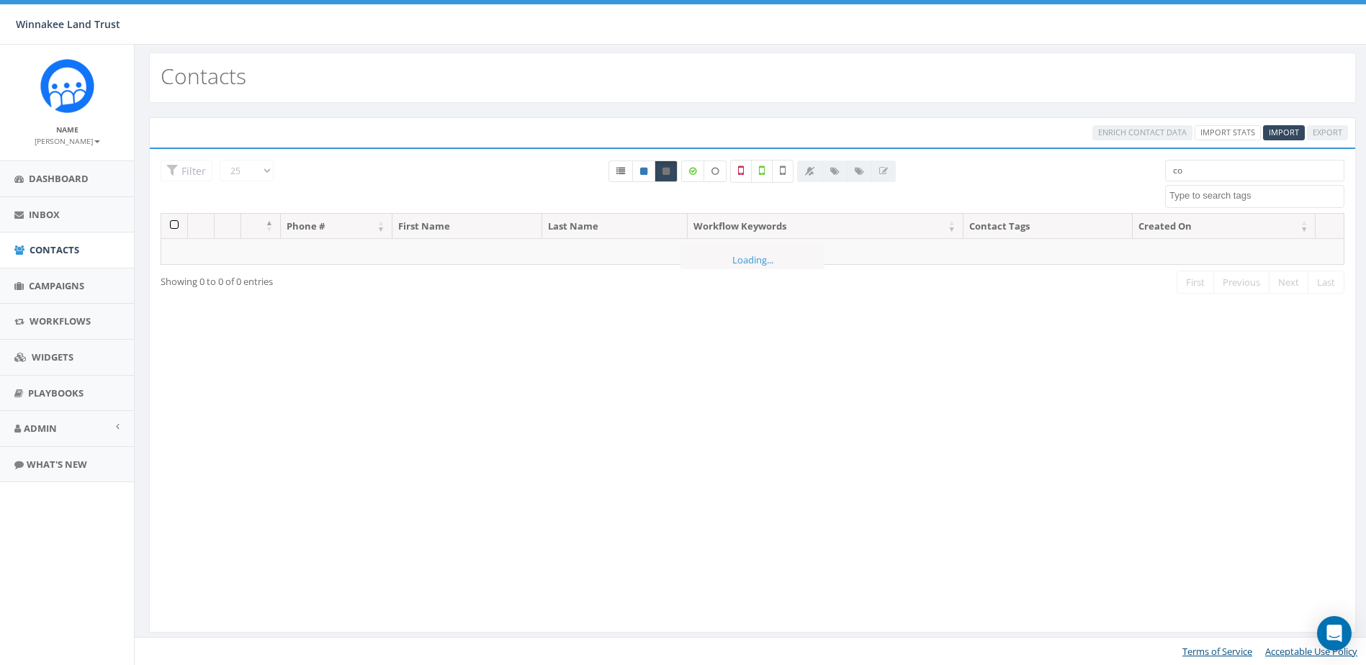
type input "c"
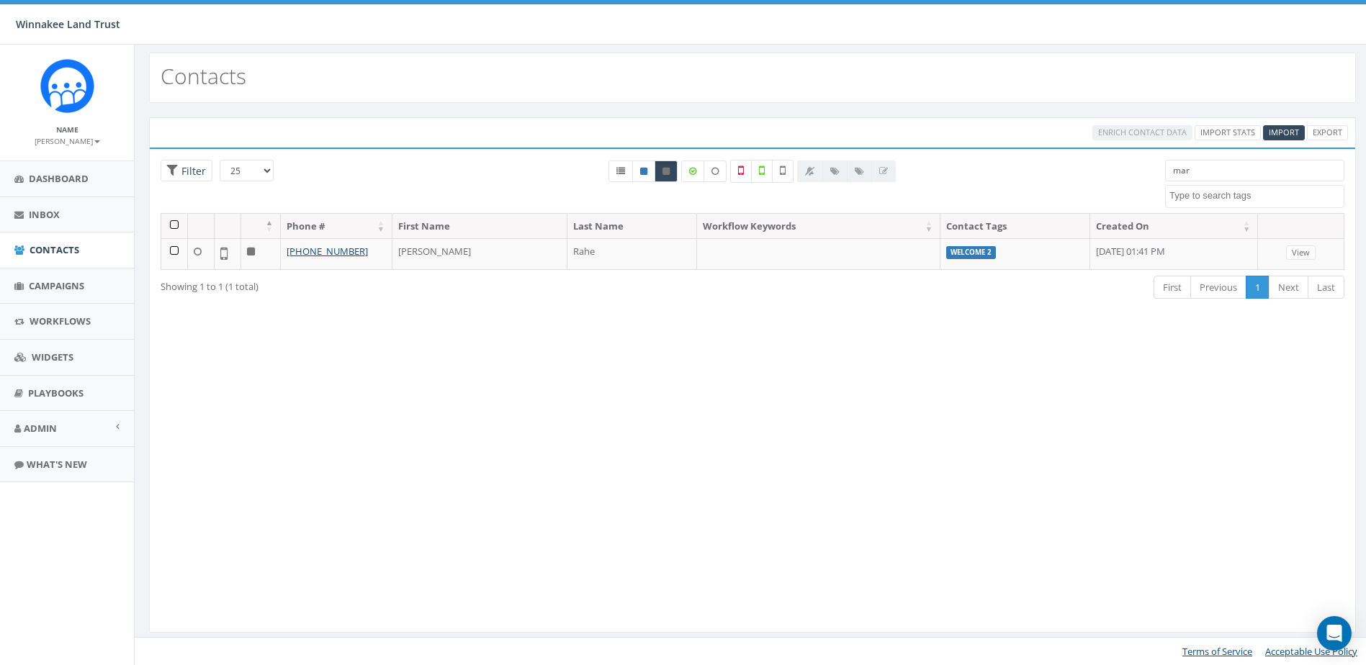
drag, startPoint x: 1192, startPoint y: 167, endPoint x: 1163, endPoint y: 174, distance: 30.2
click at [1163, 174] on div "mar 2025/07/01 Barn Tour 25 DP opt-in EOY2024 Form Give HVG ID Import - 06/18/2…" at bounding box center [1254, 184] width 201 height 48
type input "jen"
drag, startPoint x: 1190, startPoint y: 176, endPoint x: 1155, endPoint y: 176, distance: 34.6
click at [1155, 176] on div "jen 2025/07/01 Barn Tour 25 DP opt-in EOY2024 Form Give HVG ID Import - 06/18/2…" at bounding box center [1254, 184] width 201 height 48
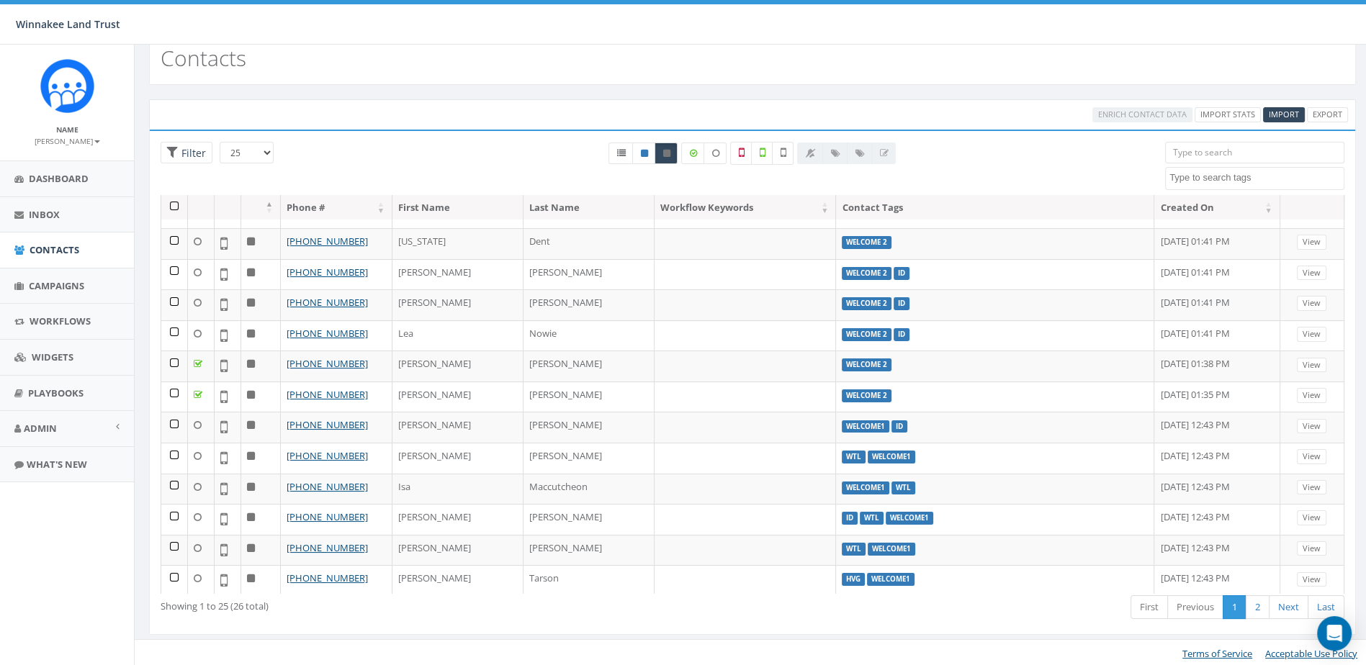
scroll to position [360, 0]
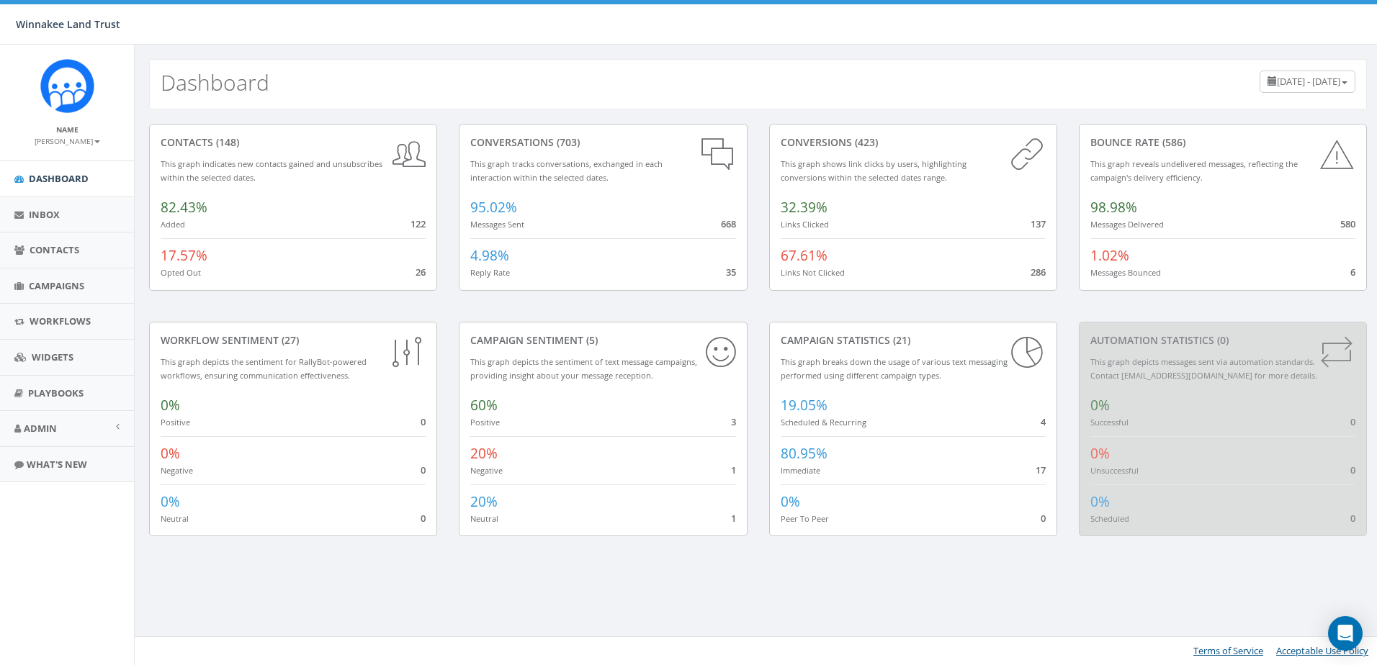
click at [917, 37] on div "Winnakee Land Trust Winnakee Land Trust Profile Sign Out 30.49 % of Available A…" at bounding box center [688, 22] width 1377 height 45
click at [837, 41] on div "Winnakee Land Trust Winnakee Land Trust Profile Sign Out 30.49 % of Available A…" at bounding box center [688, 22] width 1377 height 45
click at [1346, 631] on icon "Open Intercom Messenger" at bounding box center [1344, 633] width 17 height 19
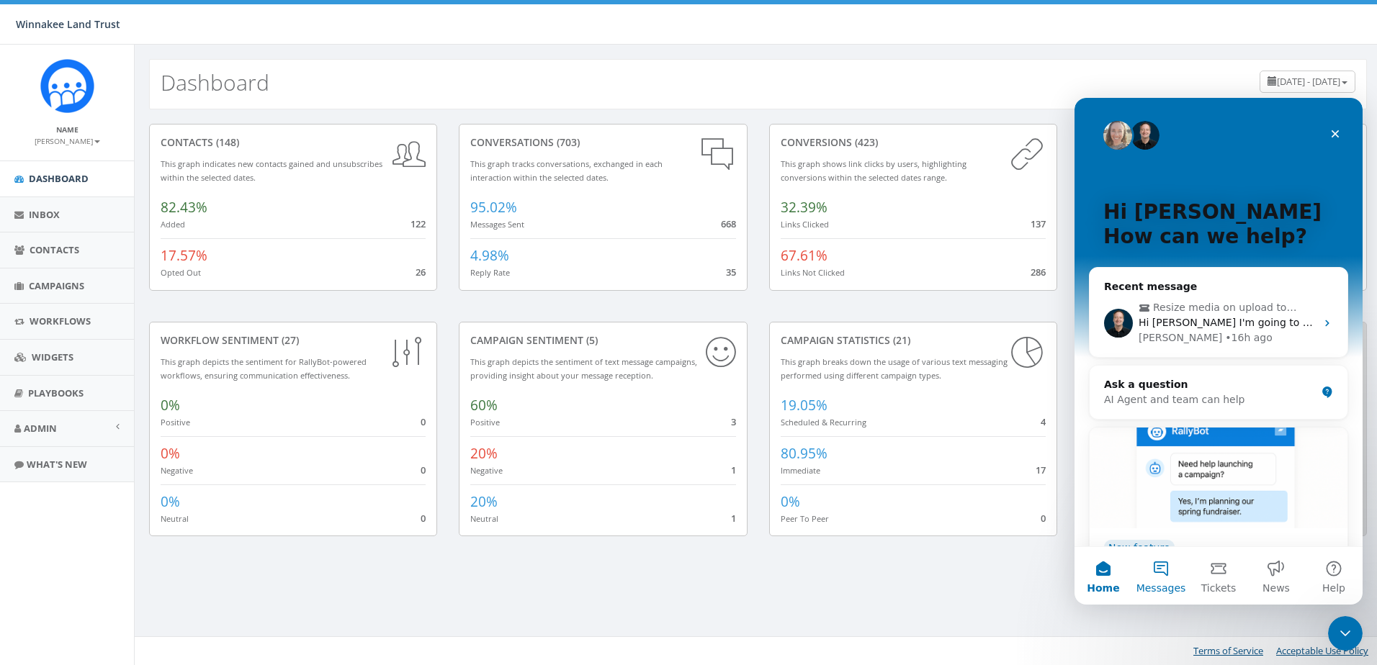
click at [1153, 576] on button "Messages" at bounding box center [1161, 576] width 58 height 58
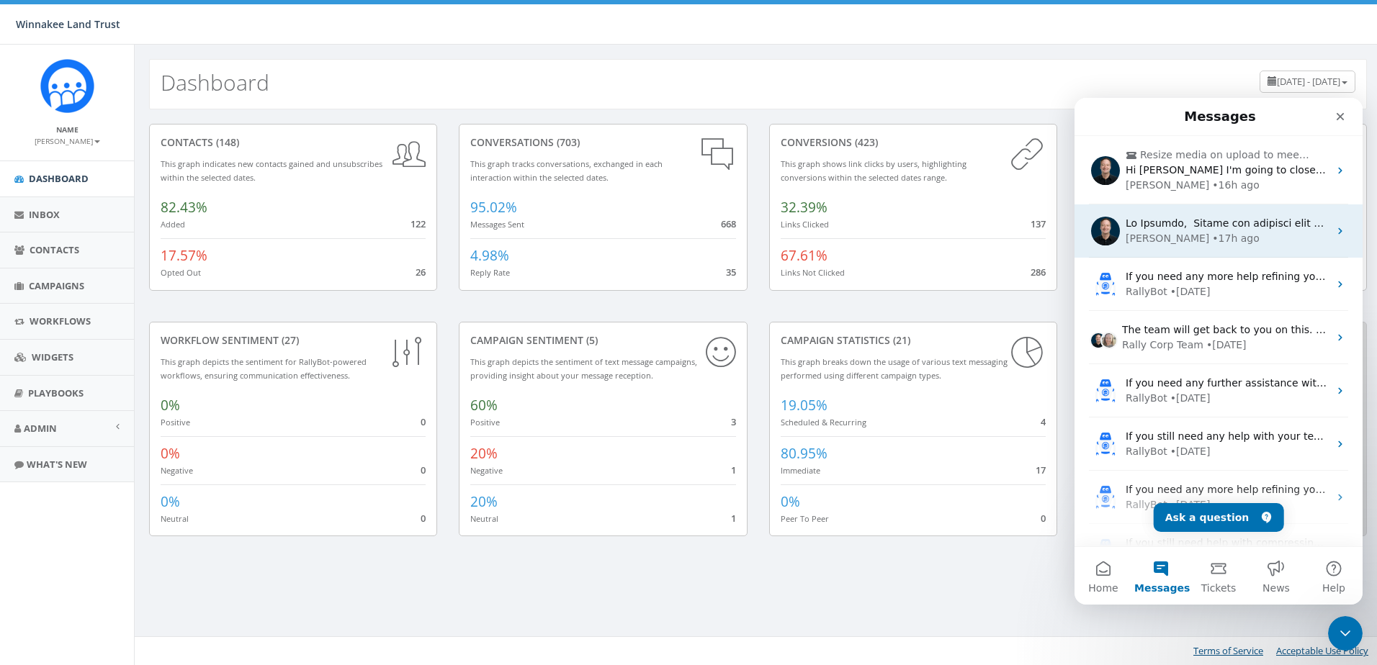
click at [1214, 235] on div "James • 17h ago" at bounding box center [1226, 238] width 203 height 15
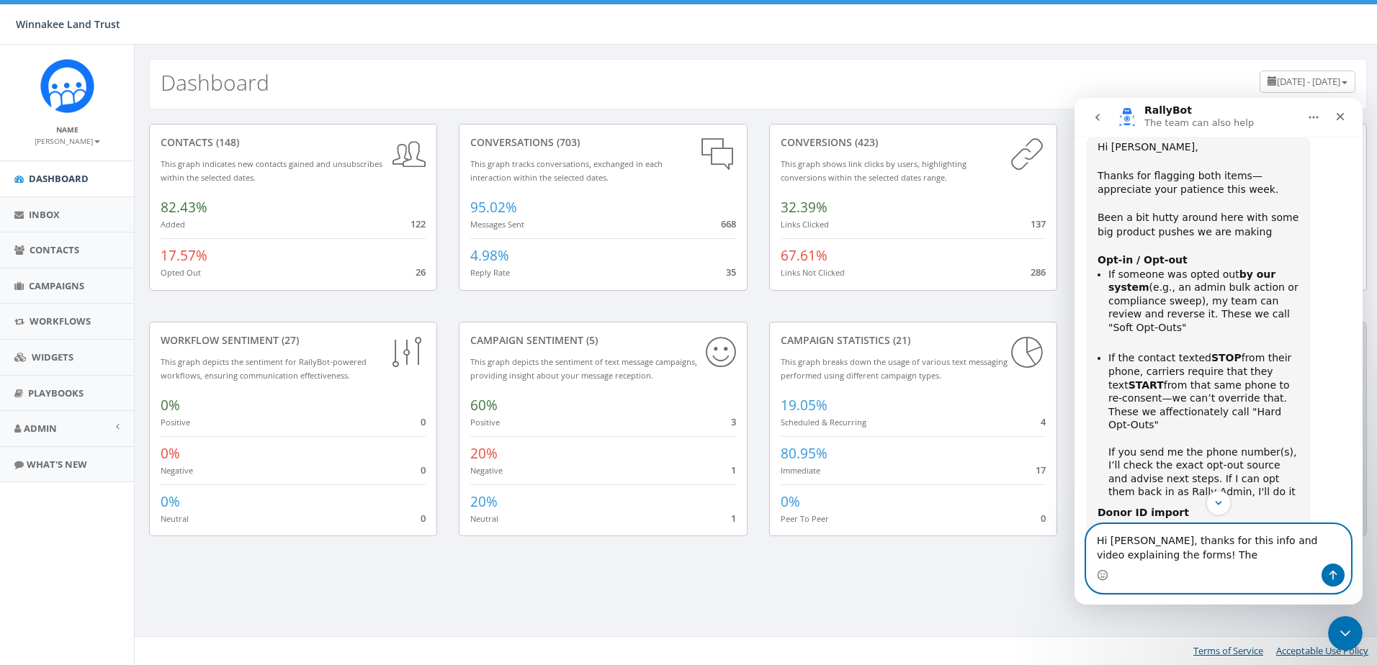
scroll to position [2485, 0]
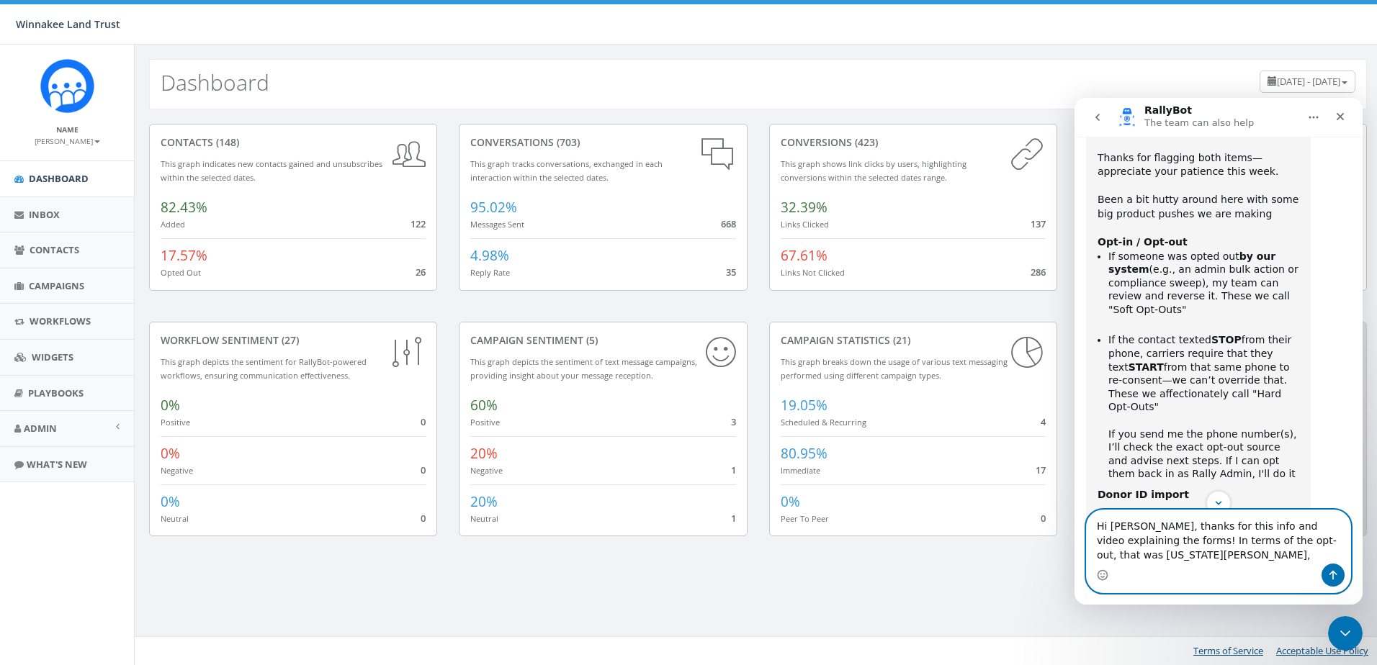
paste textarea "914-388-7795"
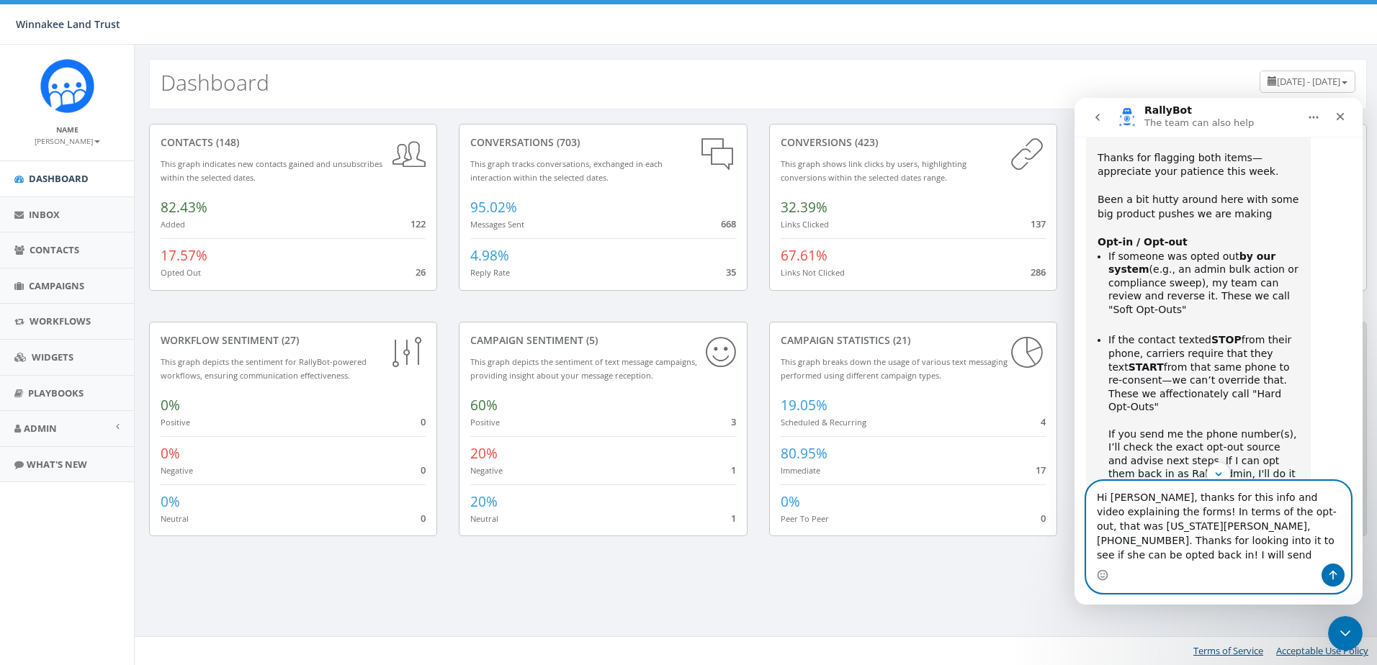
type textarea "Hi James, thanks for this info and video explaining the forms! In terms of the …"
drag, startPoint x: 1246, startPoint y: 560, endPoint x: 1084, endPoint y: 513, distance: 168.1
click at [1084, 513] on div "Hi James, thanks for this info and video explaining the forms! In terms of the …" at bounding box center [1218, 537] width 288 height 112
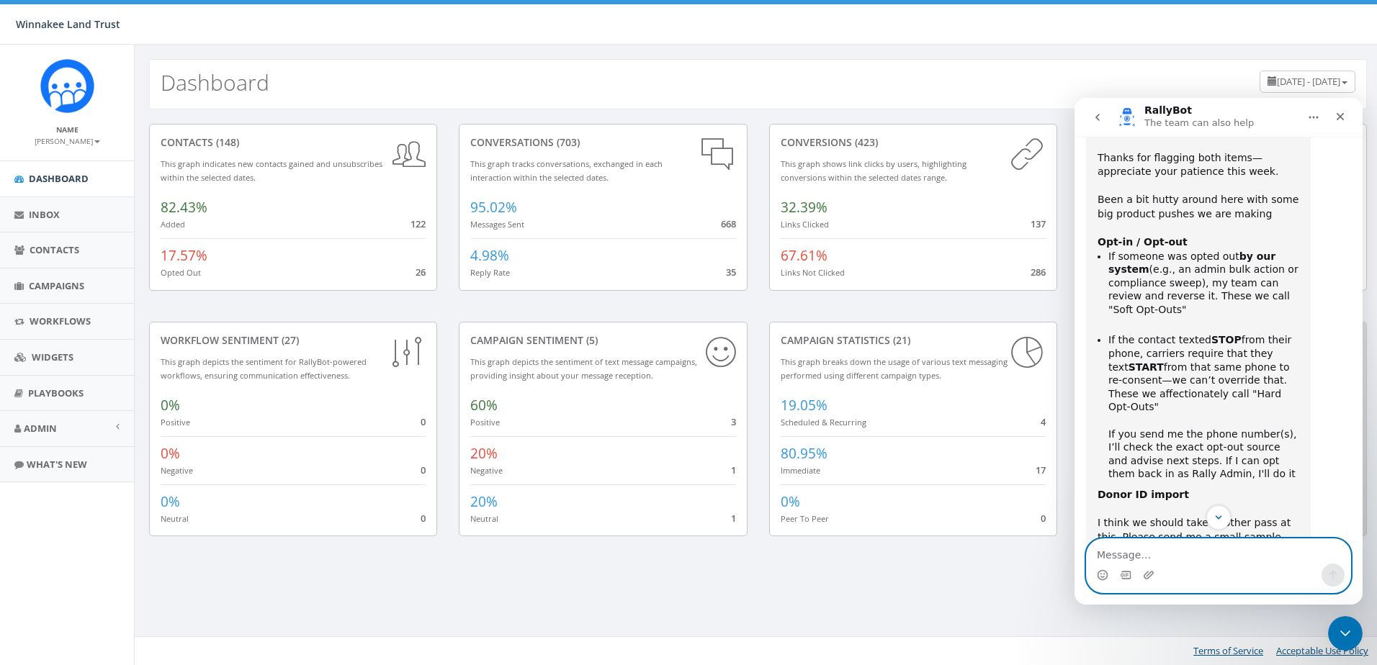
paste textarea "Hi James, thanks for this info and video explaining the forms! In terms of the …"
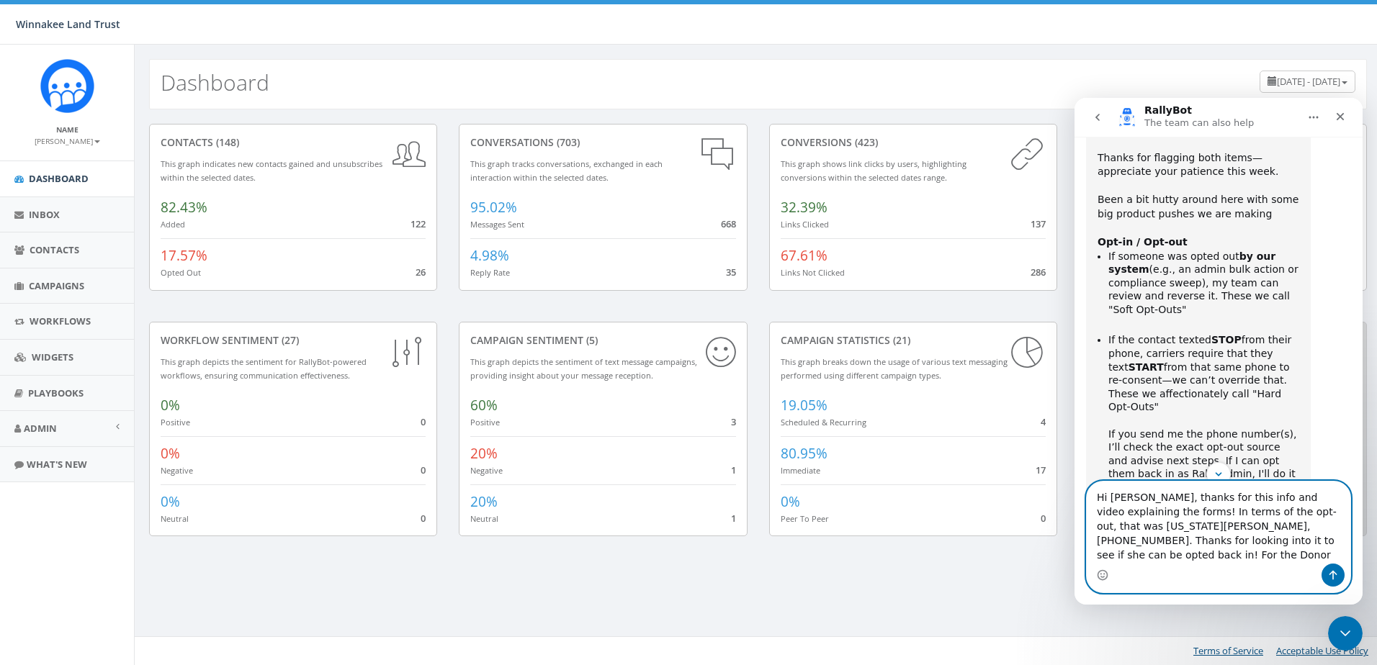
drag, startPoint x: 1265, startPoint y: 560, endPoint x: 1074, endPoint y: 513, distance: 196.6
click at [1074, 513] on div "Hi James, thanks for this info and video explaining the forms! In terms of the …" at bounding box center [1218, 537] width 288 height 112
type textarea "Hi James, thanks for this info and video explaining the forms! In terms of the …"
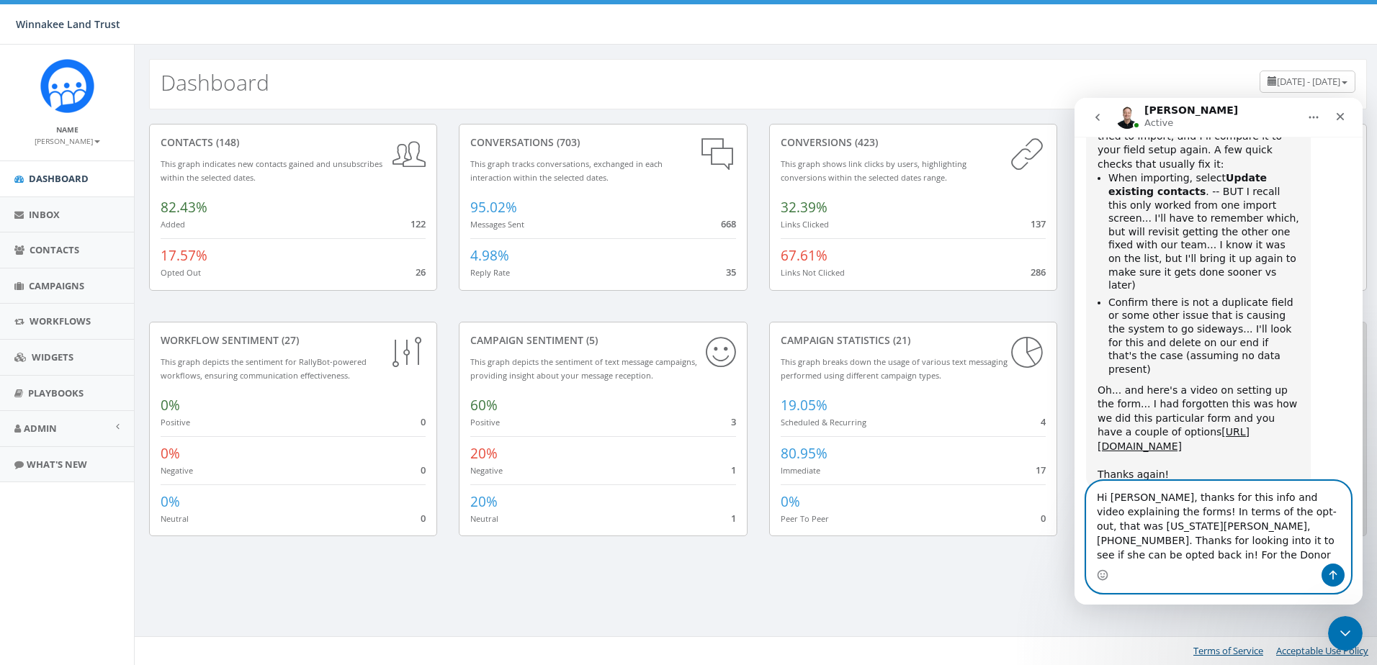
scroll to position [3054, 0]
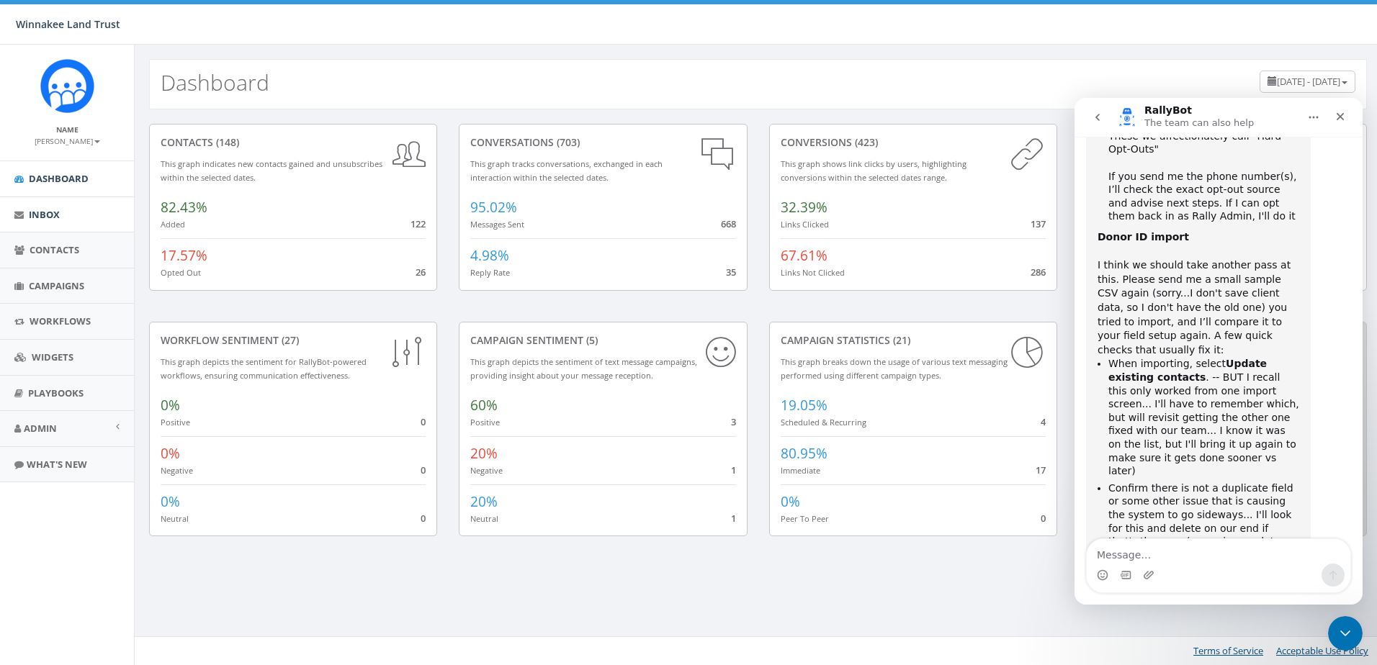
scroll to position [2758, 0]
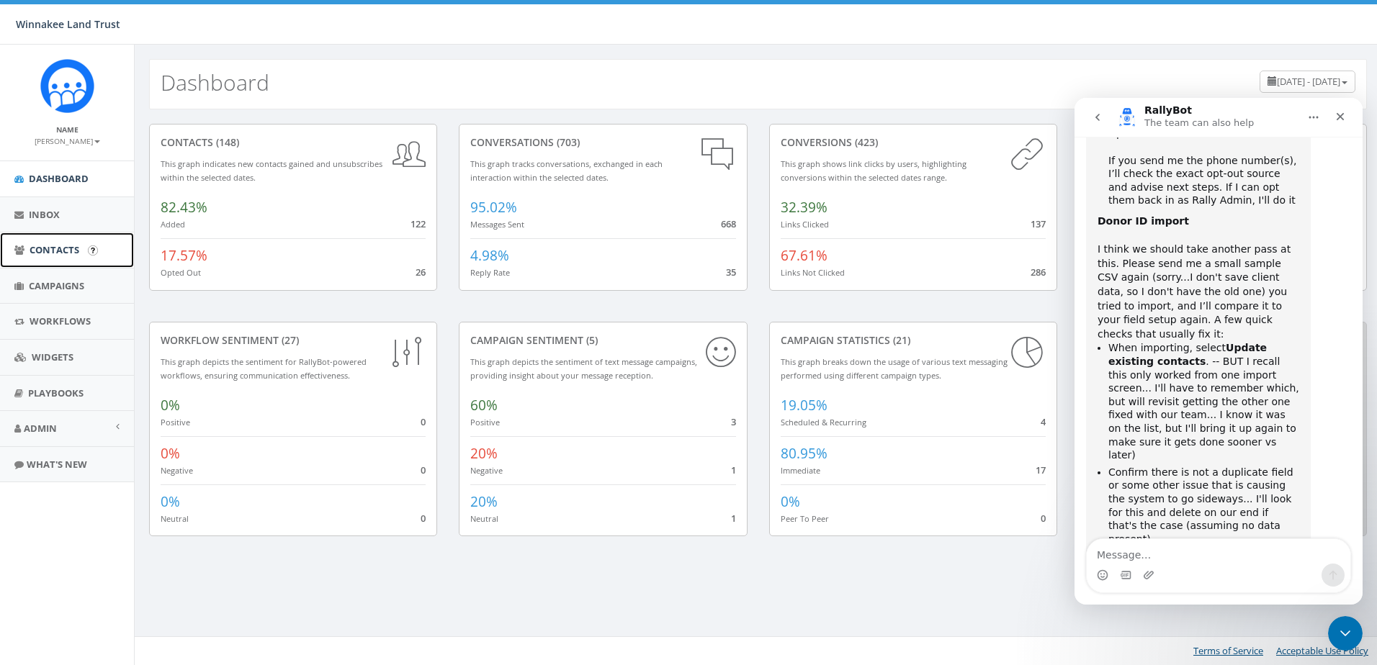
click at [40, 252] on span "Contacts" at bounding box center [55, 249] width 50 height 13
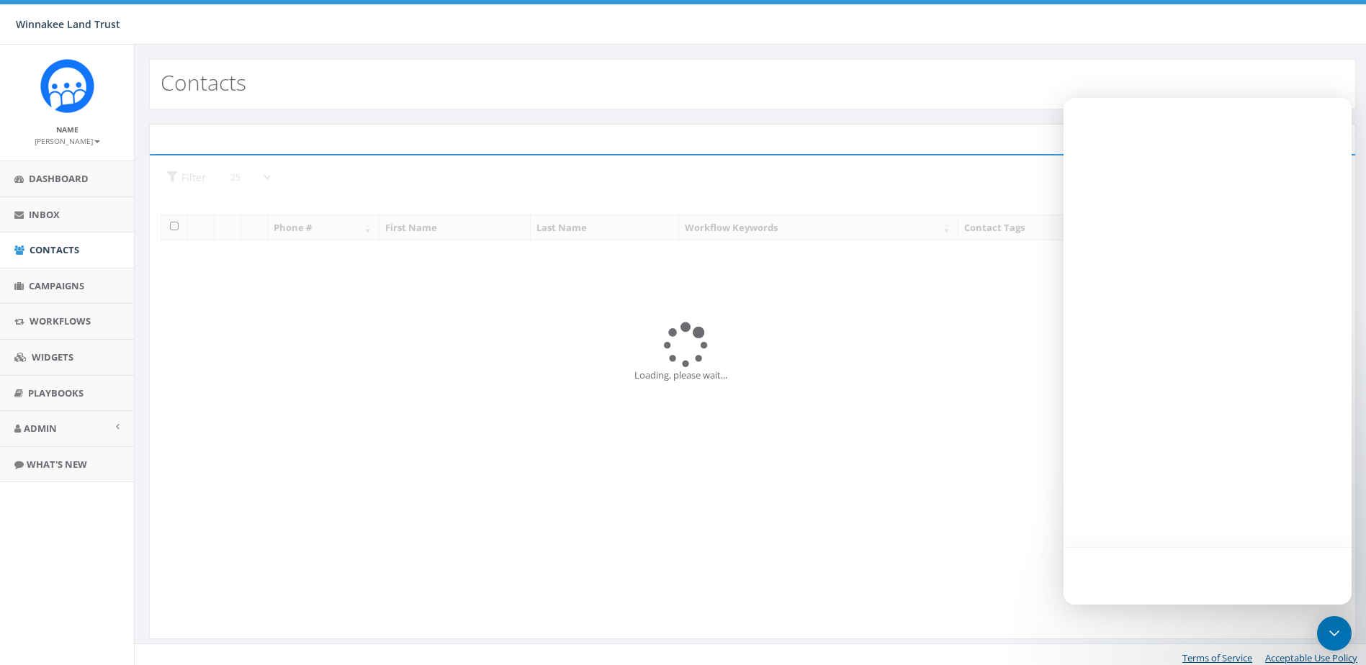
select select
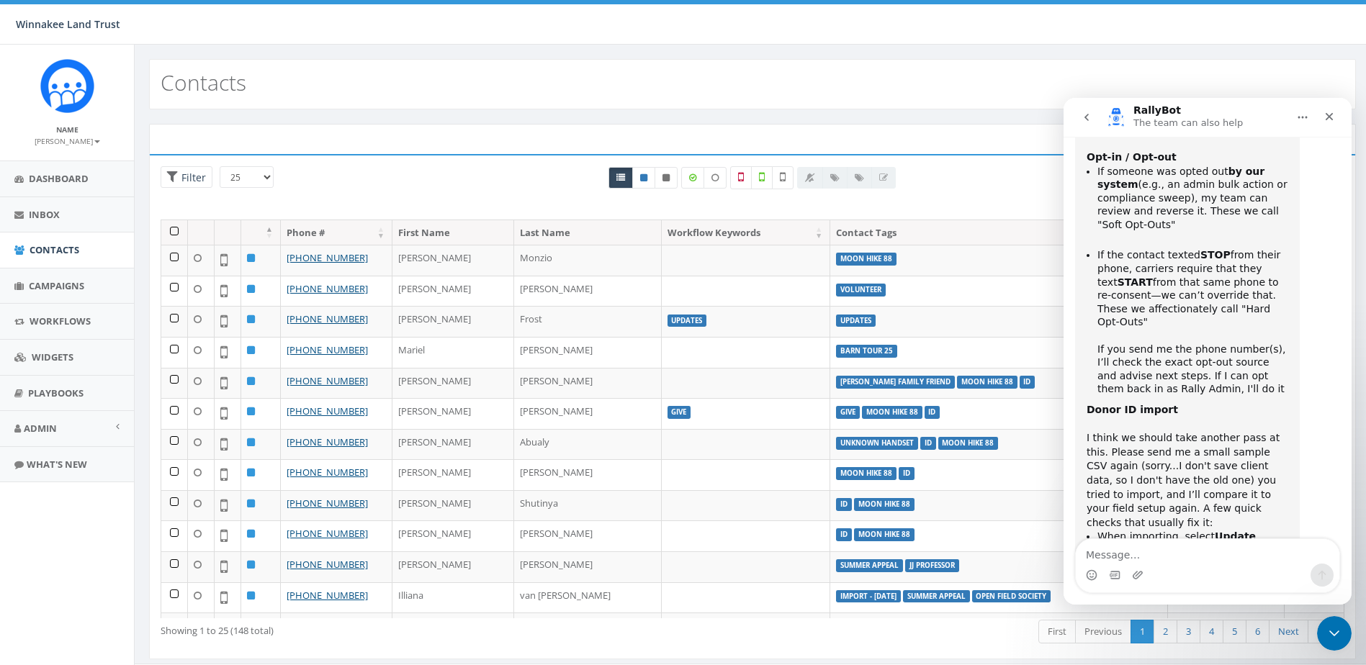
scroll to position [2758, 0]
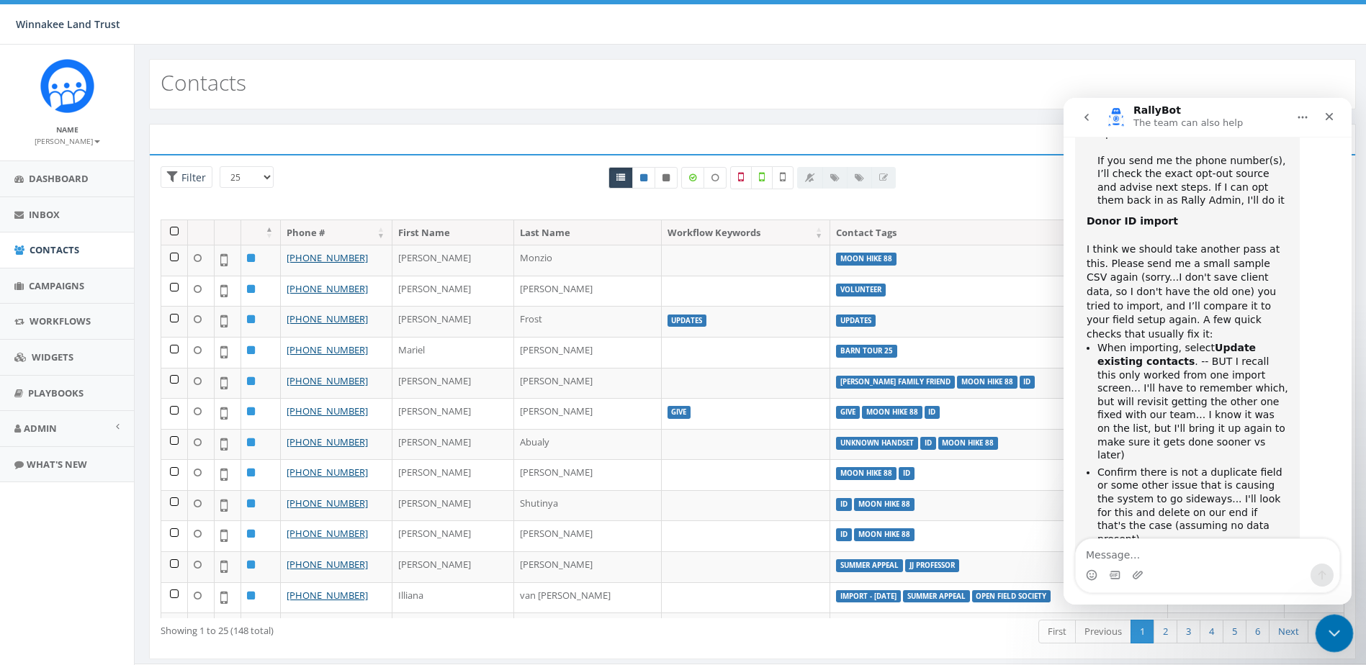
click at [1336, 623] on icon "Close Intercom Messenger" at bounding box center [1331, 631] width 17 height 17
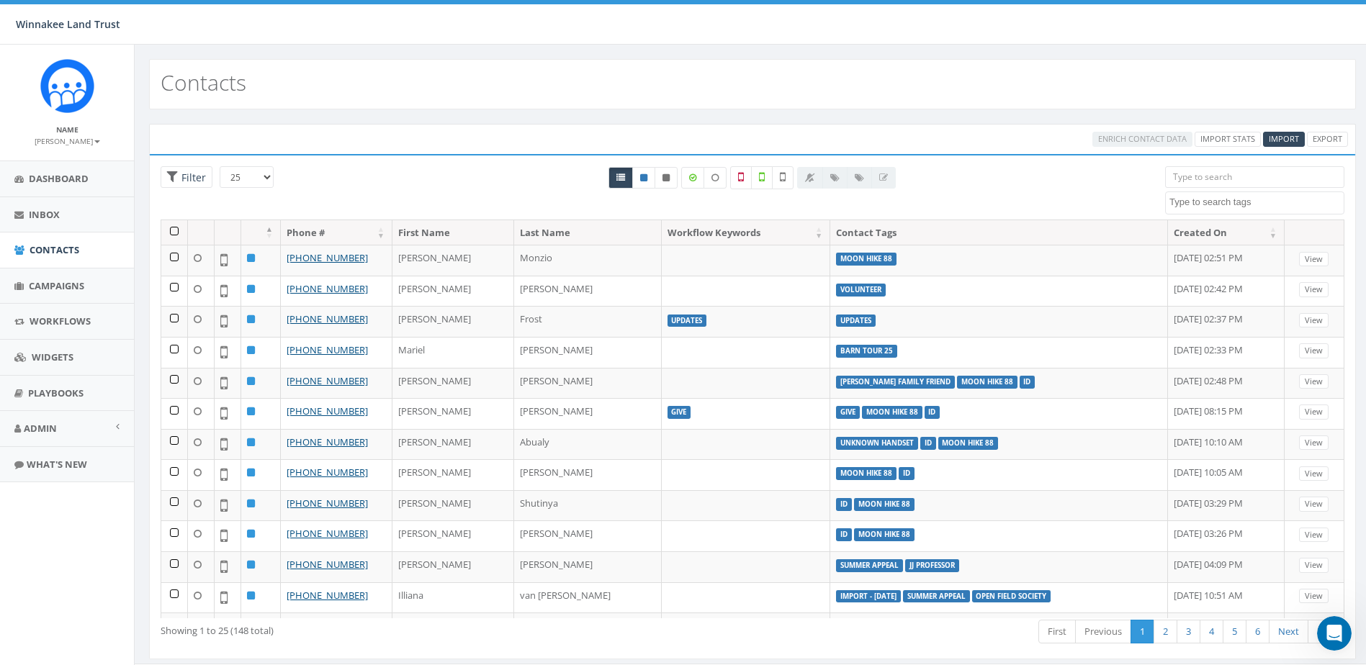
click at [1245, 171] on input "search" at bounding box center [1254, 177] width 179 height 22
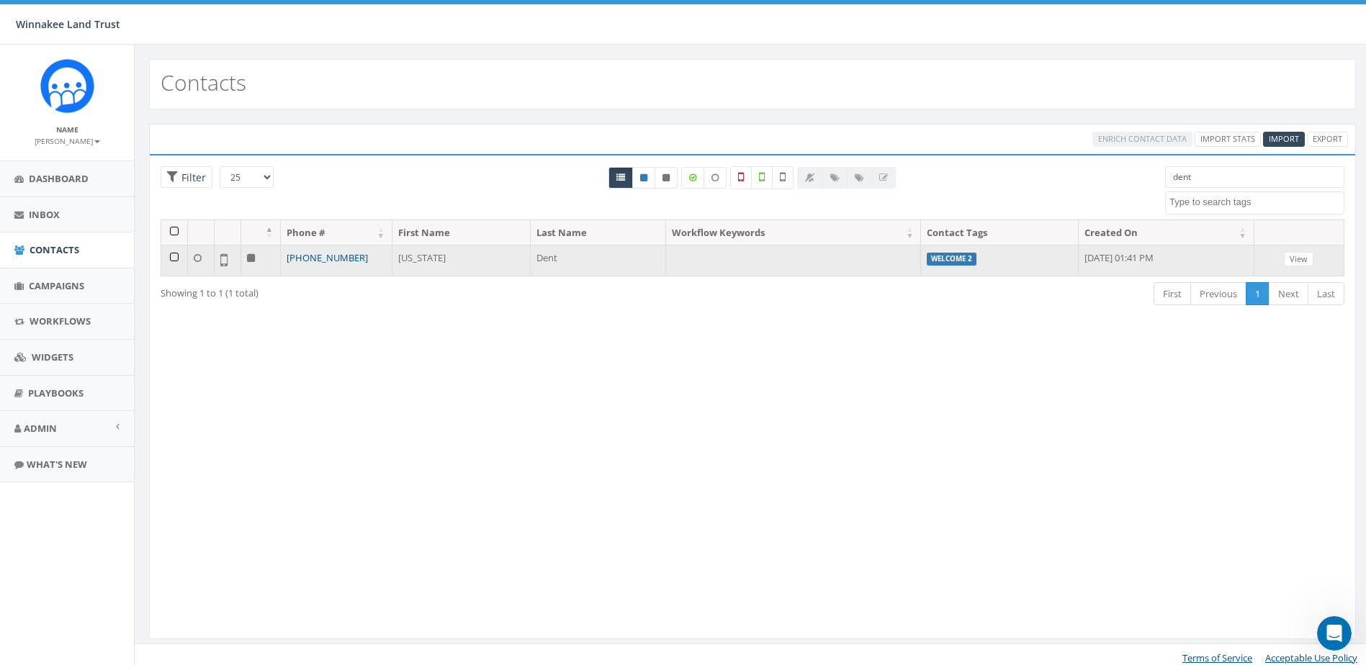
type input "dent"
drag, startPoint x: 341, startPoint y: 263, endPoint x: 300, endPoint y: 264, distance: 41.1
click at [300, 264] on td "+1 914-388-7795" at bounding box center [337, 260] width 112 height 31
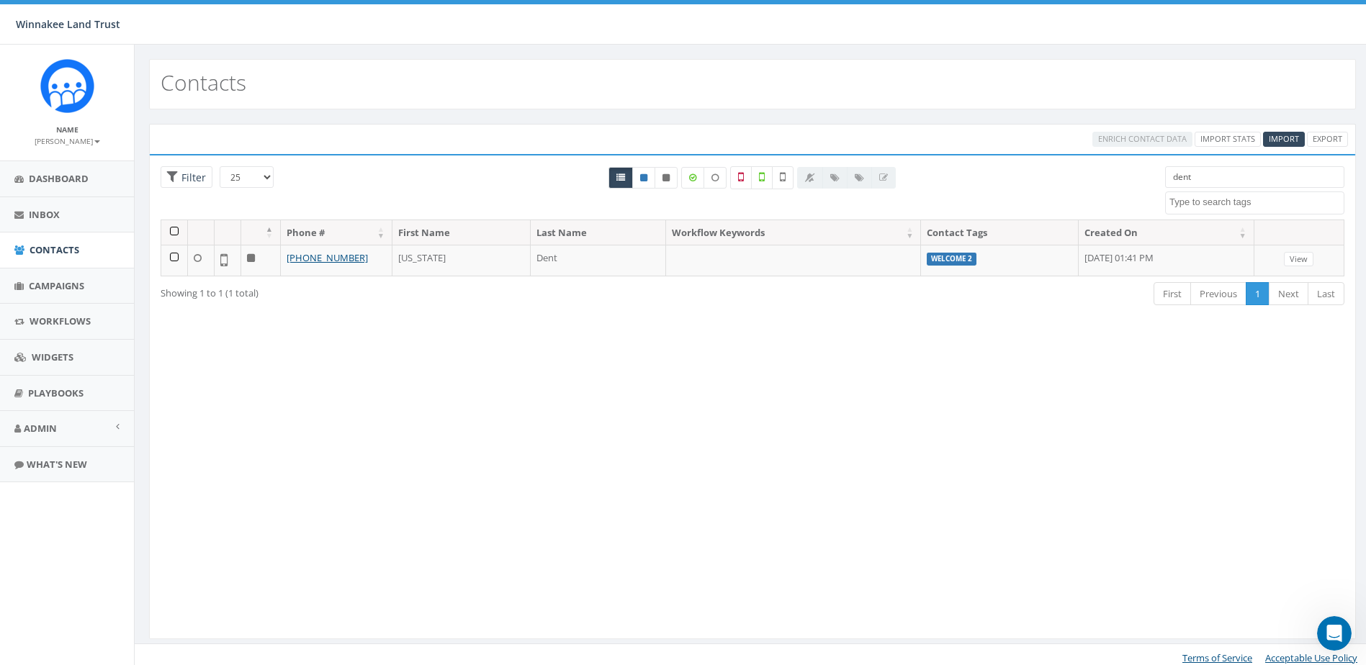
copy link "914-388-7795"
click at [1318, 627] on div "Open Intercom Messenger" at bounding box center [1332, 632] width 48 height 48
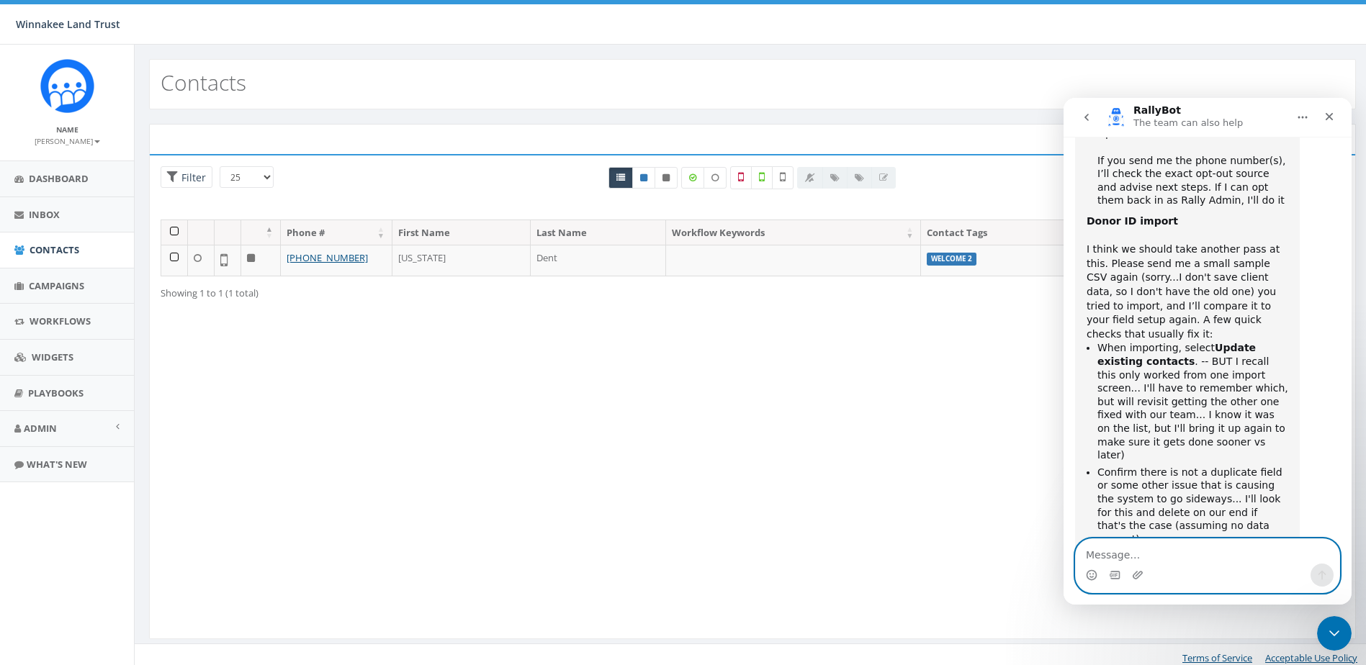
click at [1193, 556] on textarea "Message…" at bounding box center [1208, 551] width 264 height 24
paste textarea "Hi James, thanks for this info and video explaining the forms! In terms of the …"
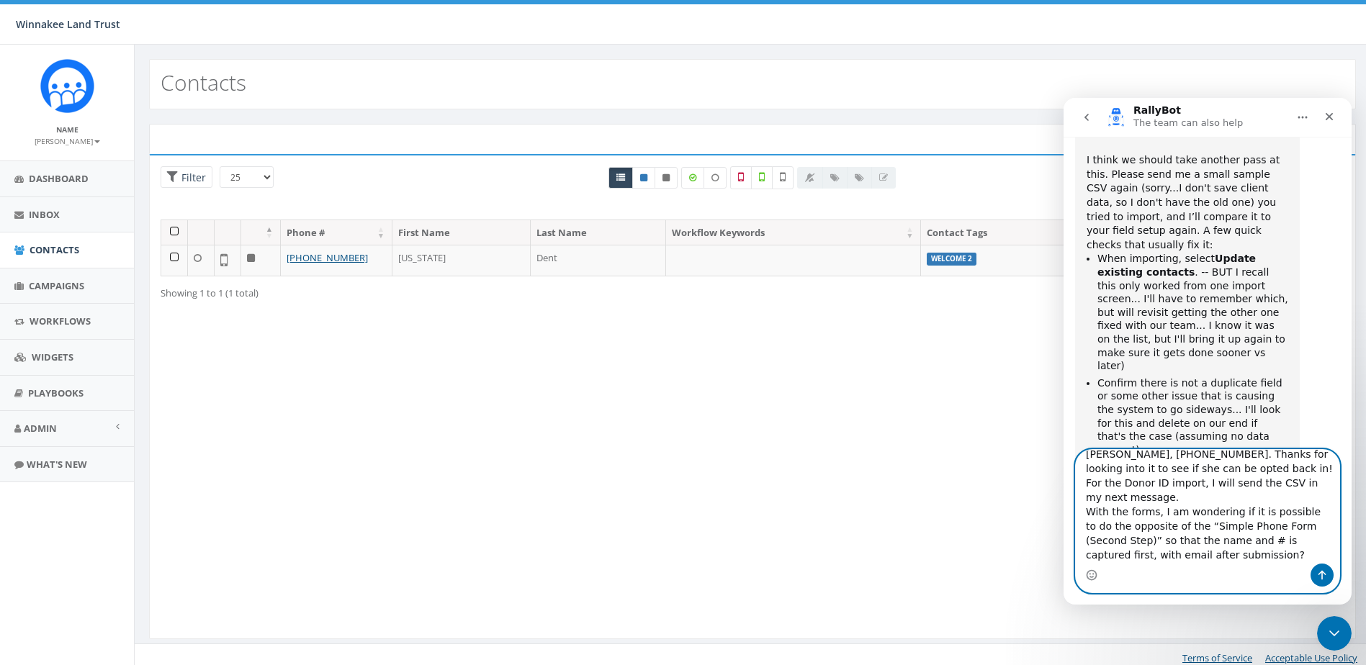
scroll to position [55, 0]
type textarea "Hi James, thanks for this info and video explaining the forms! In terms of the …"
click at [1323, 575] on icon "Send a message…" at bounding box center [1322, 576] width 12 height 12
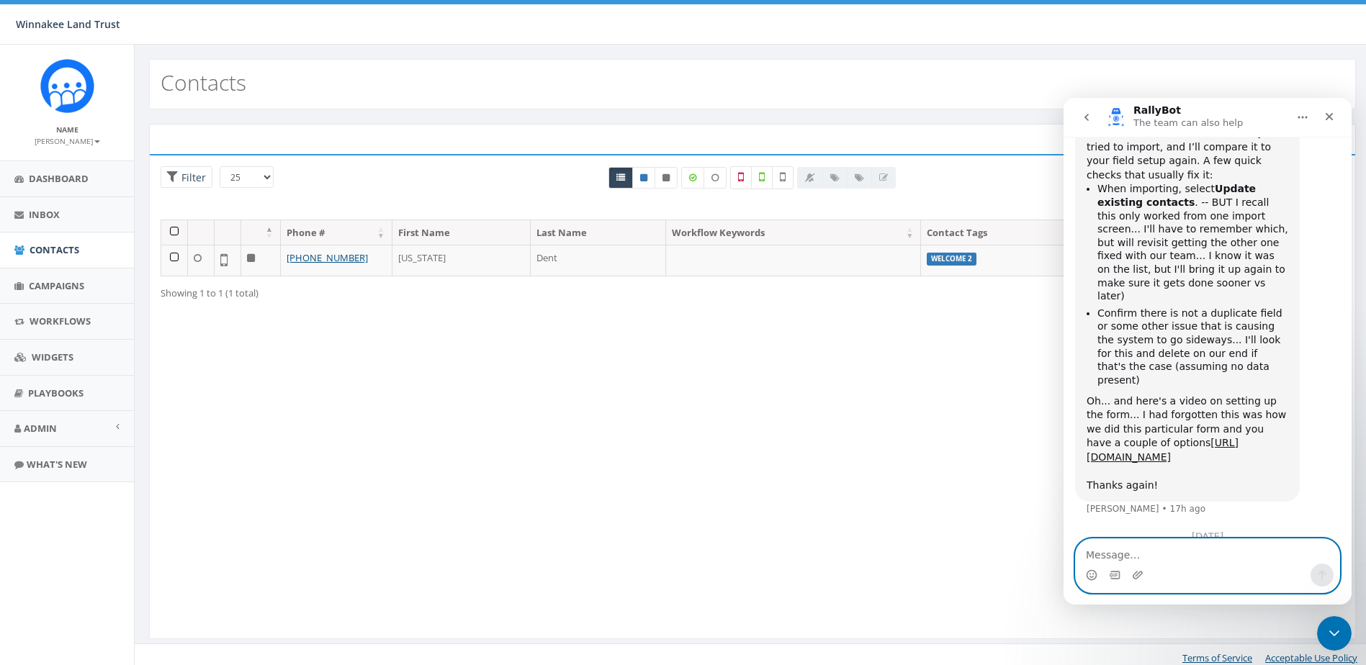
scroll to position [2976, 0]
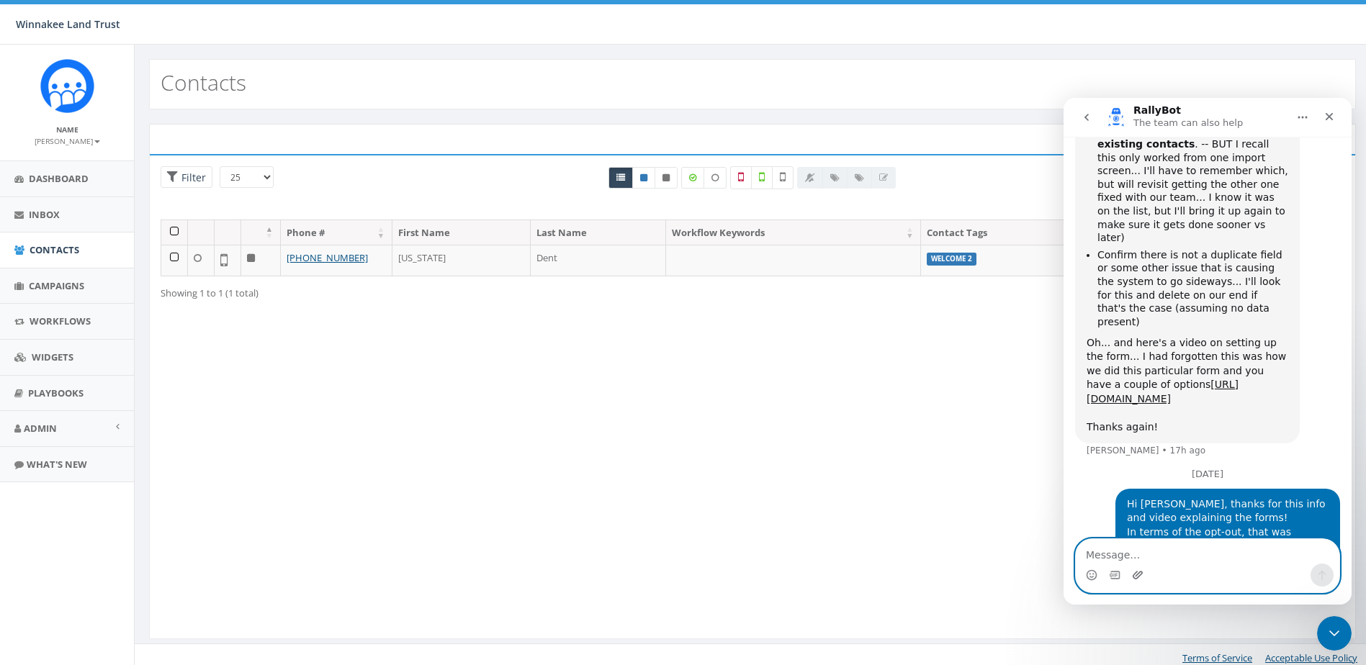
click at [1138, 570] on icon "Upload attachment" at bounding box center [1138, 576] width 12 height 12
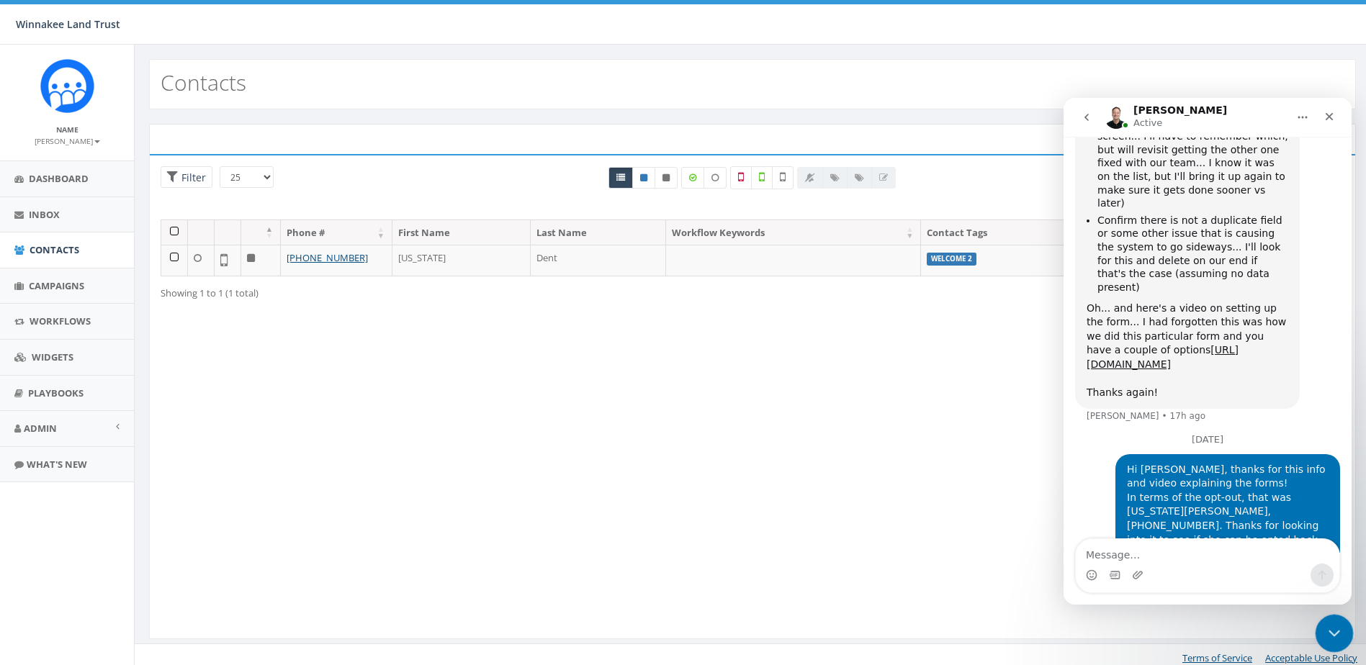
click at [1328, 639] on icon "Close Intercom Messenger" at bounding box center [1331, 631] width 17 height 17
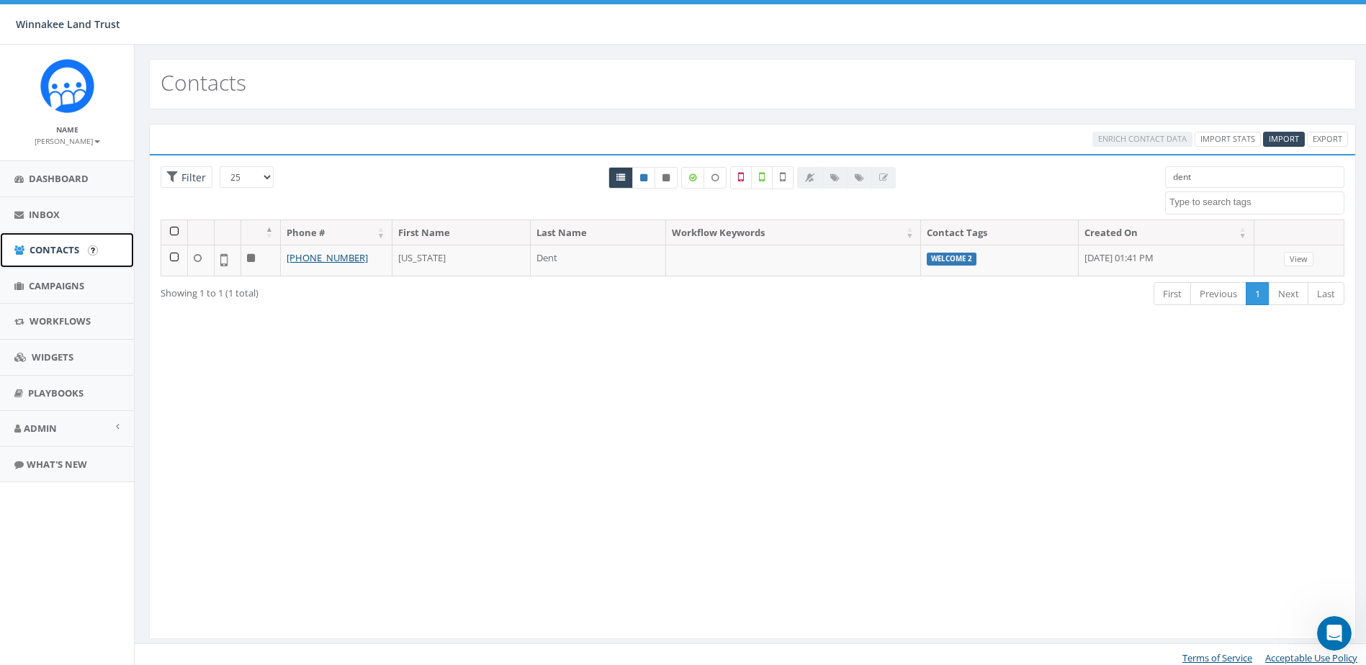
click at [50, 252] on span "Contacts" at bounding box center [55, 249] width 50 height 13
select select
click at [46, 183] on span "Dashboard" at bounding box center [59, 178] width 60 height 13
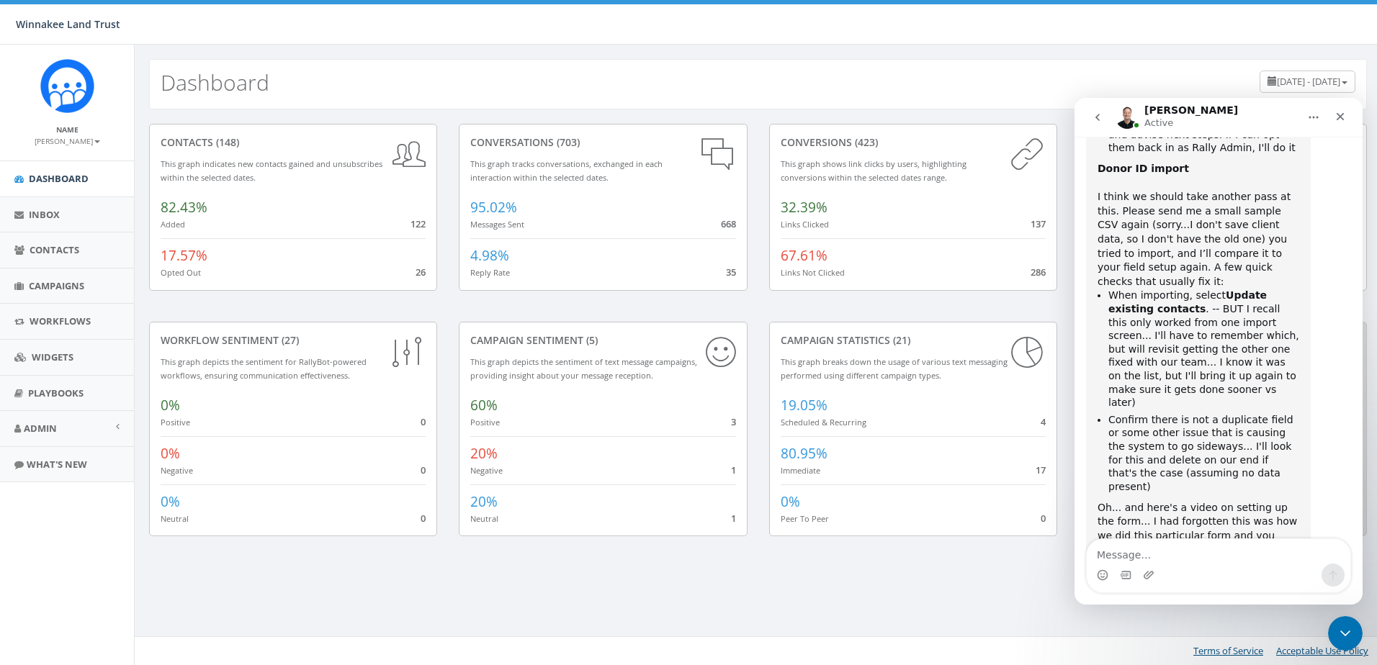
scroll to position [3010, 0]
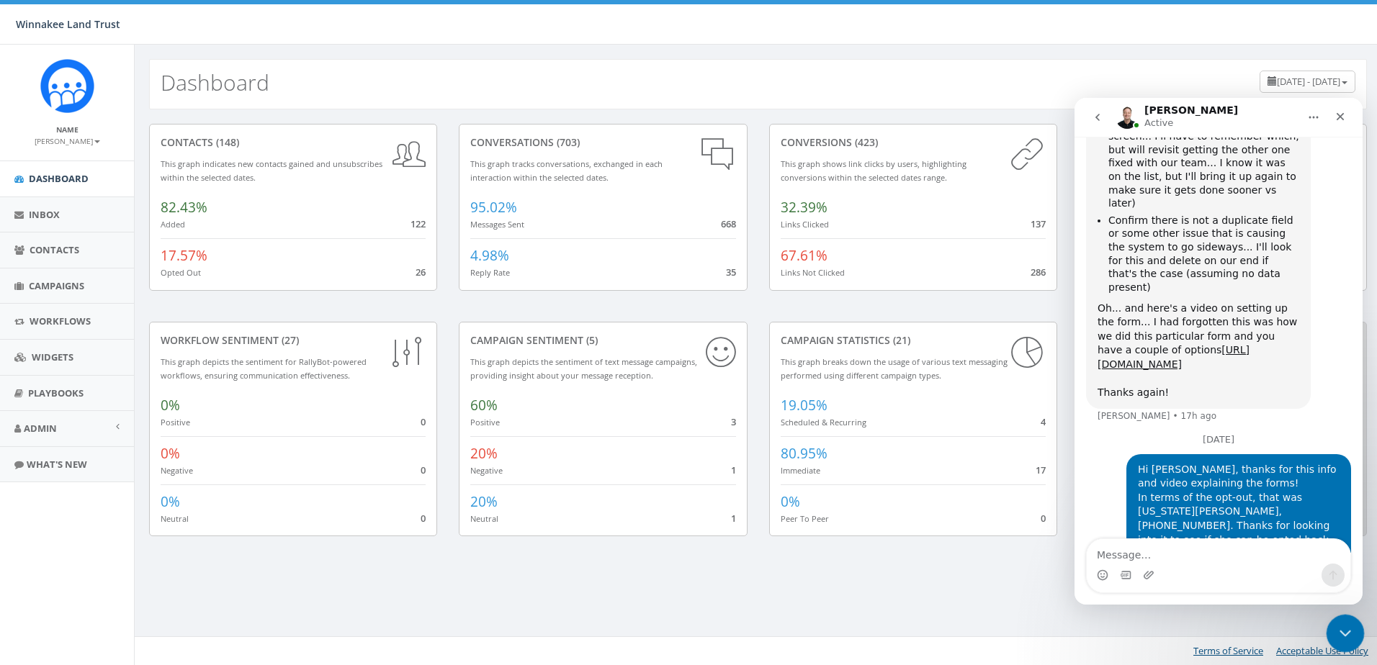
click at [1346, 626] on icon "Close Intercom Messenger" at bounding box center [1342, 631] width 17 height 17
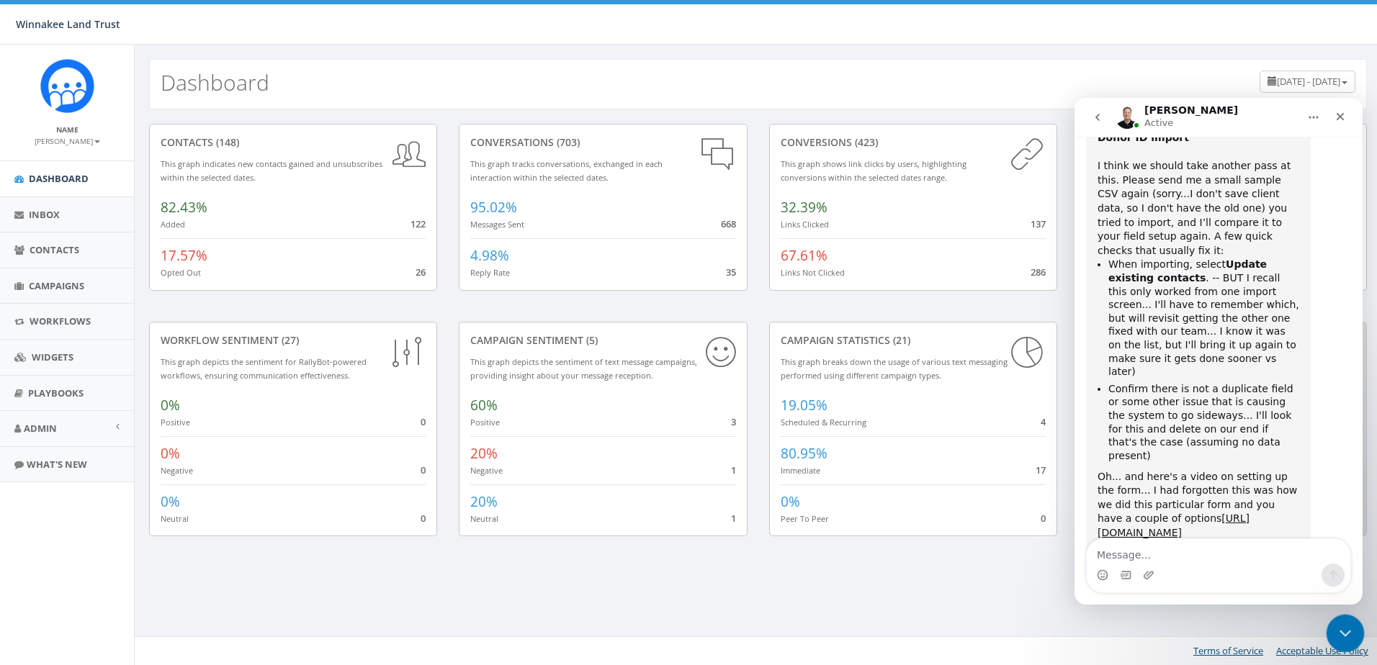
scroll to position [3010, 0]
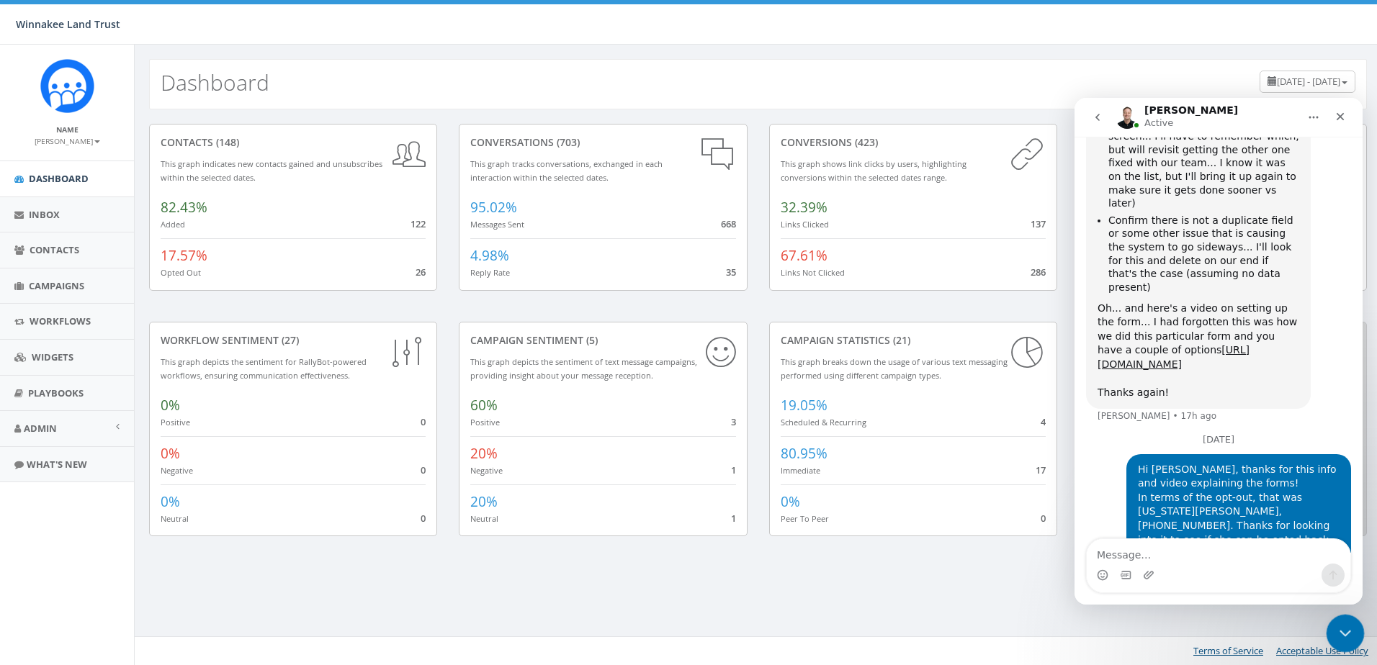
click at [1344, 635] on icon "Close Intercom Messenger" at bounding box center [1342, 631] width 17 height 17
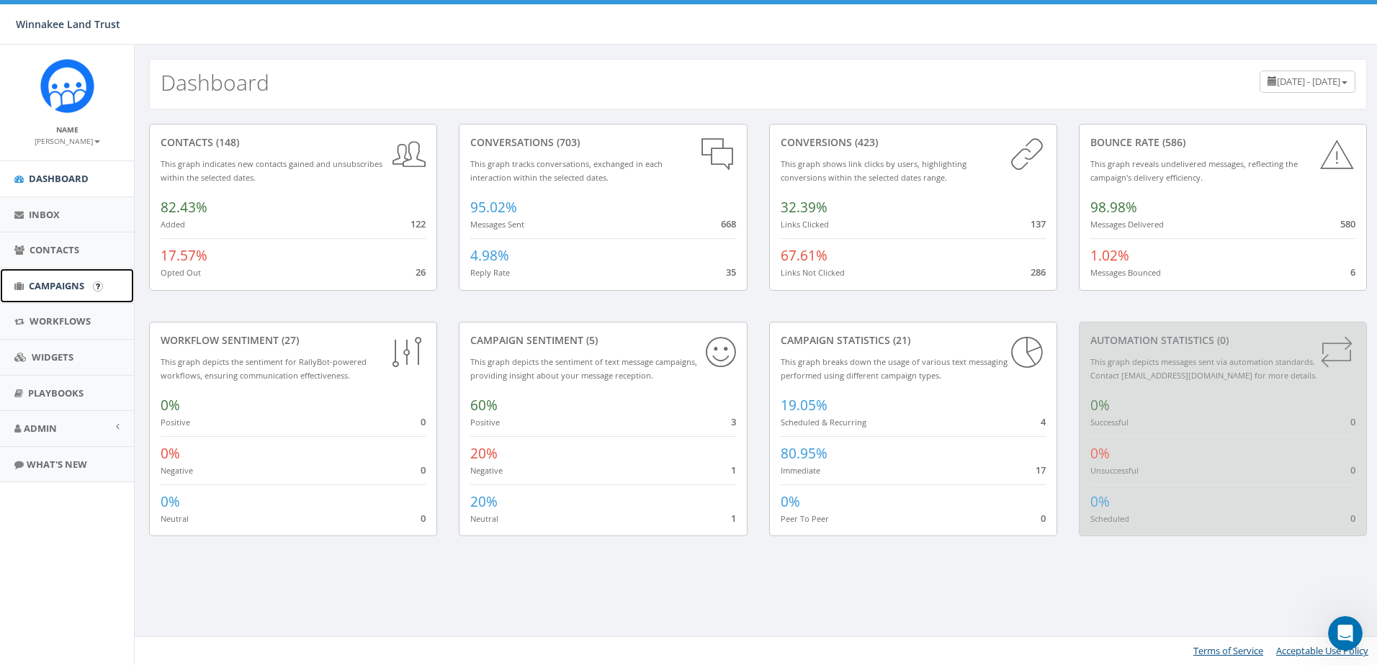
click at [33, 283] on span "Campaigns" at bounding box center [56, 285] width 55 height 13
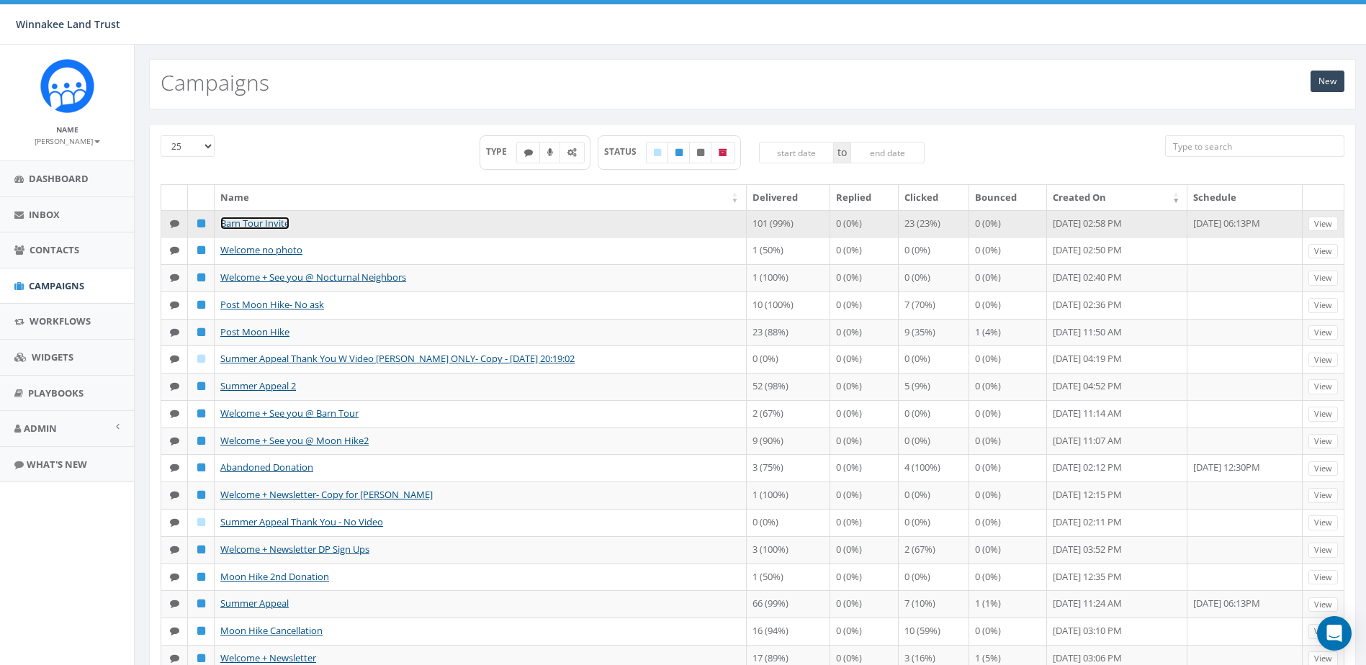
click at [271, 229] on link "Barn Tour Invite" at bounding box center [254, 223] width 69 height 13
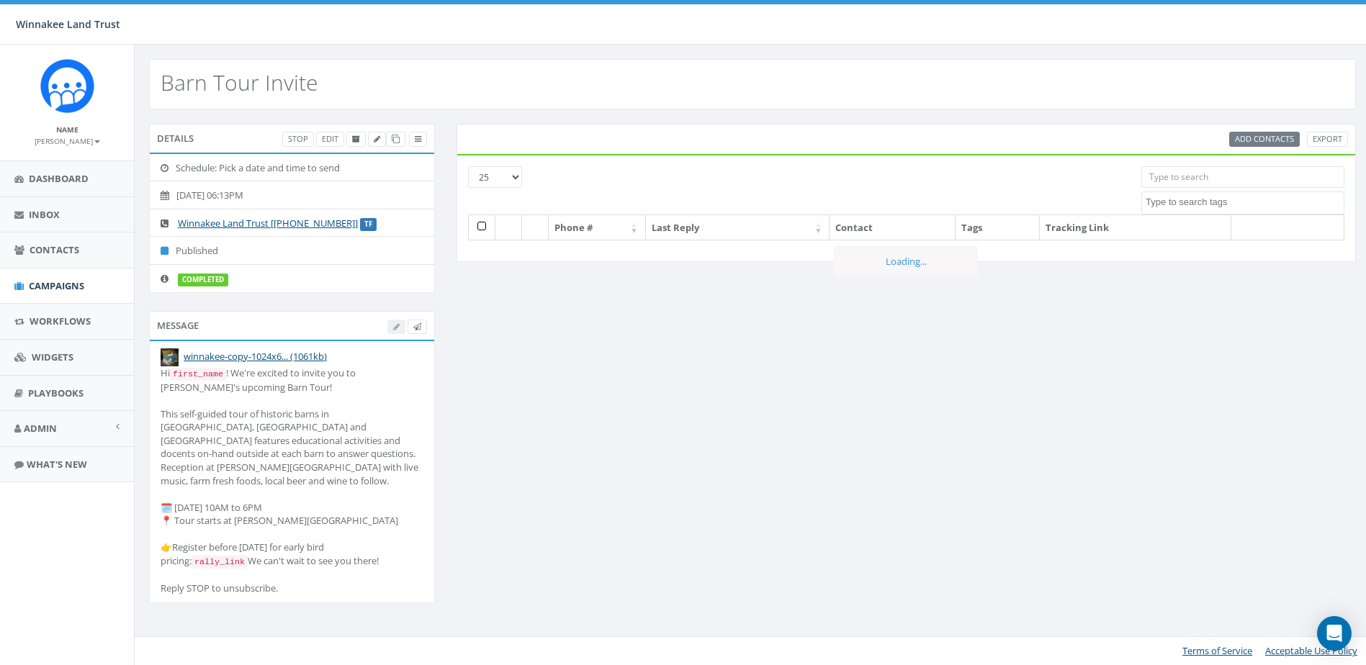
select select
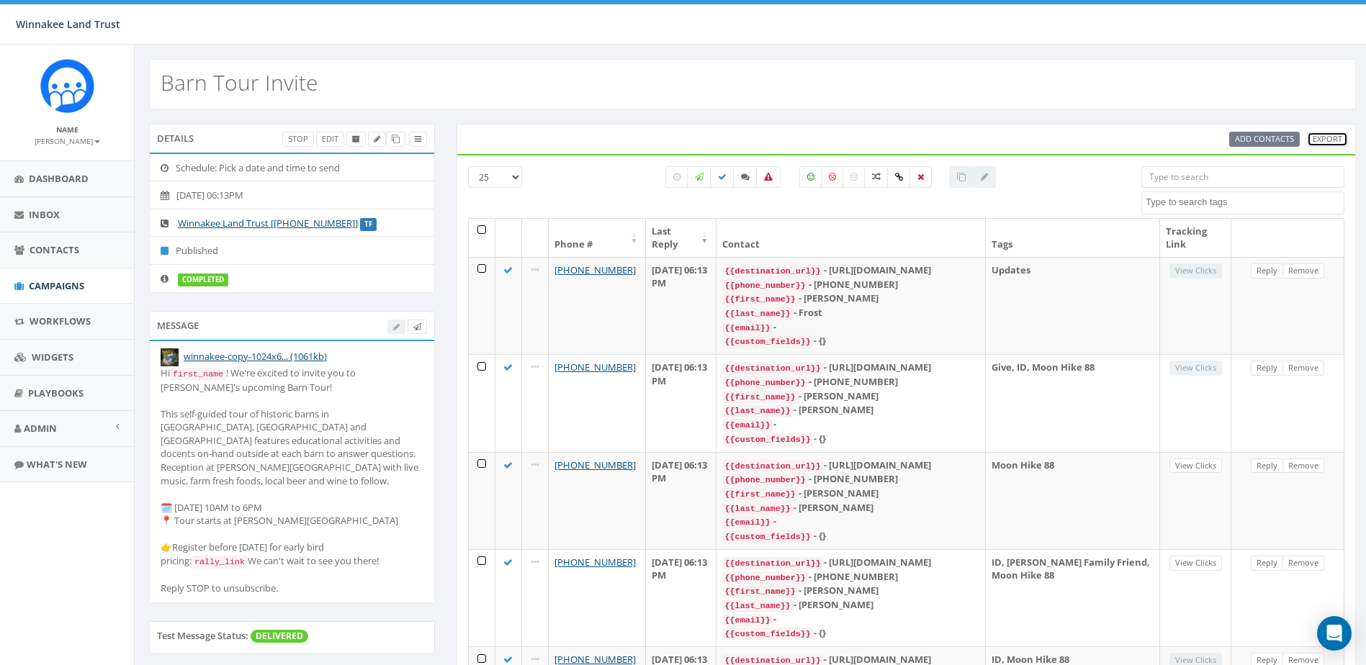
click at [1330, 136] on link "Export" at bounding box center [1327, 139] width 41 height 15
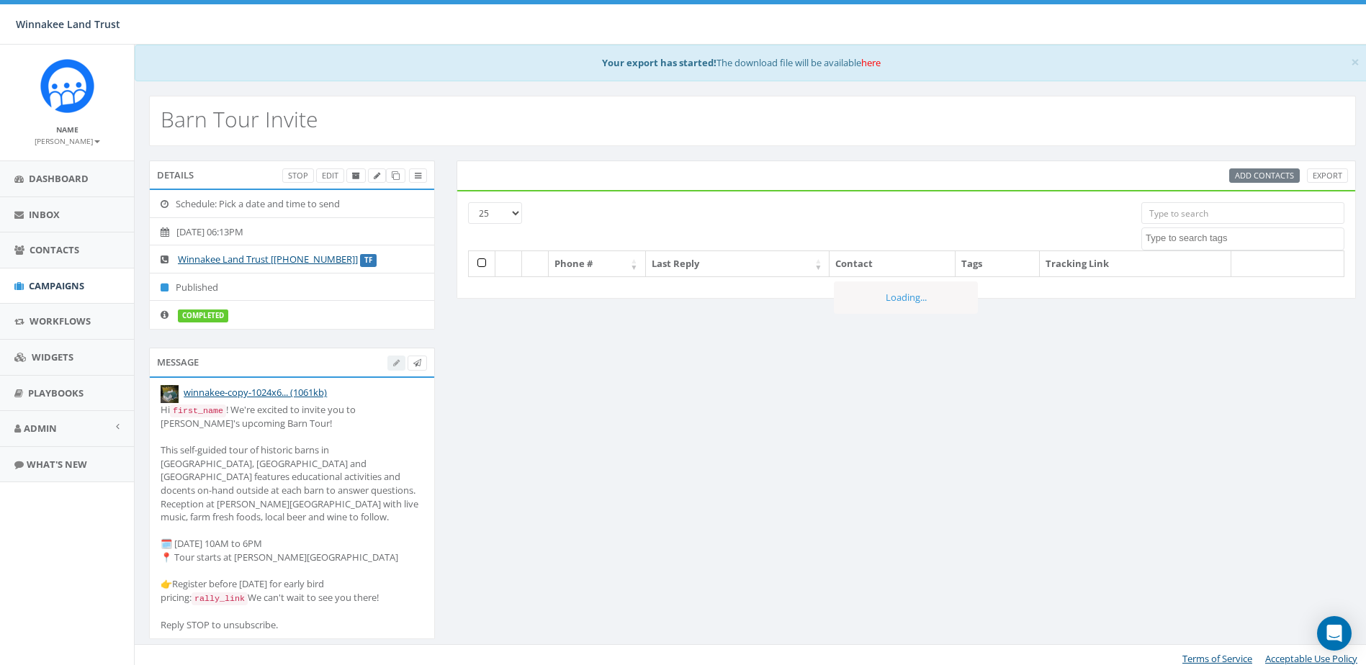
select select
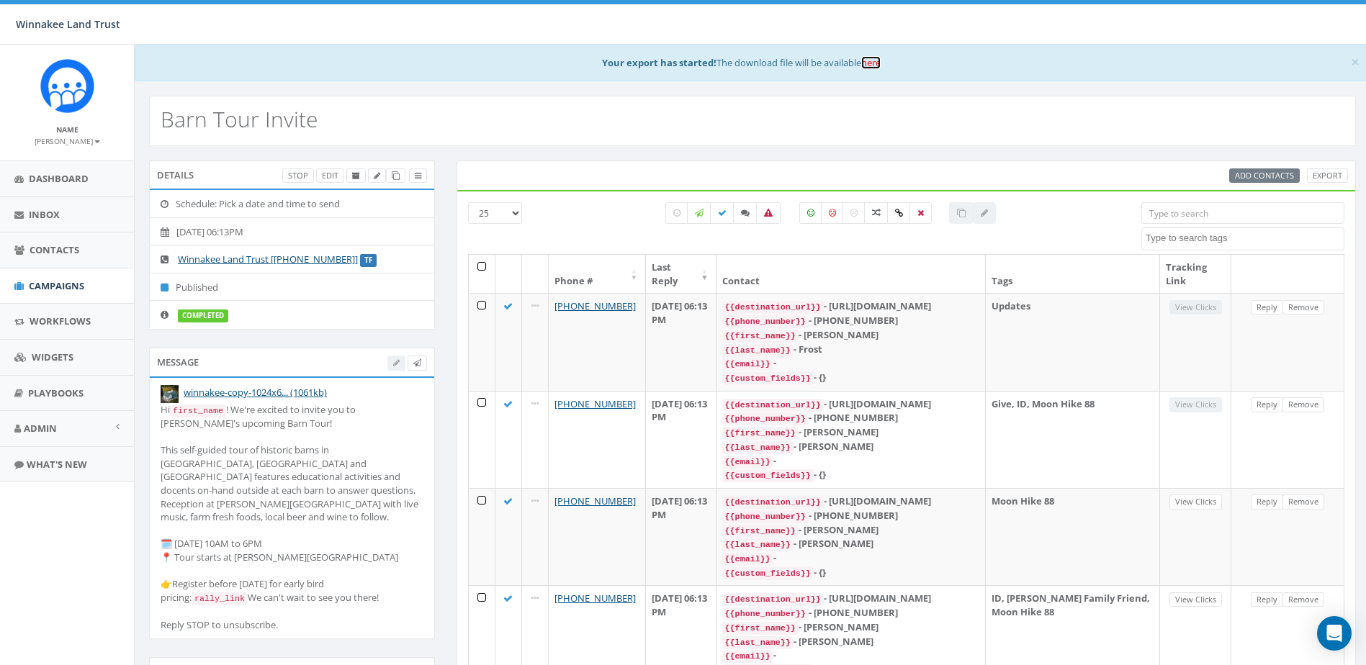
click at [879, 66] on link "here" at bounding box center [870, 62] width 19 height 13
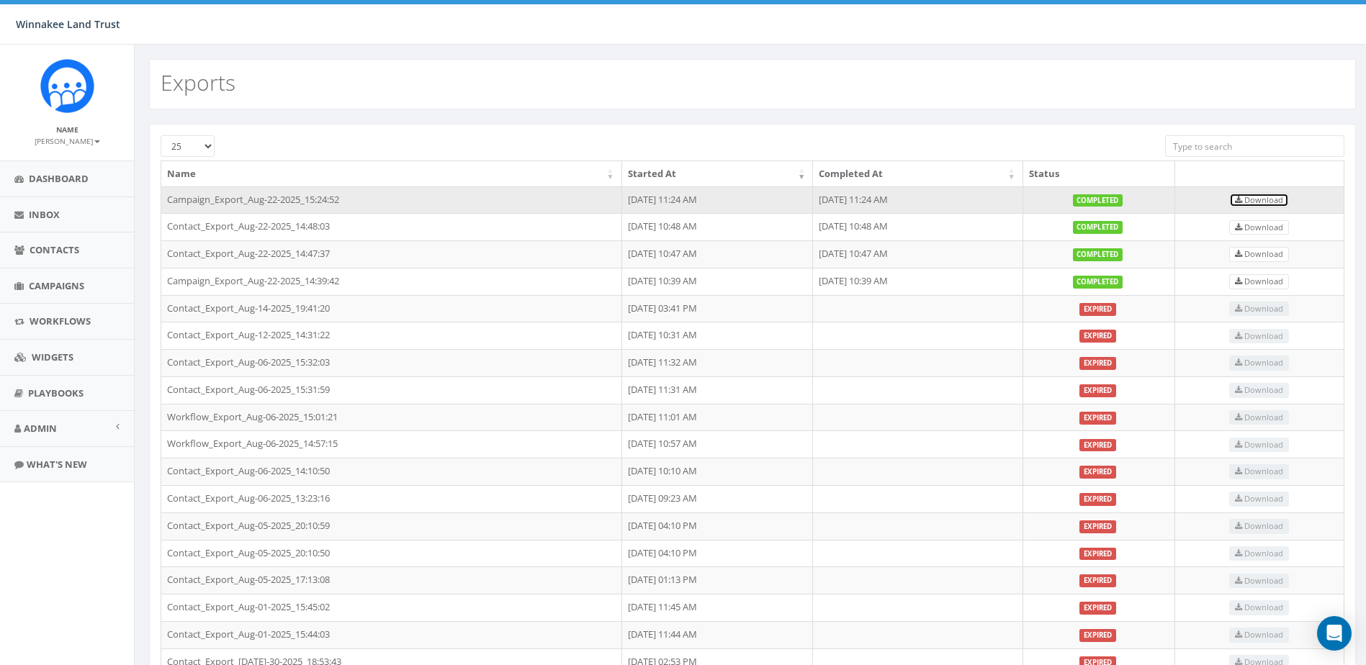
click at [1274, 198] on span "Download" at bounding box center [1259, 199] width 48 height 11
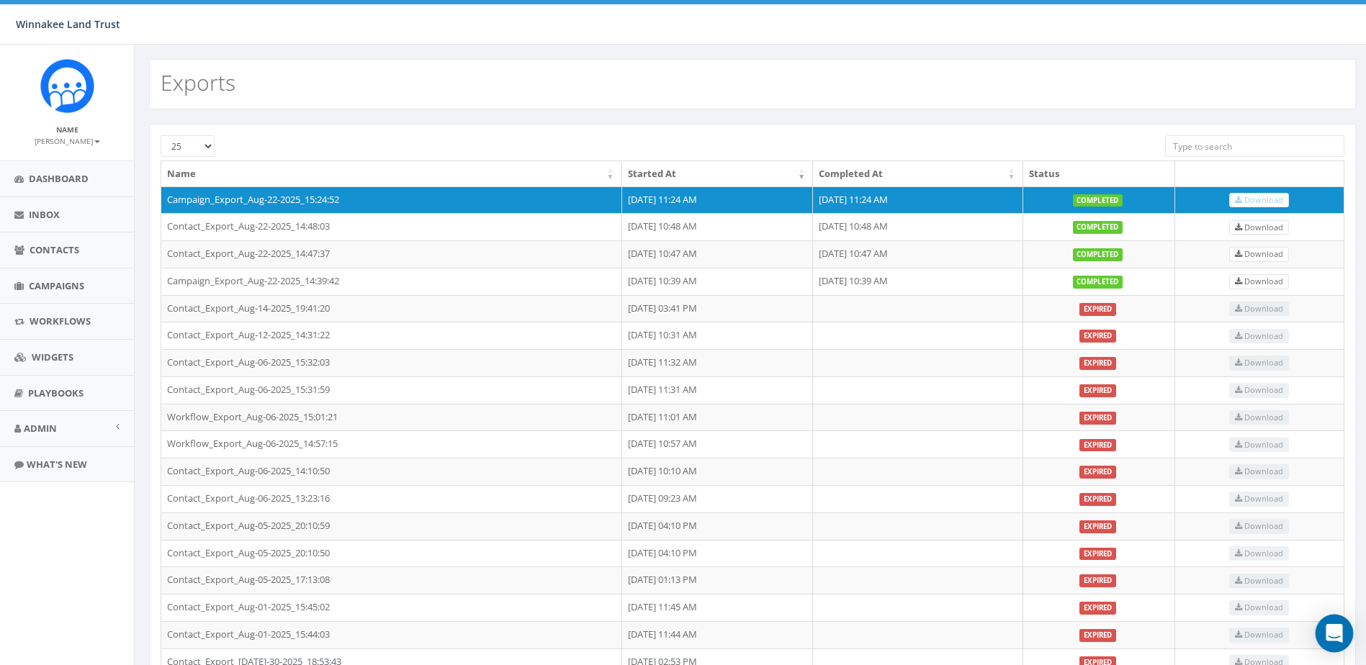
click at [1335, 631] on icon "Open Intercom Messenger" at bounding box center [1334, 633] width 17 height 19
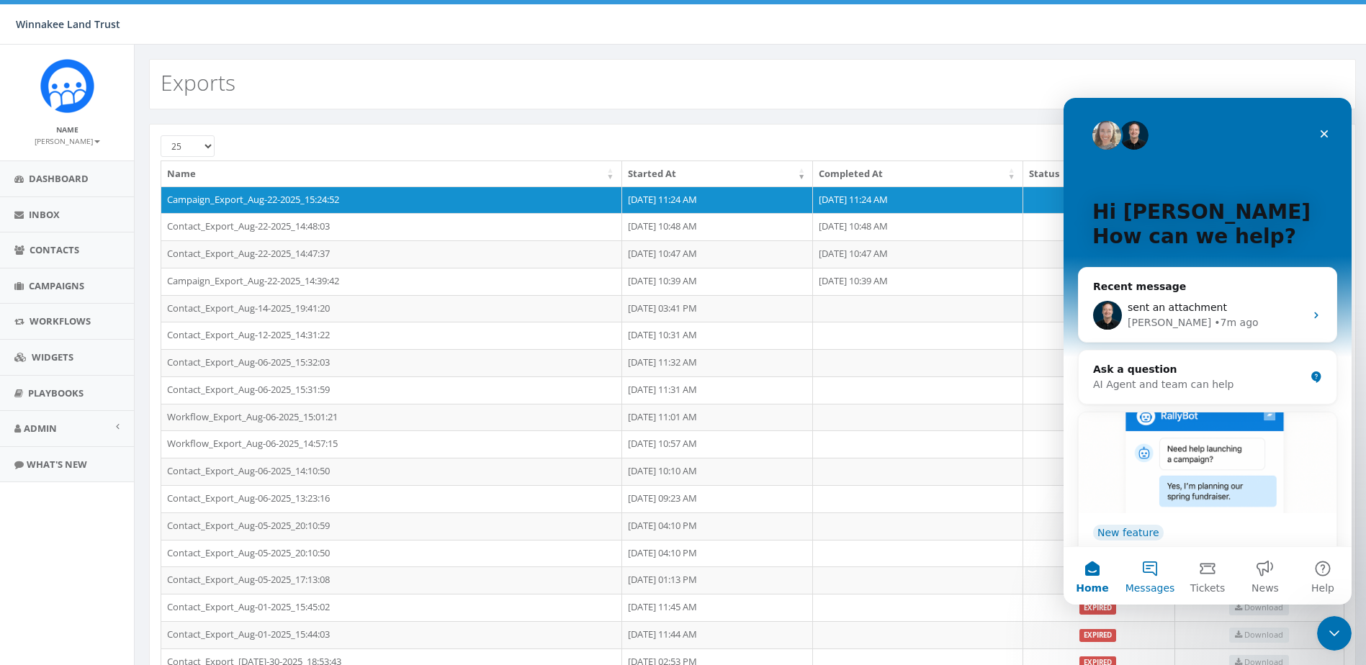
click at [1154, 575] on button "Messages" at bounding box center [1150, 576] width 58 height 58
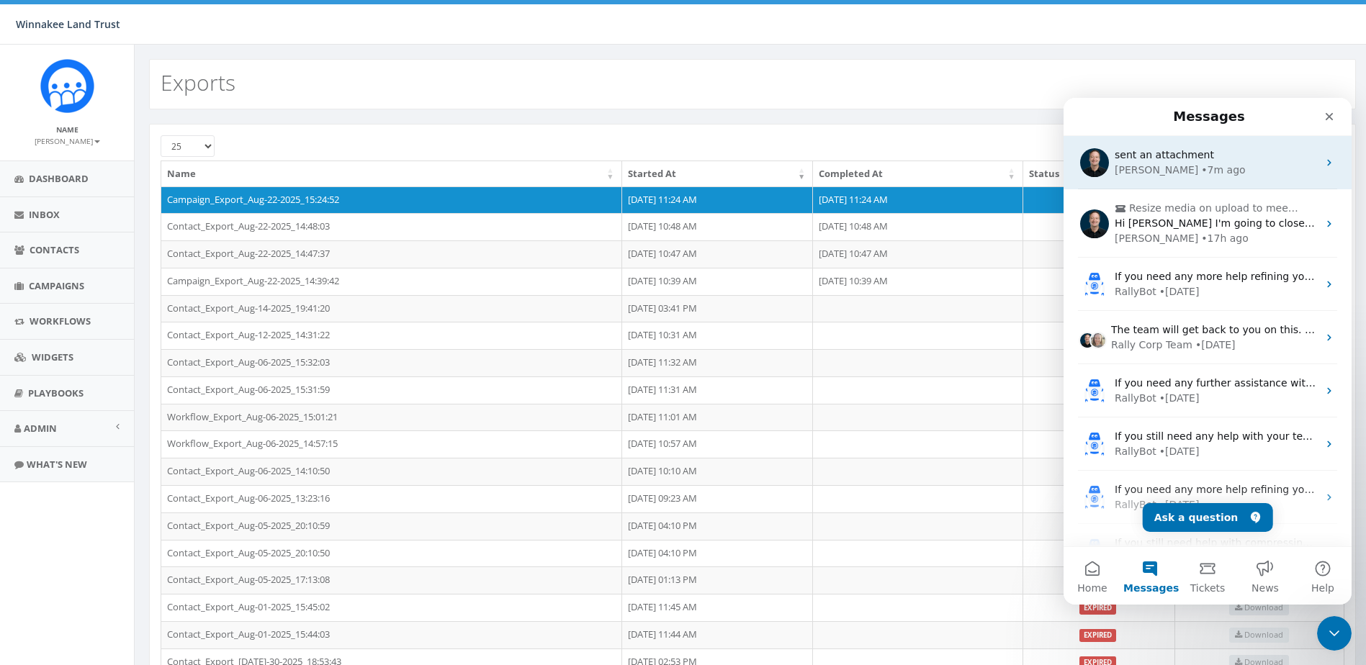
click at [1197, 172] on div "[PERSON_NAME] • 7m ago" at bounding box center [1216, 170] width 203 height 15
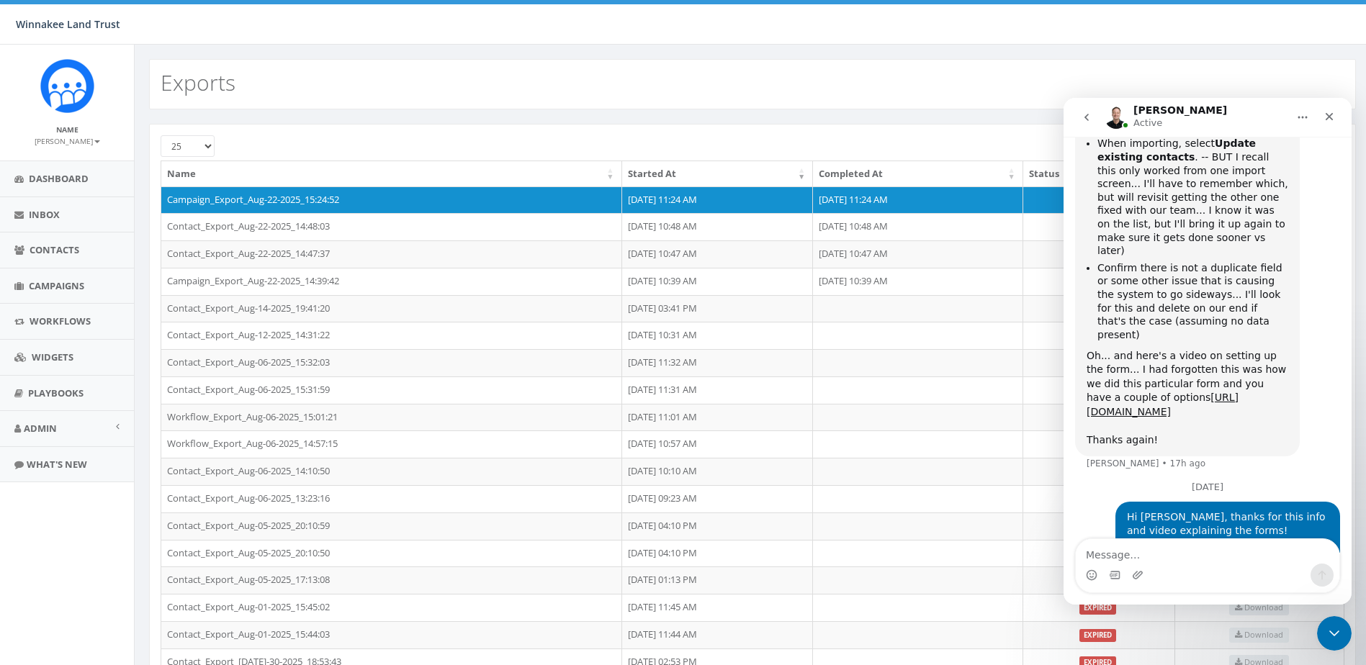
scroll to position [3010, 0]
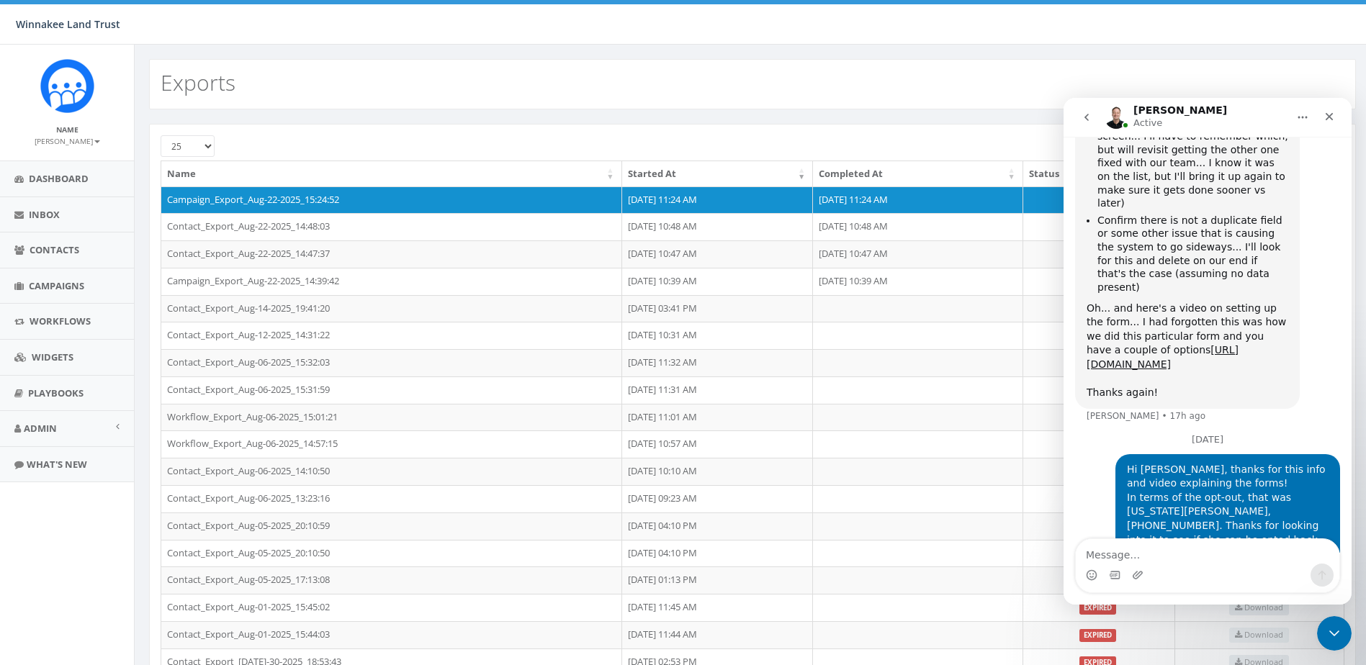
click at [998, 25] on div "Winnakee Land Trust Winnakee Land Trust Profile Sign Out 30.49 % of Available A…" at bounding box center [683, 22] width 1366 height 45
click at [42, 291] on span "Campaigns" at bounding box center [56, 285] width 55 height 13
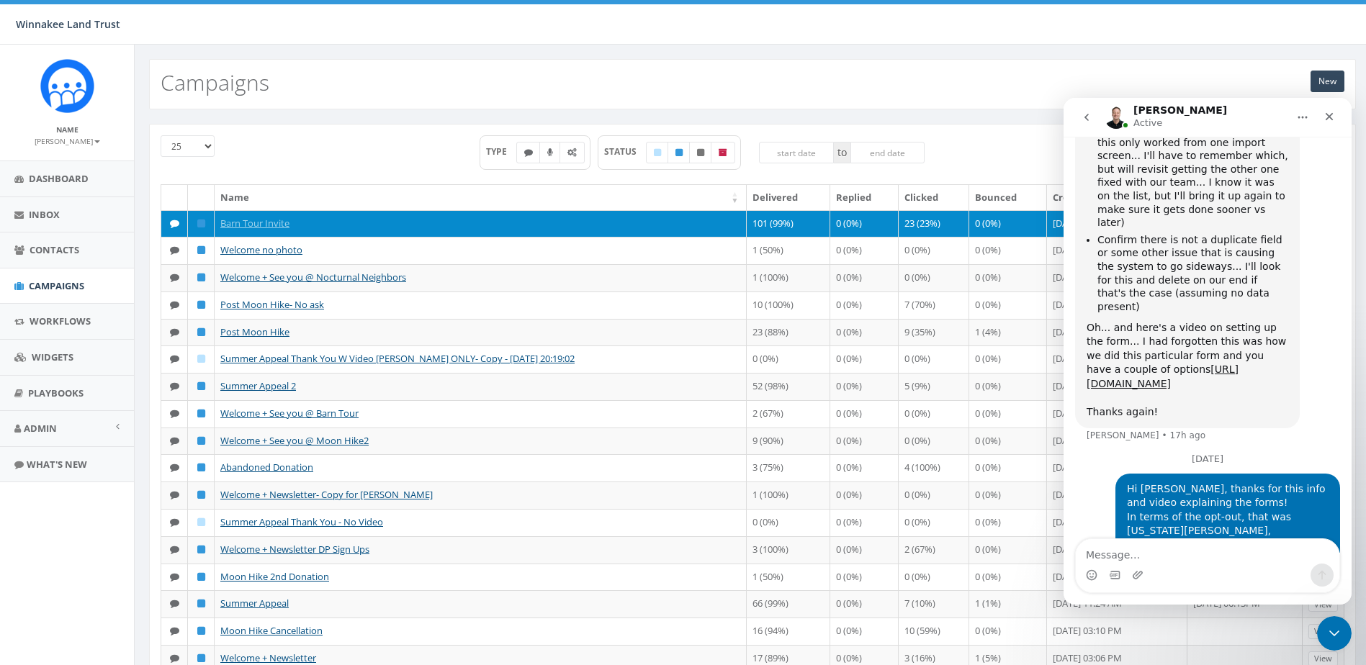
scroll to position [3010, 0]
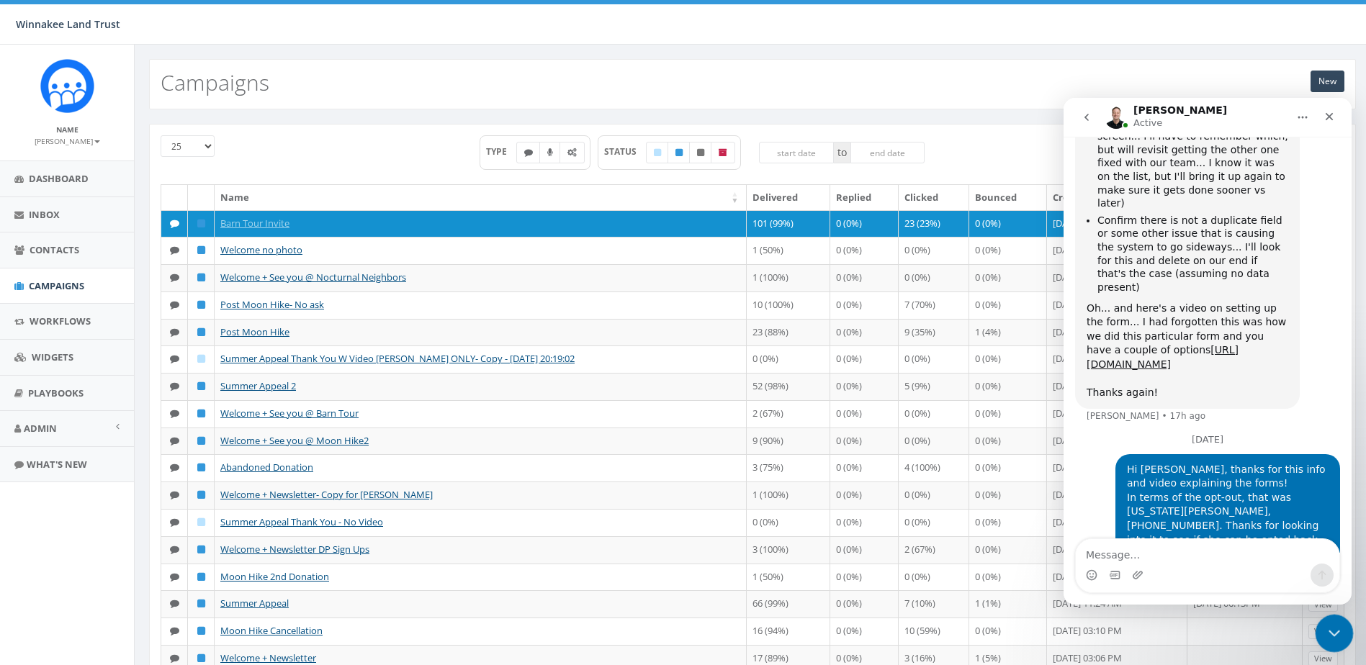
drag, startPoint x: 1331, startPoint y: 629, endPoint x: 2625, endPoint y: 1230, distance: 1426.1
click at [1331, 628] on icon "Close Intercom Messenger" at bounding box center [1331, 631] width 17 height 17
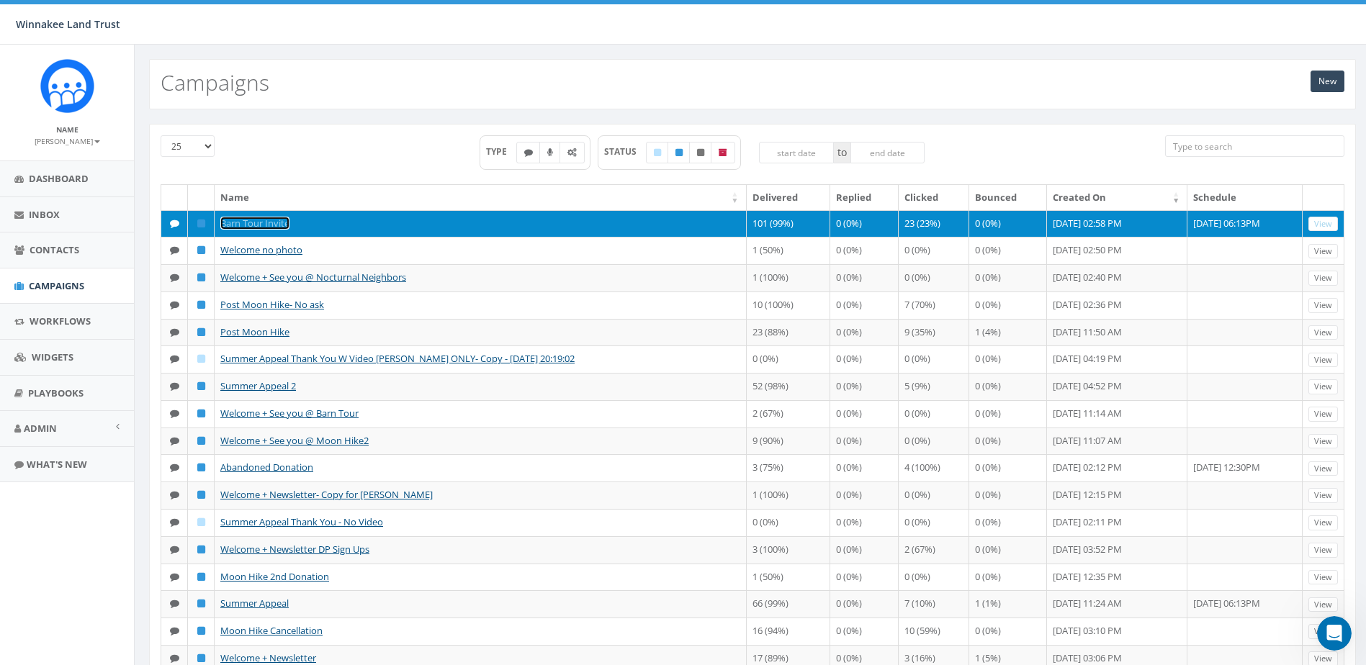
click at [249, 225] on link "Barn Tour Invite" at bounding box center [254, 223] width 69 height 13
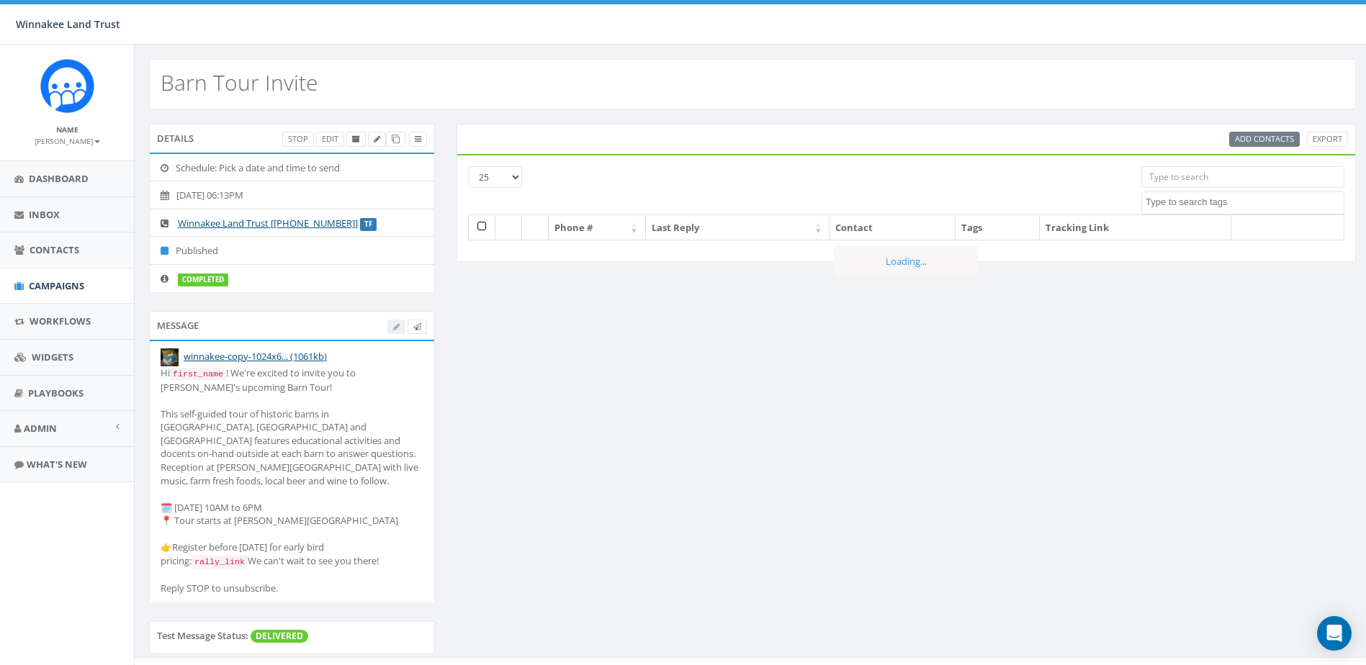
select select
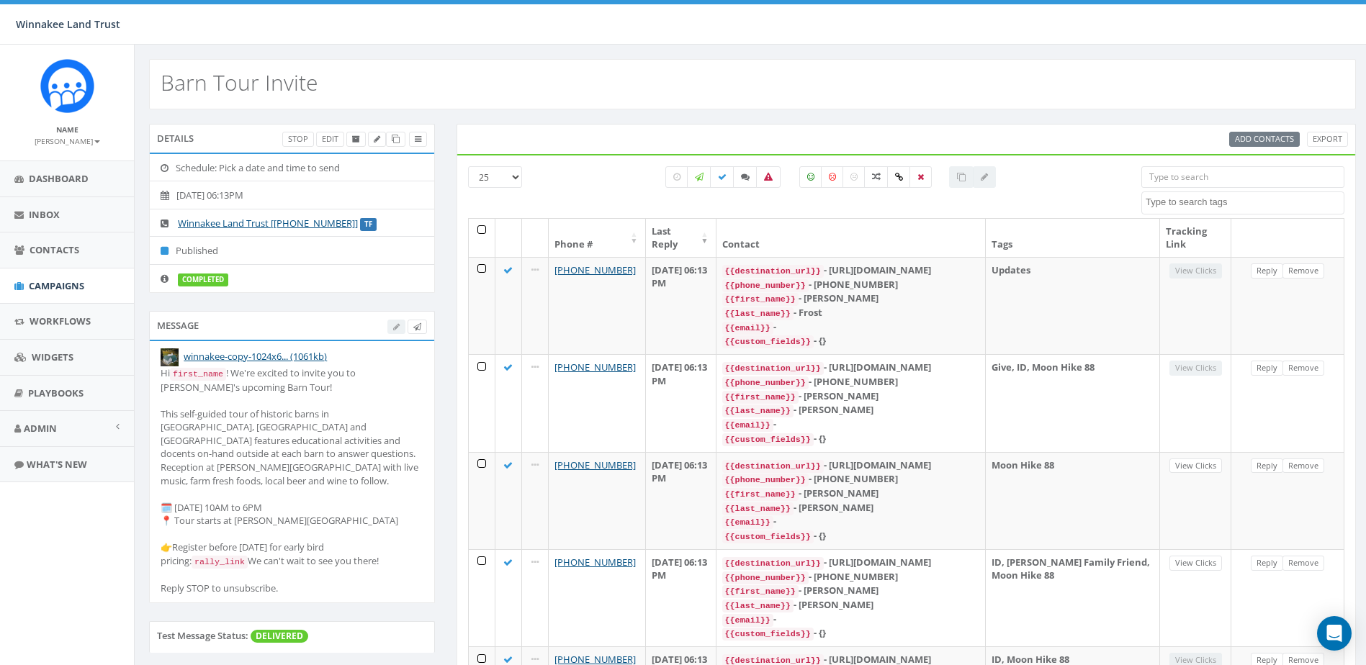
click at [1210, 181] on input "search" at bounding box center [1242, 177] width 203 height 22
paste input "6458"
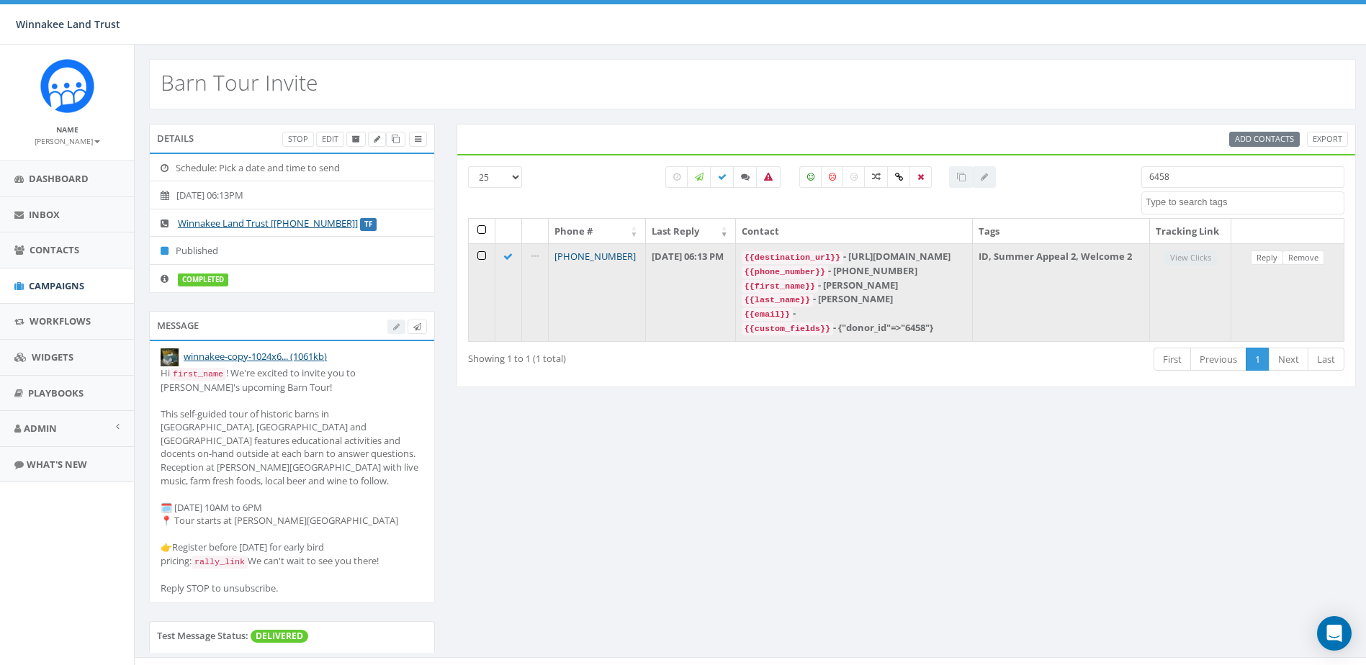
type input "6458"
click at [588, 263] on link "[PHONE_NUMBER]" at bounding box center [594, 256] width 81 height 13
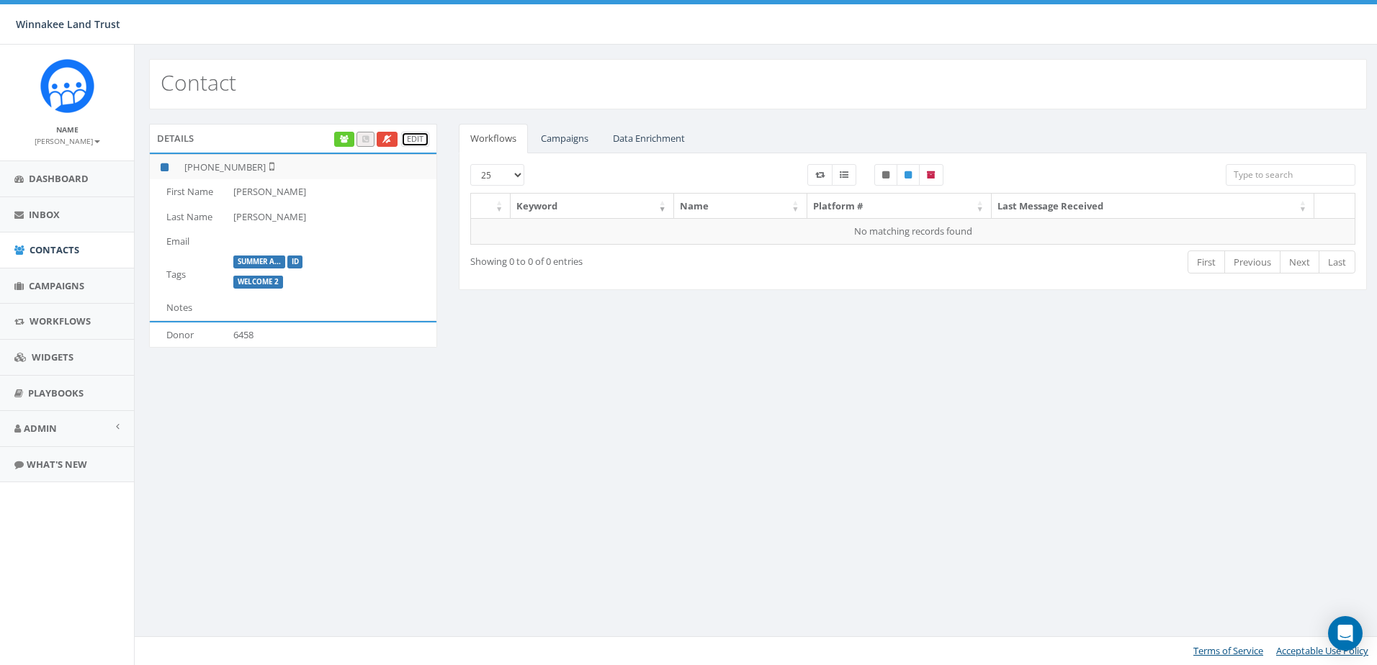
click at [418, 138] on link "Edit" at bounding box center [415, 139] width 28 height 15
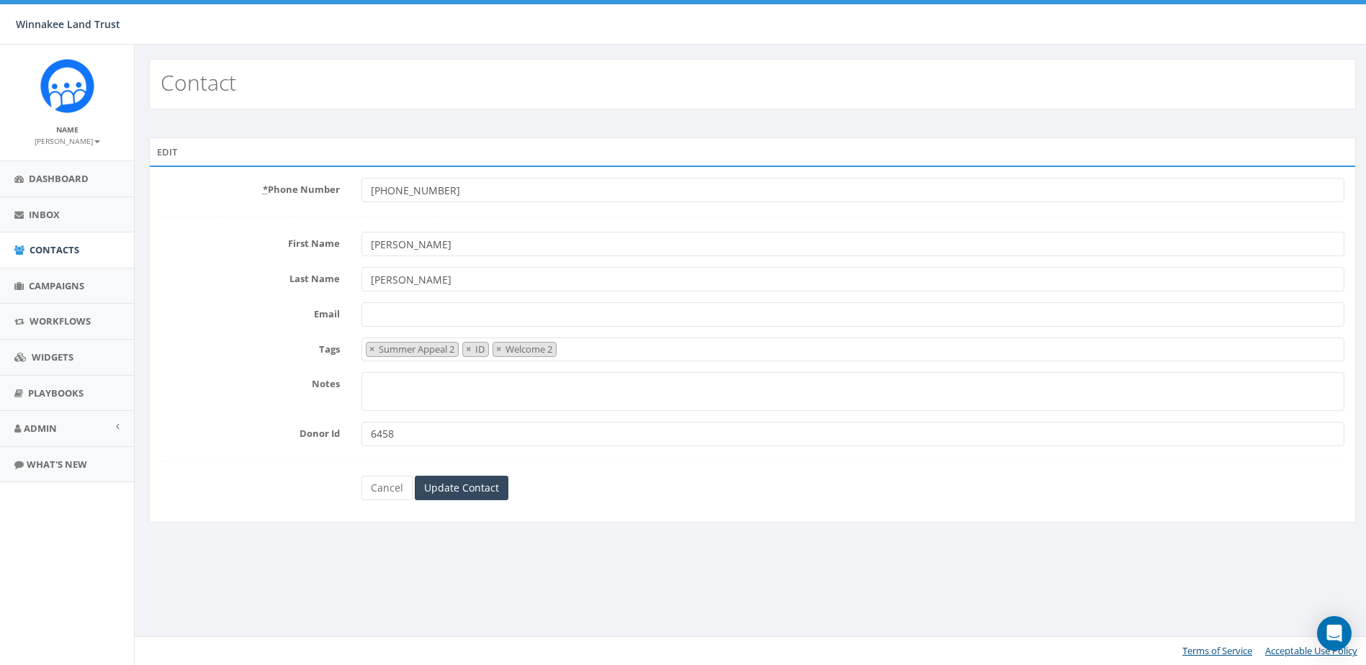
select select "Summer Appeal 2"
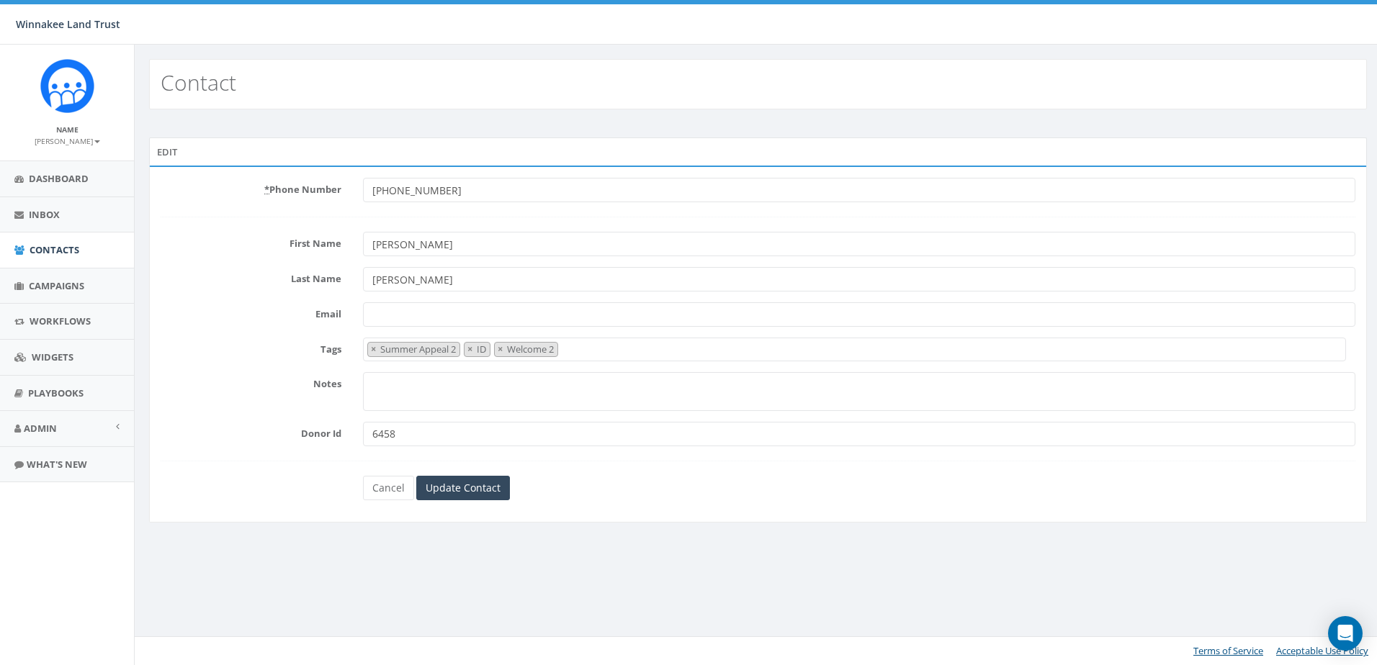
drag, startPoint x: 405, startPoint y: 446, endPoint x: 336, endPoint y: 446, distance: 69.8
click at [336, 446] on div "Donor Id 6458" at bounding box center [758, 434] width 1216 height 24
paste input "2632"
type input "2632"
click at [466, 487] on input "Update Contact" at bounding box center [463, 488] width 94 height 24
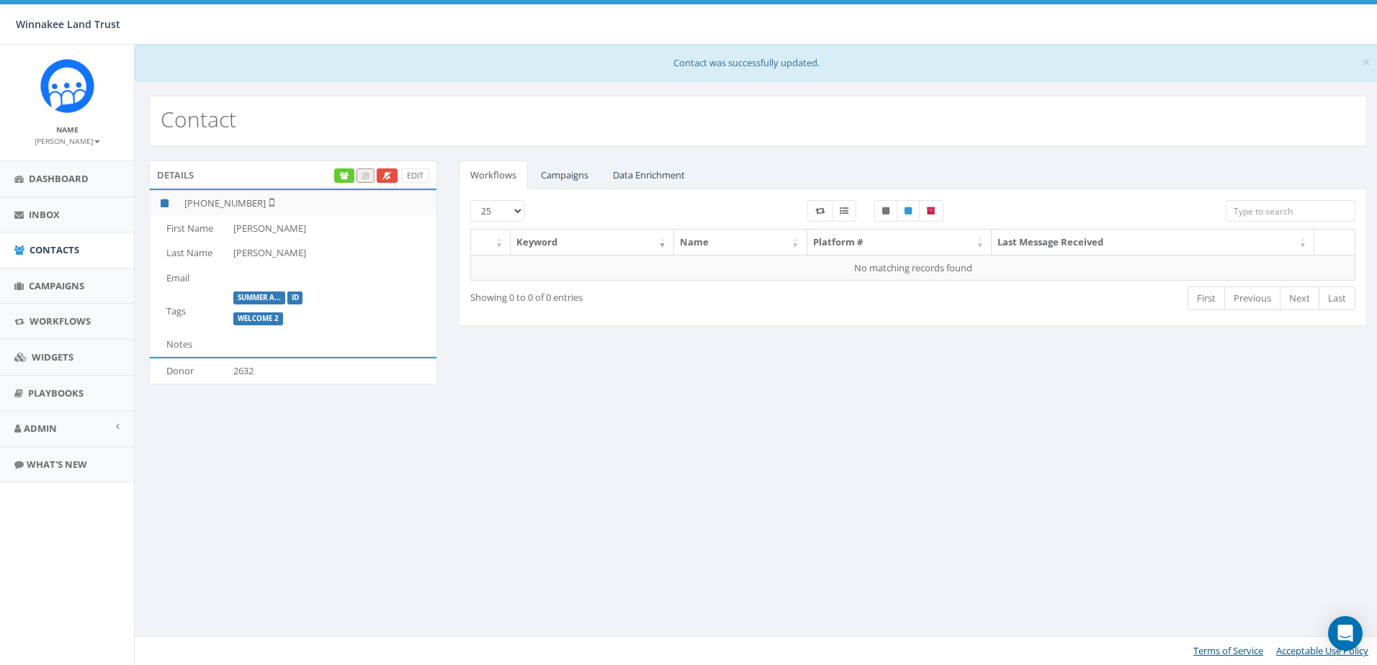
click at [1251, 199] on div "25 50 100 Keyword Name Platform # Last Message Received No matching records fou…" at bounding box center [913, 257] width 908 height 137
click at [1245, 209] on input "search" at bounding box center [1291, 211] width 130 height 22
paste input "17259"
type input "17259"
click at [547, 174] on link "Campaigns" at bounding box center [564, 176] width 71 height 30
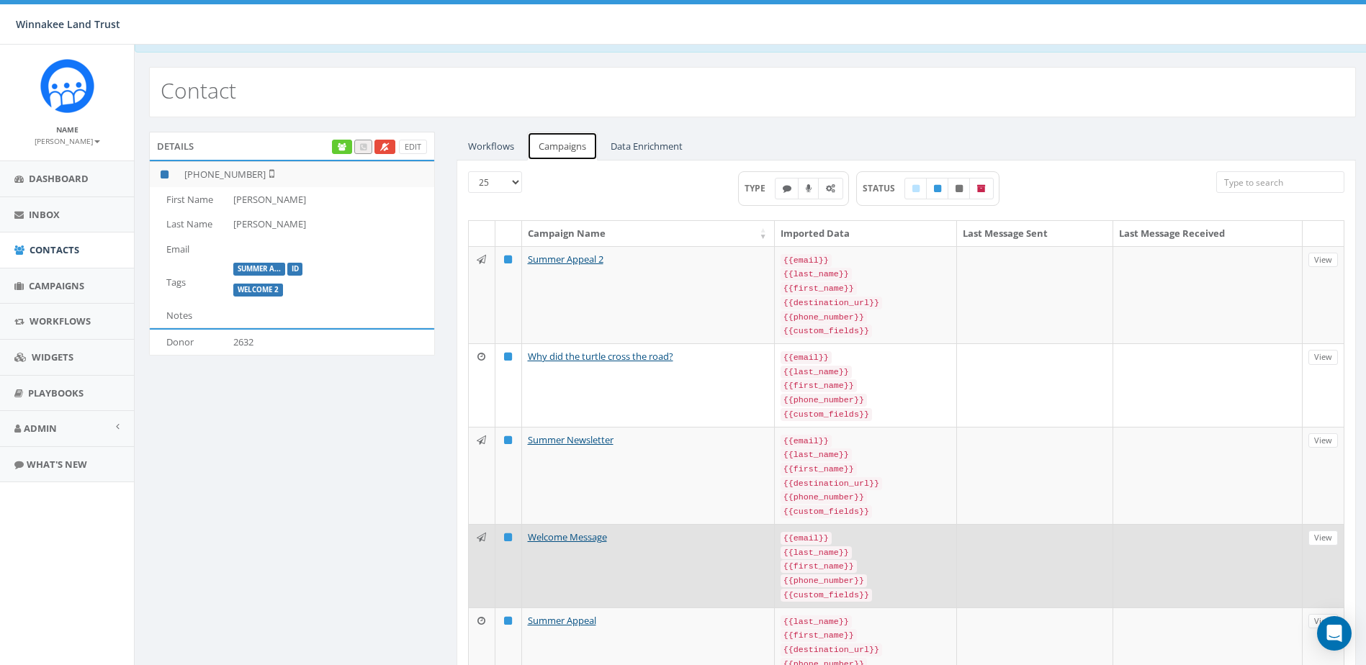
scroll to position [4, 0]
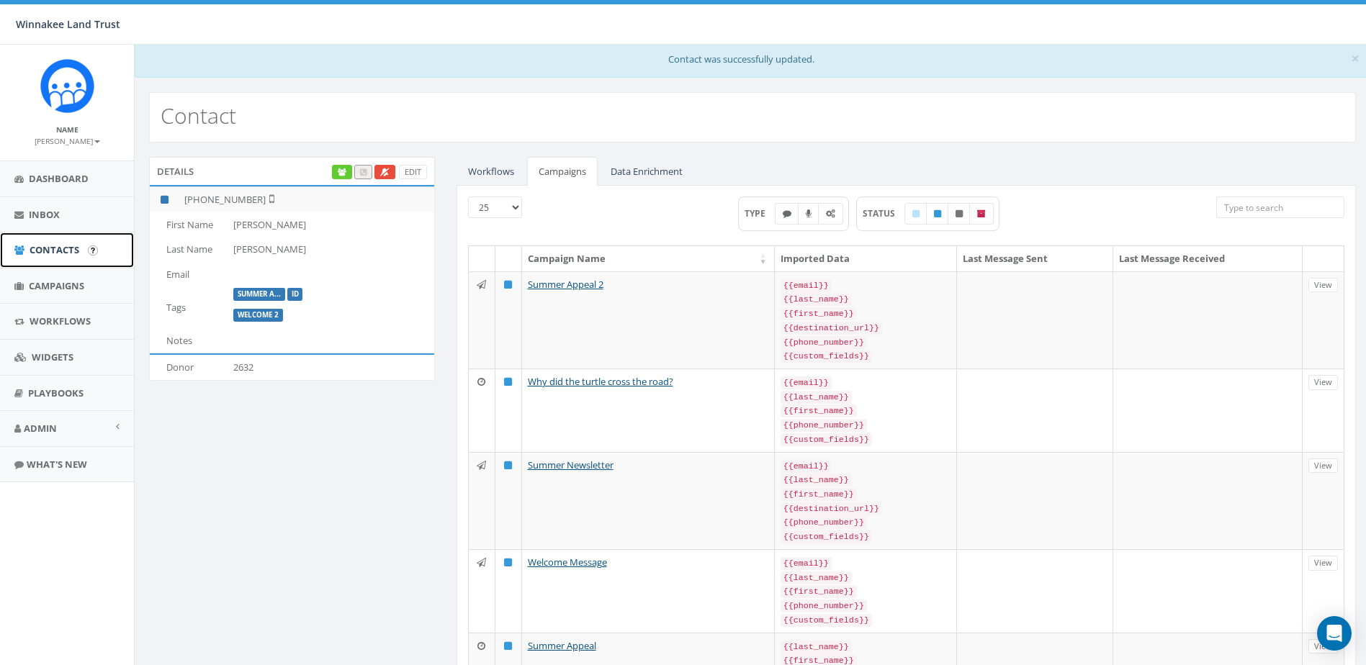
click at [30, 251] on span "Contacts" at bounding box center [55, 249] width 50 height 13
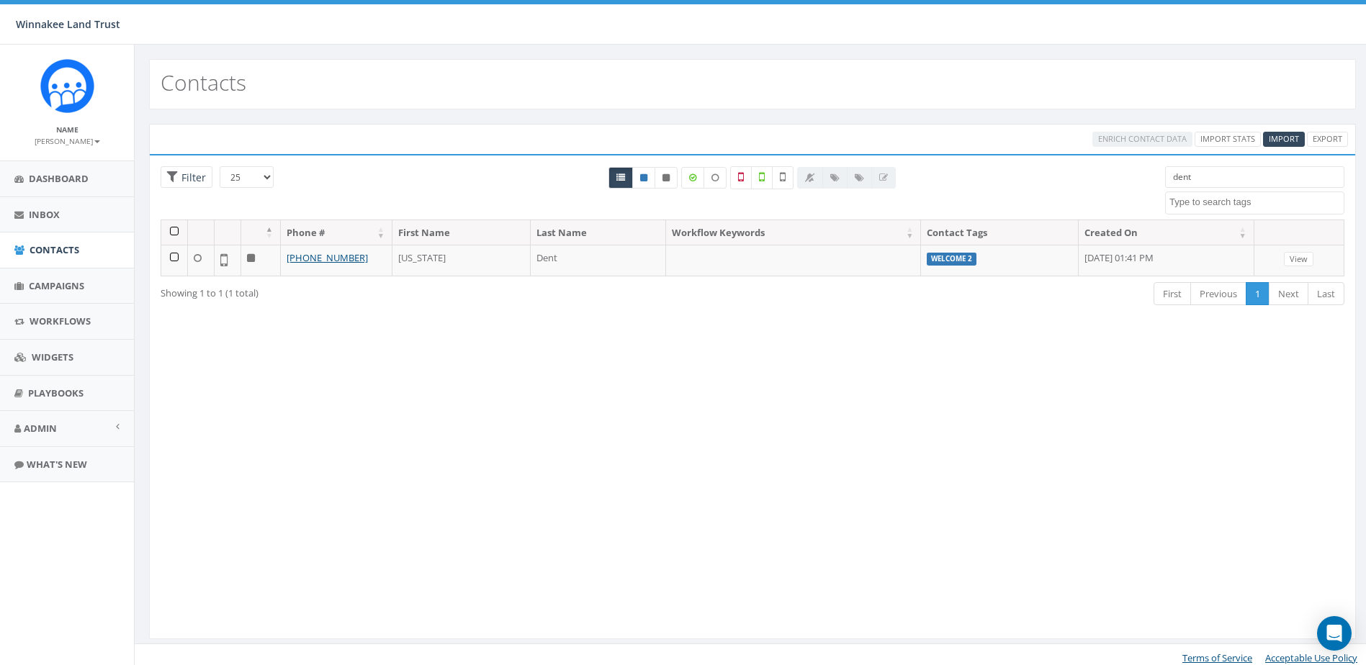
select select
drag, startPoint x: 1208, startPoint y: 182, endPoint x: 1141, endPoint y: 186, distance: 66.4
click at [1141, 186] on div "25 50 100 Filter dent [DATE] Barn Tour 25 DP opt-in EOY2024 Form Give HVG ID Im…" at bounding box center [752, 192] width 1205 height 53
paste input "17259"
type input "17259"
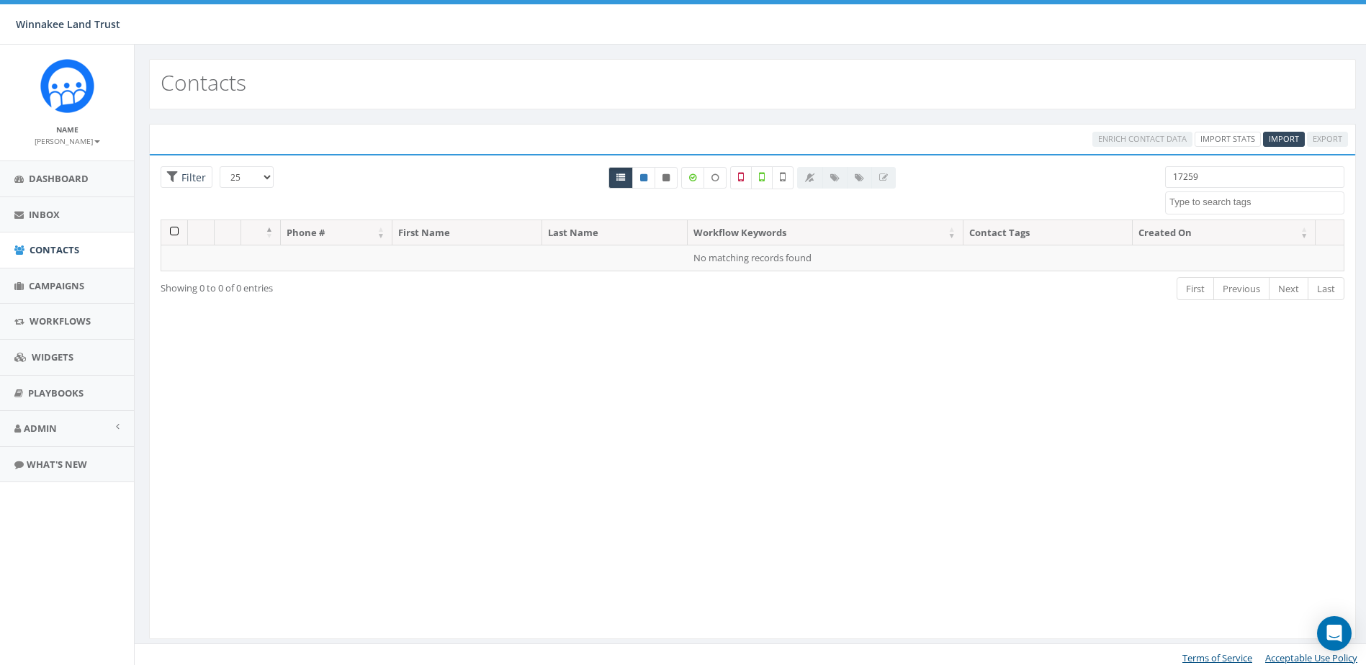
drag, startPoint x: 1192, startPoint y: 176, endPoint x: 1122, endPoint y: 176, distance: 70.6
click at [1122, 176] on div "25 50 100 Filter All 0 contact(s) on current page All 1 contact(s) filtered 172…" at bounding box center [752, 192] width 1205 height 53
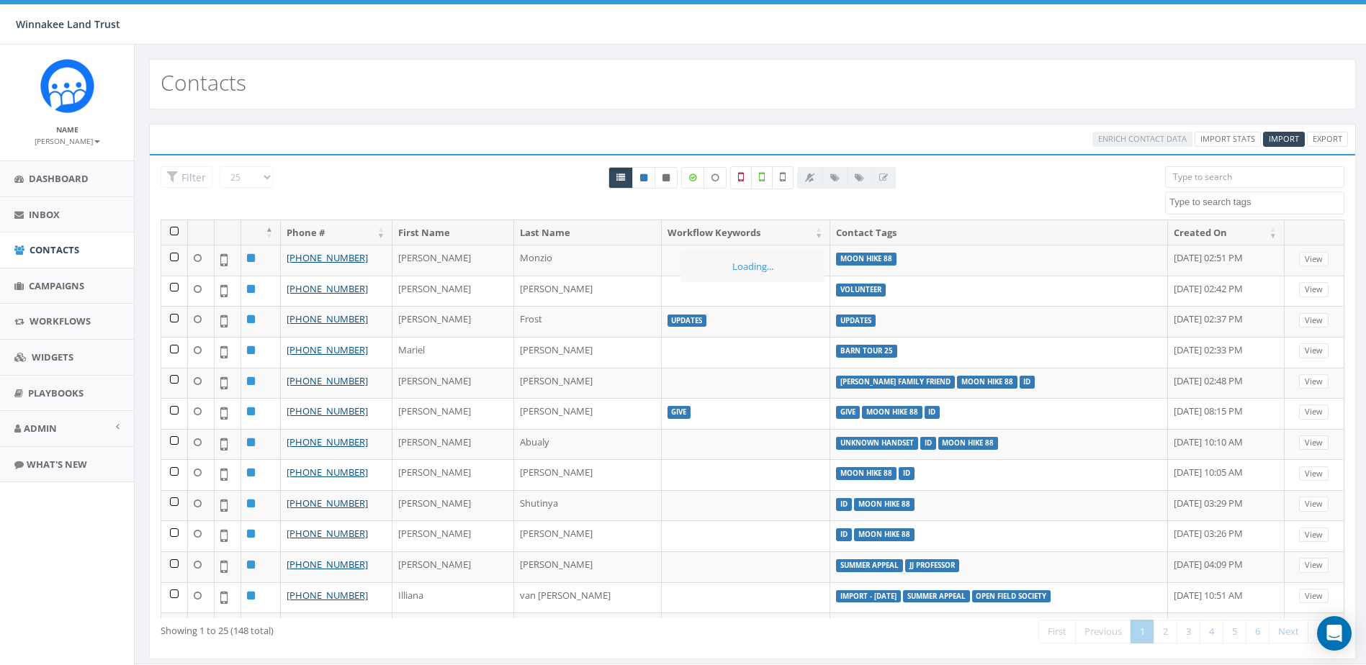
paste input "17259"
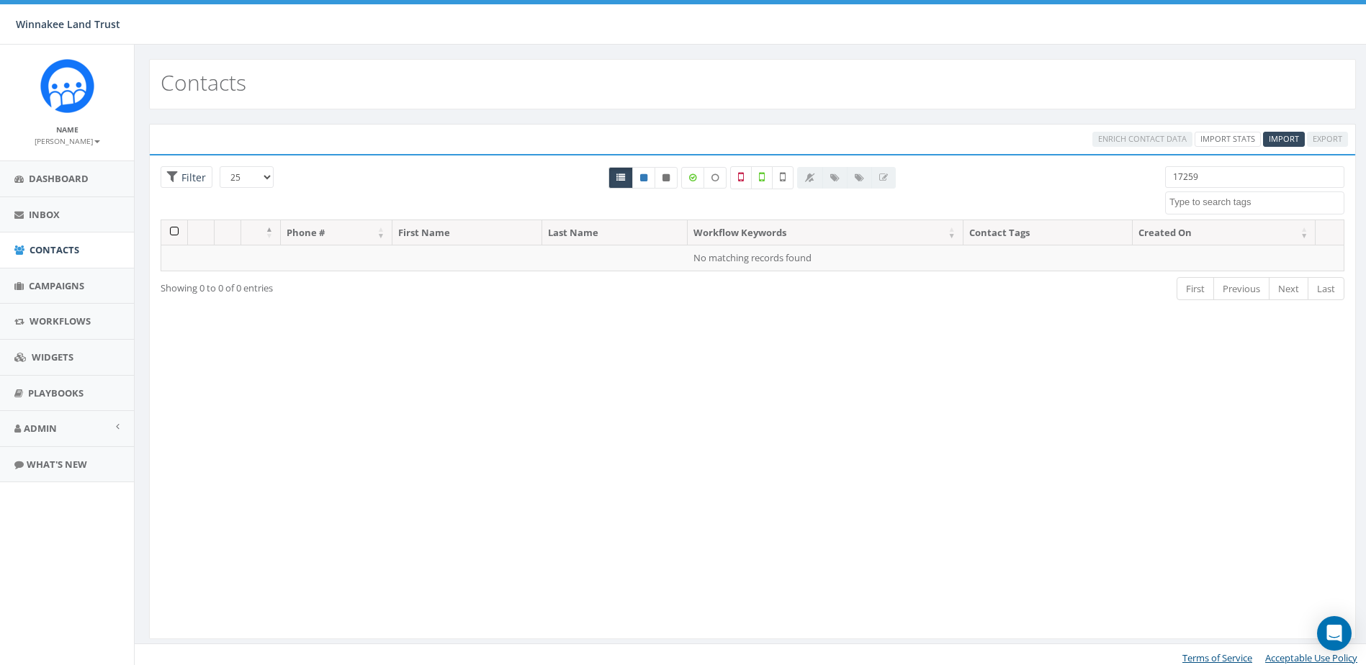
type input "17259"
drag, startPoint x: 1232, startPoint y: 173, endPoint x: 1170, endPoint y: 175, distance: 62.0
click at [1170, 175] on input "17259" at bounding box center [1254, 177] width 179 height 22
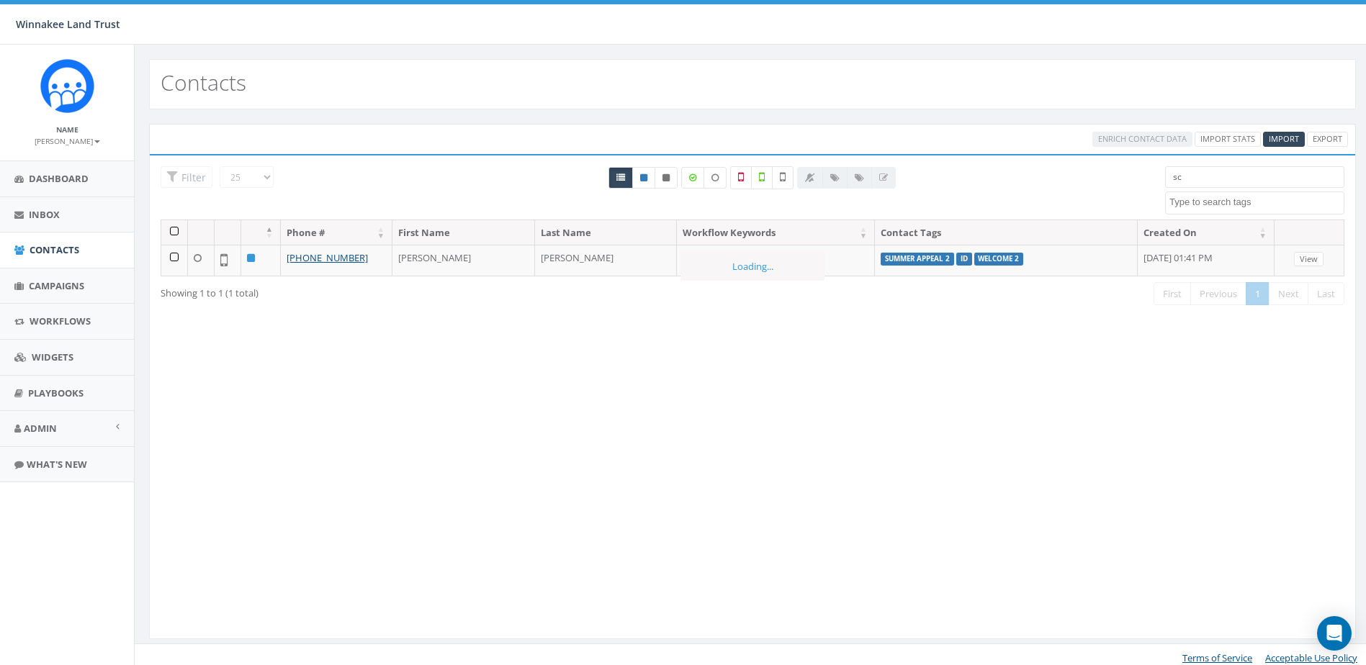
type input "s"
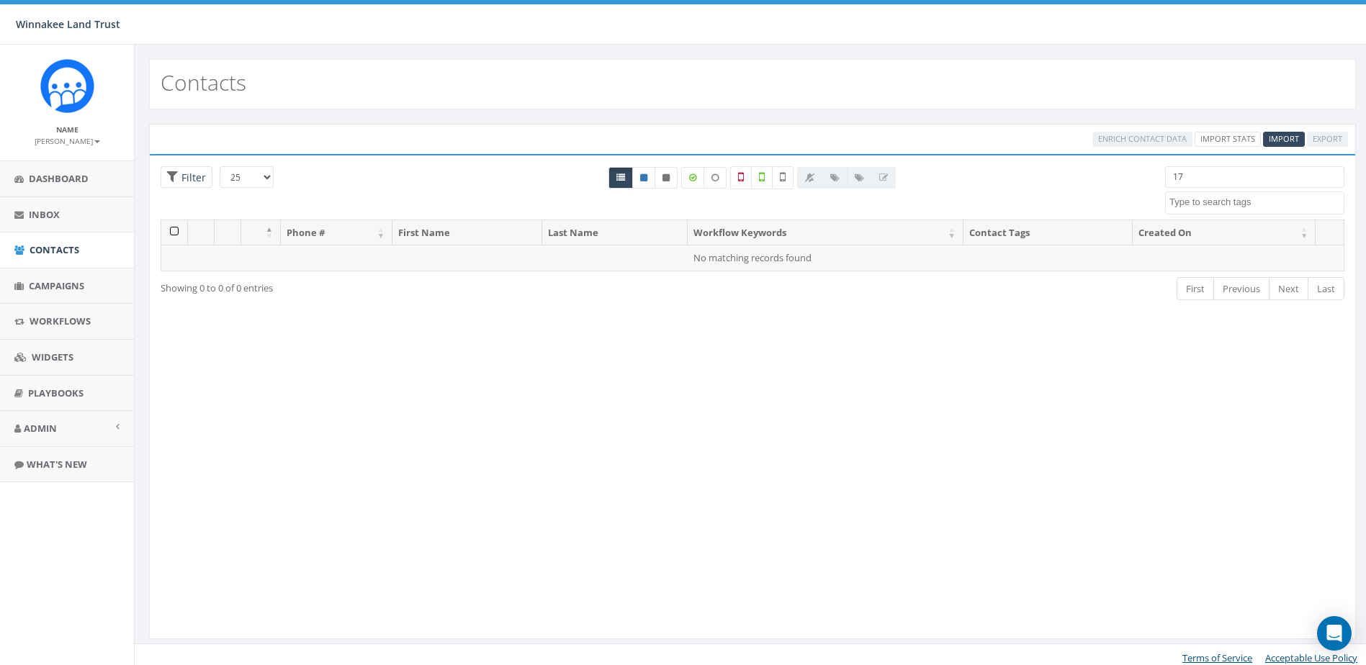
type input "1"
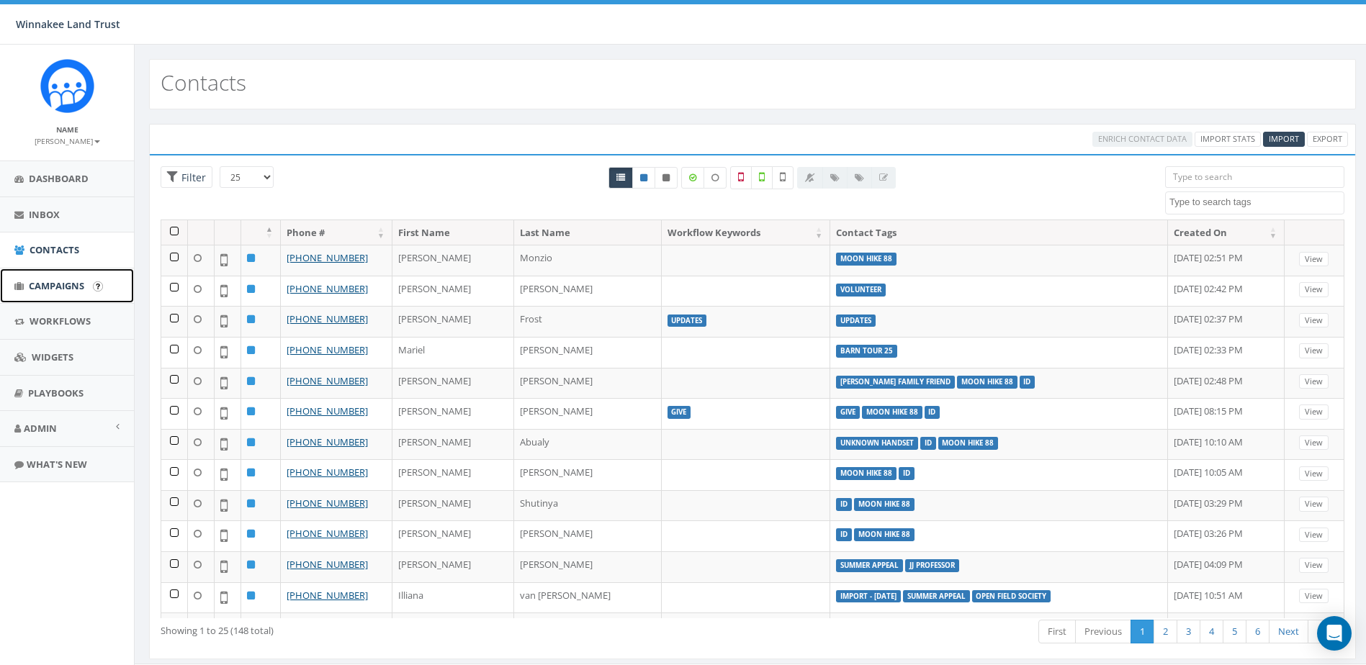
click at [71, 287] on span "Campaigns" at bounding box center [56, 285] width 55 height 13
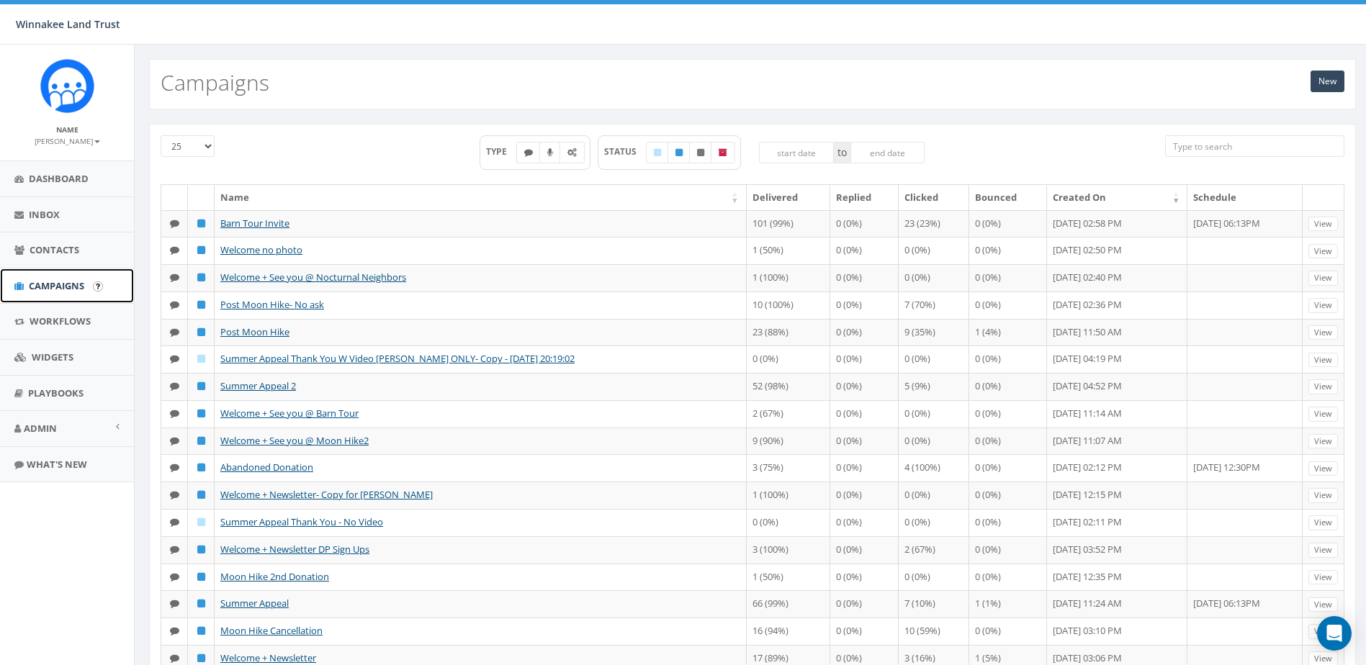
click at [45, 284] on span "Campaigns" at bounding box center [56, 285] width 55 height 13
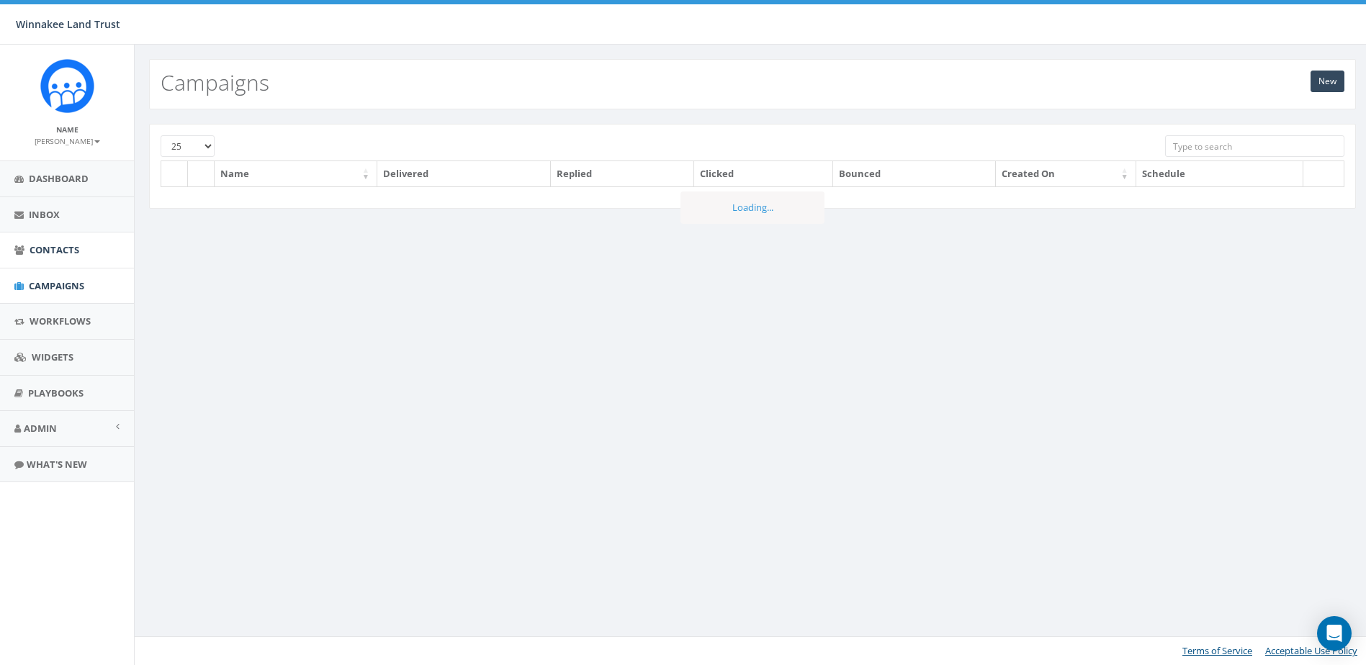
click at [68, 242] on link "Contacts" at bounding box center [67, 250] width 134 height 35
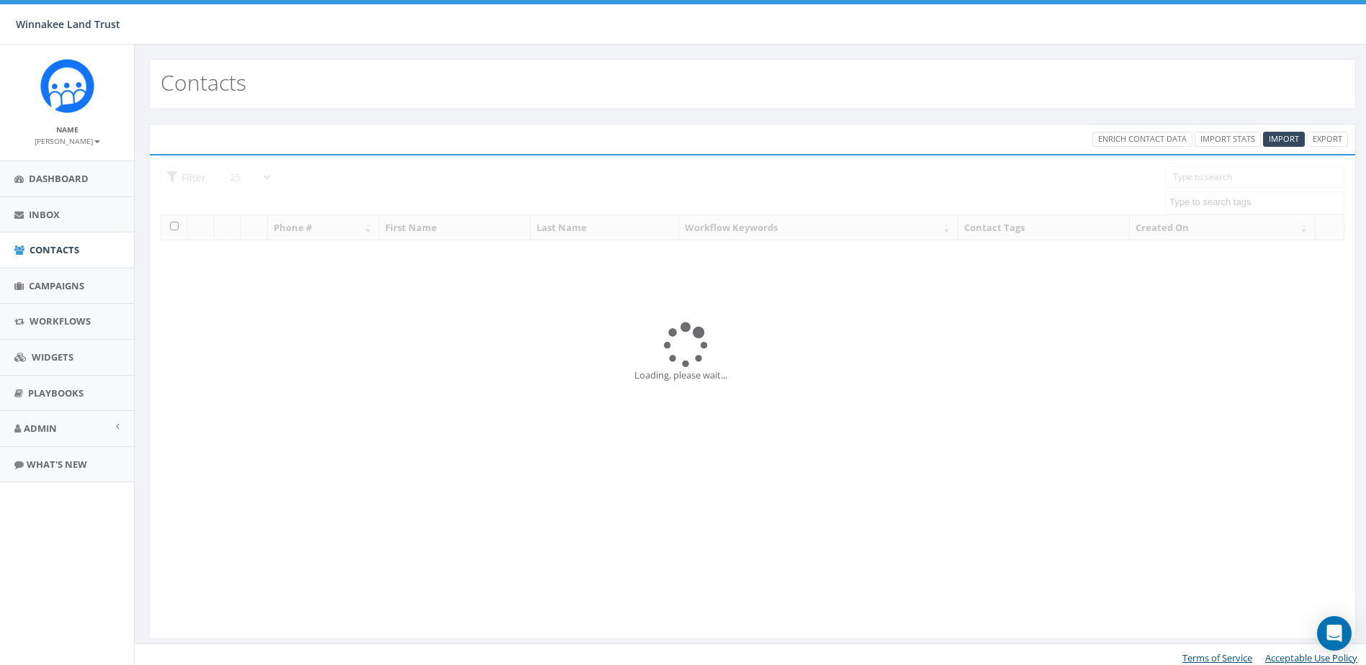
select select
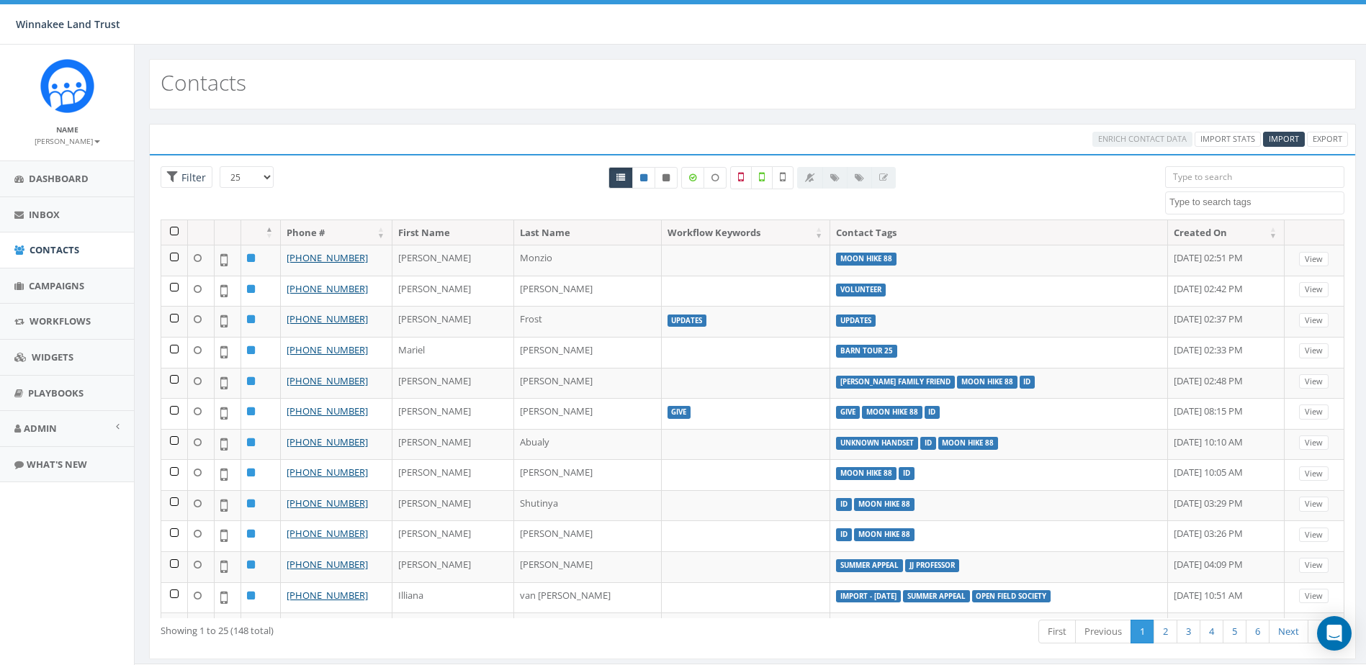
click at [1223, 176] on input "search" at bounding box center [1254, 177] width 179 height 22
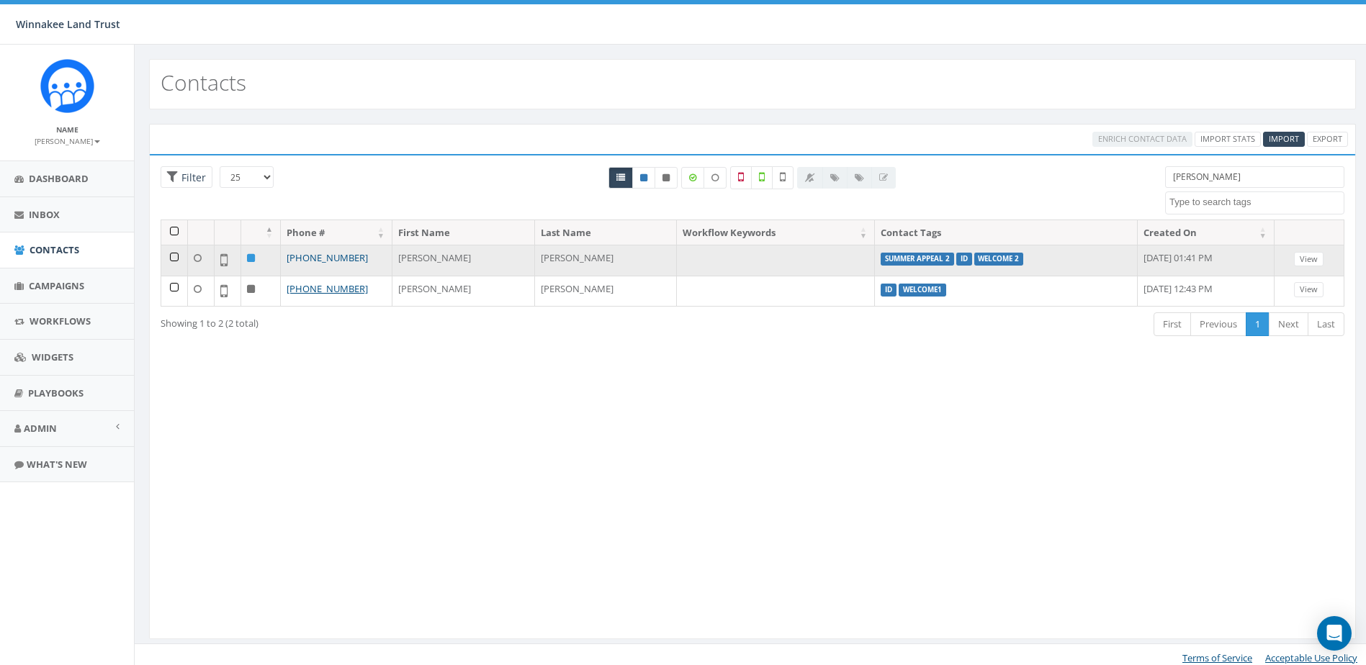
type input "eric"
click at [328, 261] on link "+1 617-875-3490" at bounding box center [327, 257] width 81 height 13
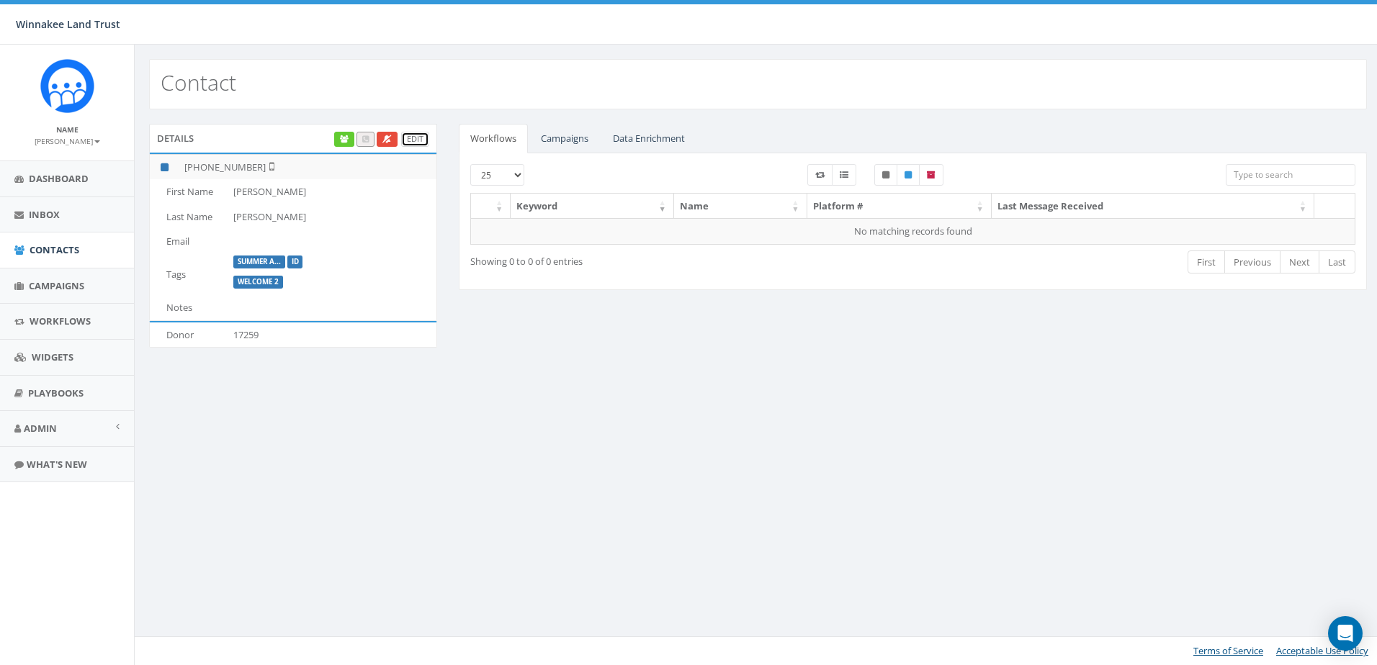
click at [415, 136] on link "Edit" at bounding box center [415, 139] width 28 height 15
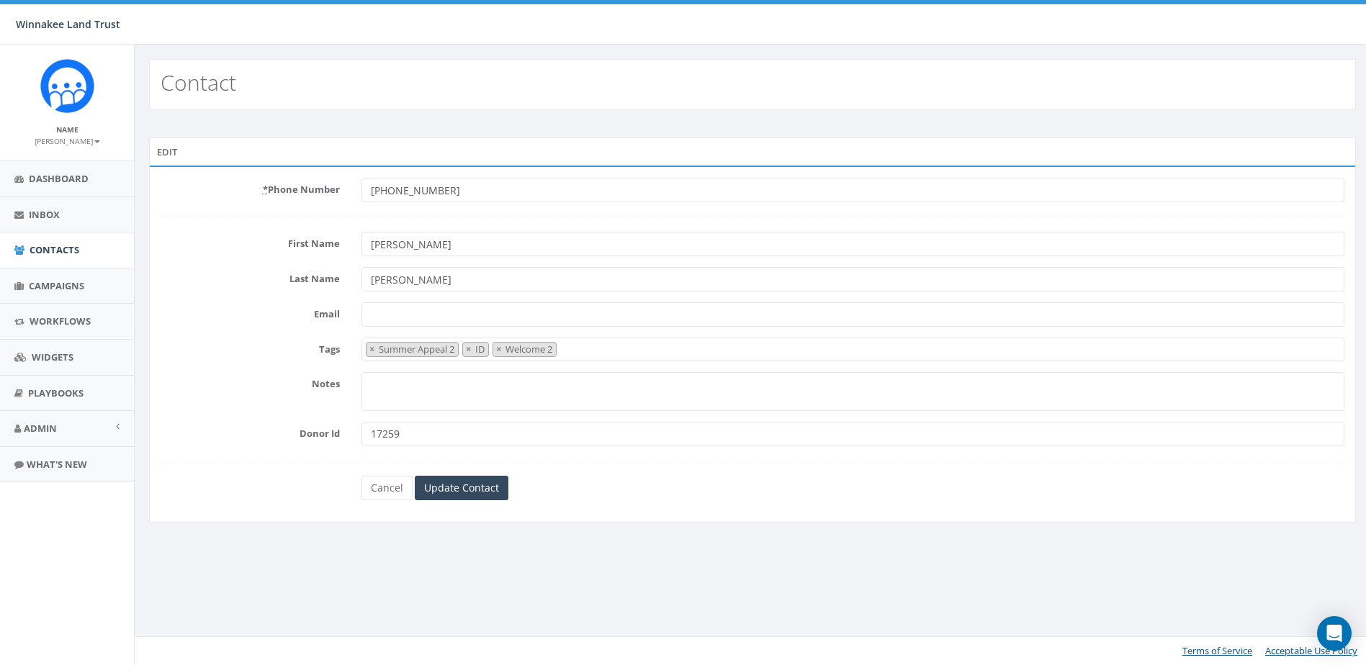
select select "Summer Appeal 2"
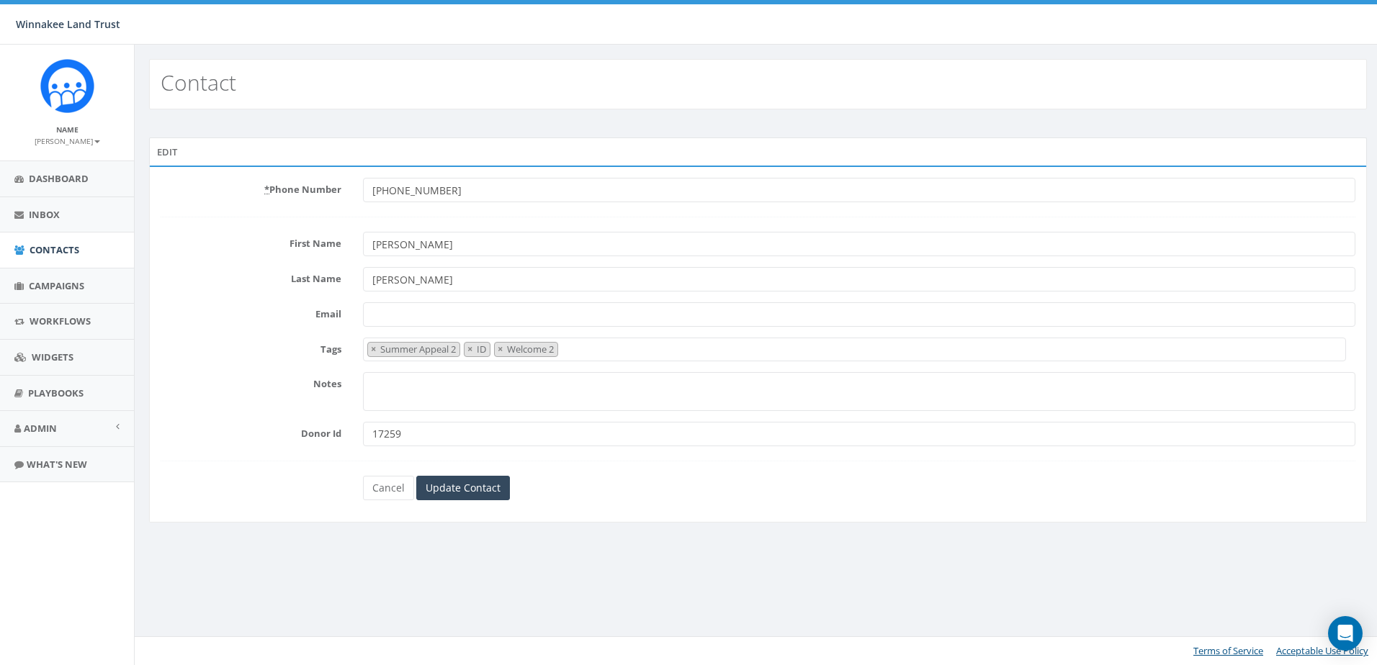
drag, startPoint x: 409, startPoint y: 428, endPoint x: 329, endPoint y: 432, distance: 80.0
click at [329, 432] on div "Donor Id 17259" at bounding box center [758, 434] width 1216 height 24
paste input "686"
type input "17686"
click at [484, 487] on input "Update Contact" at bounding box center [463, 488] width 94 height 24
